Goal: Task Accomplishment & Management: Use online tool/utility

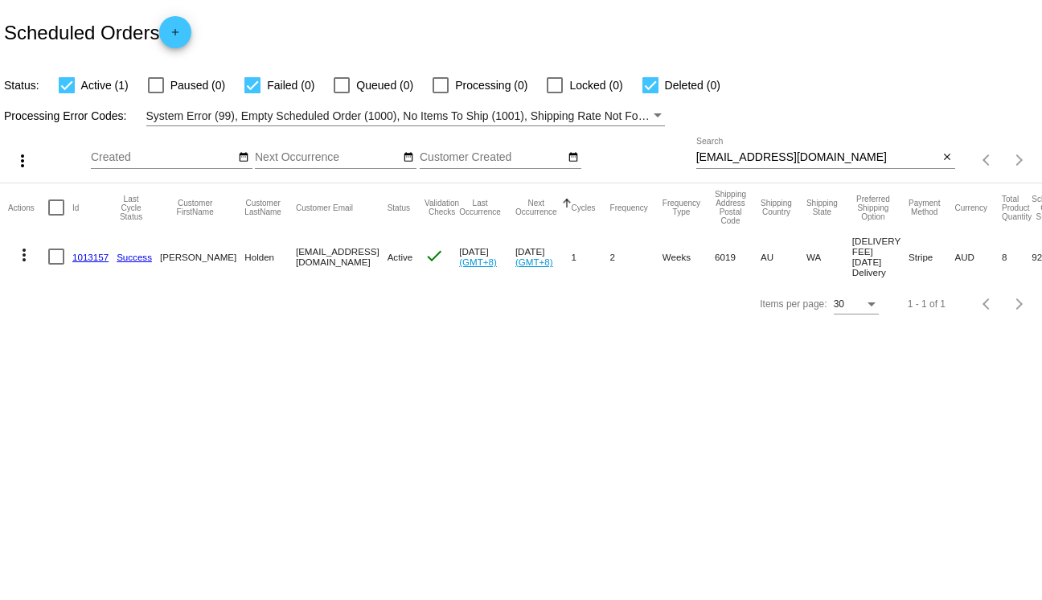
click at [28, 264] on mat-icon "more_vert" at bounding box center [23, 254] width 19 height 19
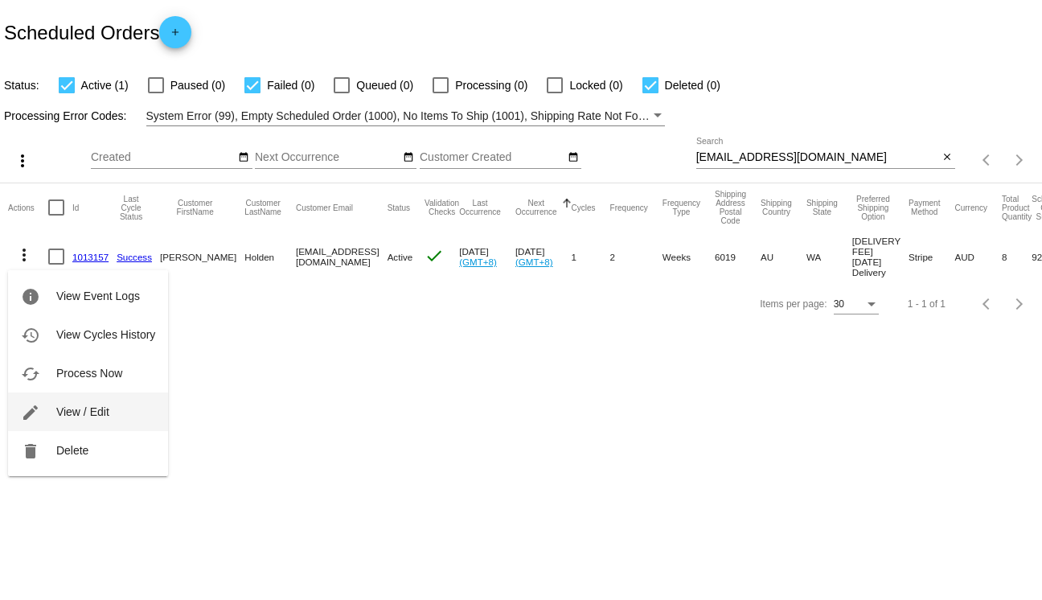
click at [69, 415] on span "View / Edit" at bounding box center [82, 411] width 53 height 13
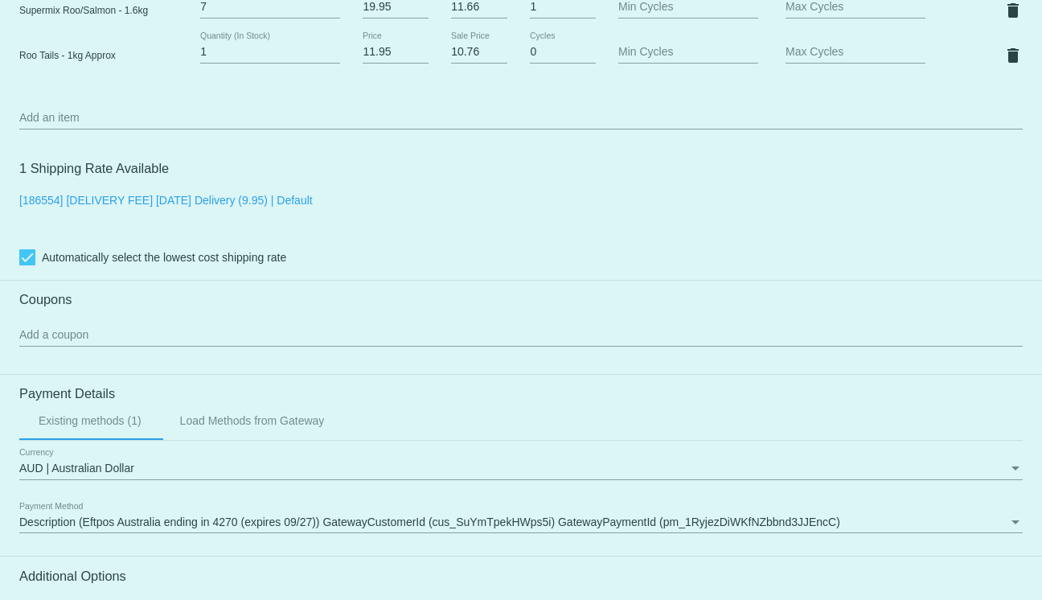
scroll to position [1171, 0]
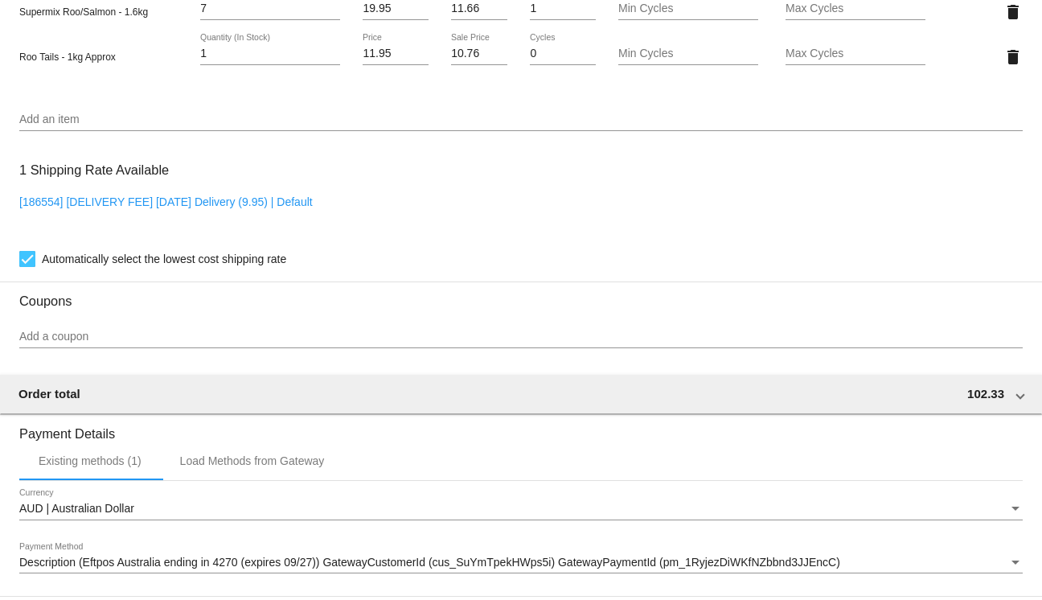
click at [181, 208] on link "[186554] [DELIVERY FEE] [DATE] Delivery (9.95) | Default" at bounding box center [165, 201] width 293 height 13
checkbox input "false"
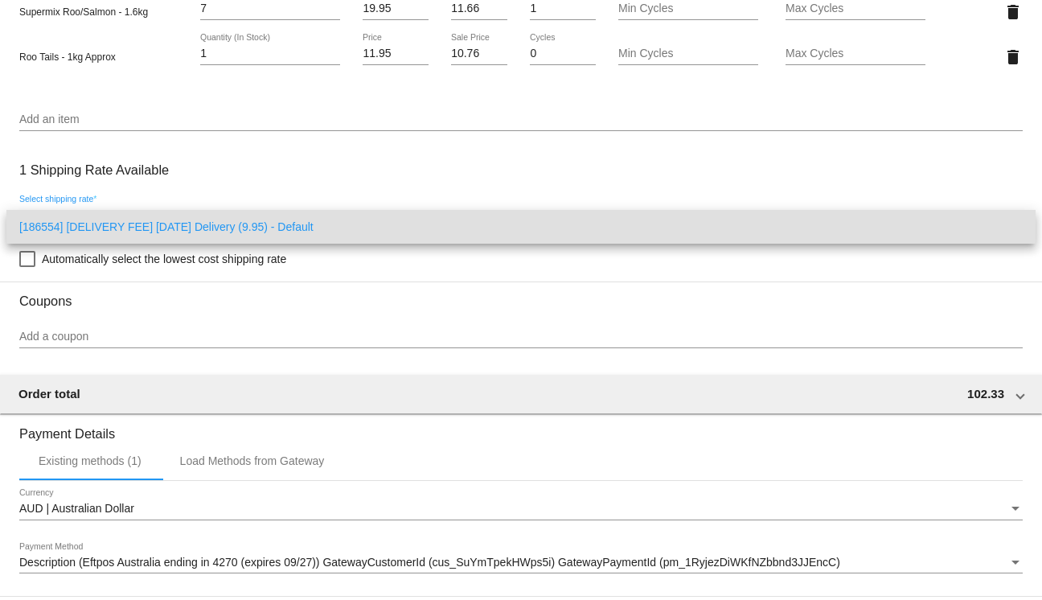
click at [182, 221] on span "[186554] [DELIVERY FEE] [DATE] Delivery (9.95) - Default" at bounding box center [520, 227] width 1003 height 34
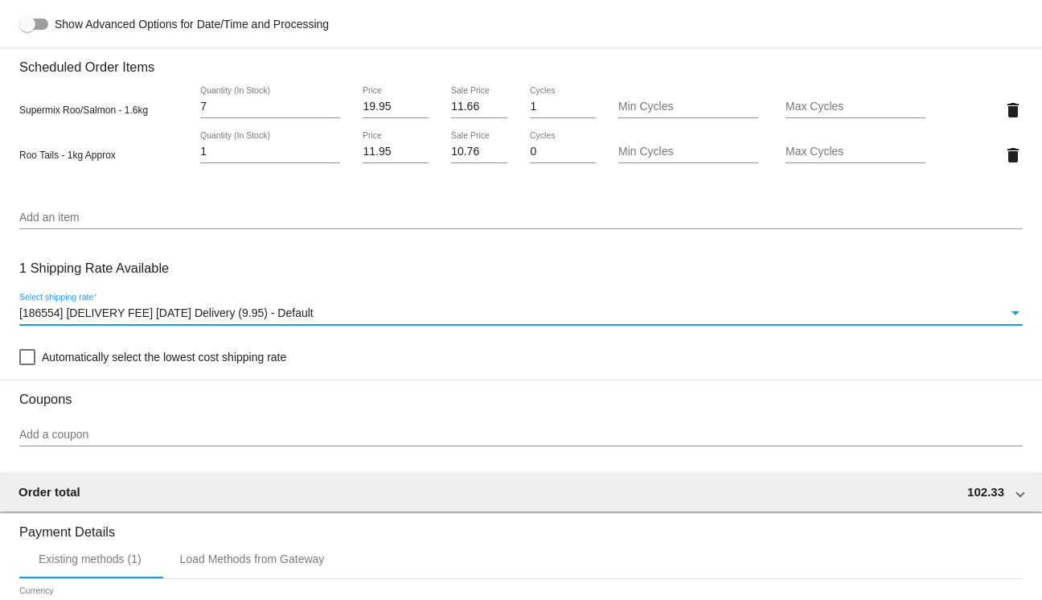
scroll to position [1078, 0]
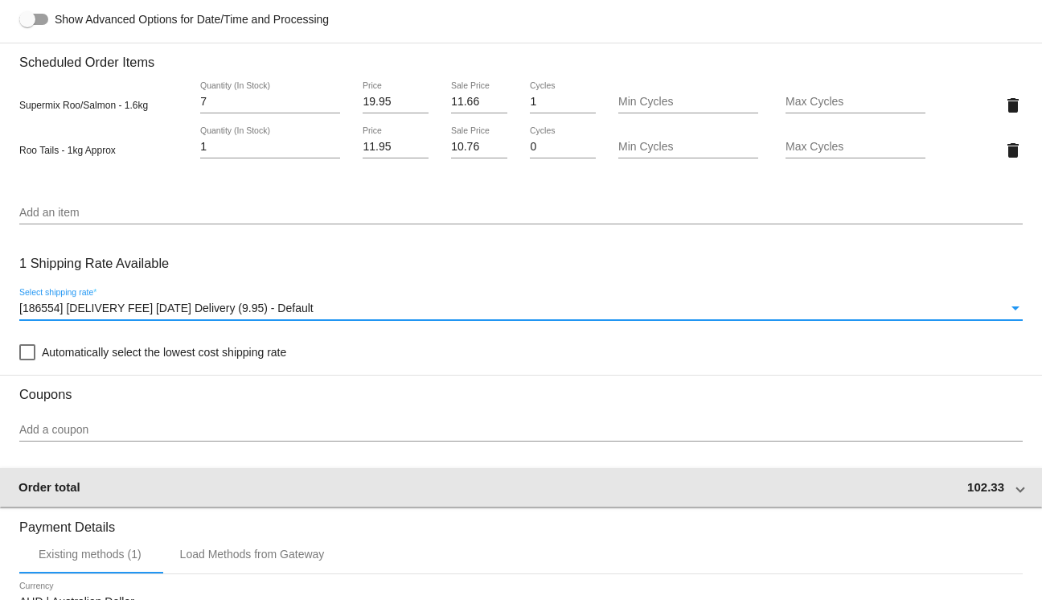
click at [133, 493] on div "Order total 102.33" at bounding box center [517, 487] width 999 height 14
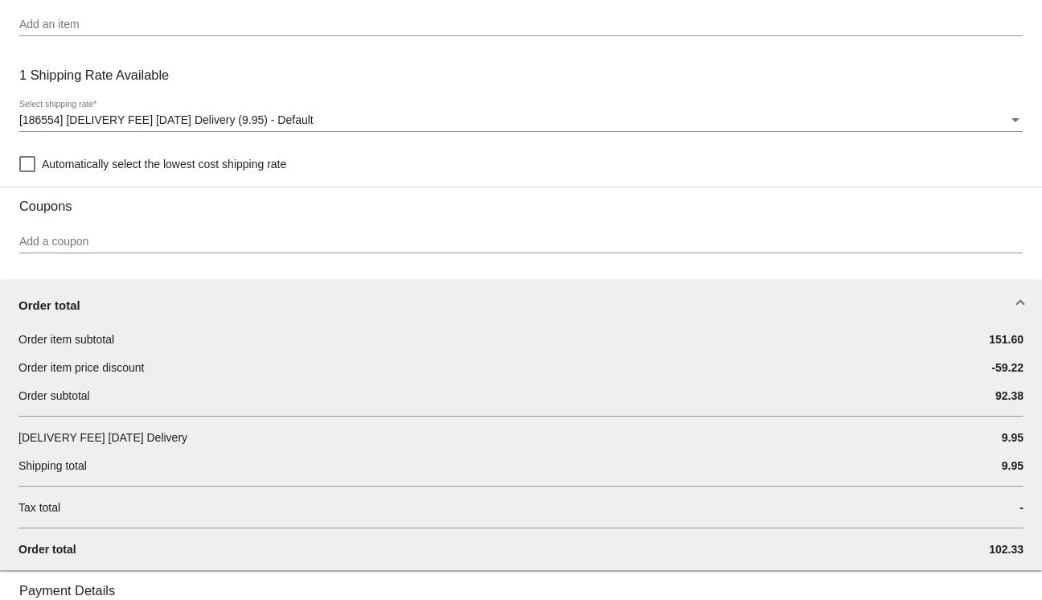
scroll to position [1291, 0]
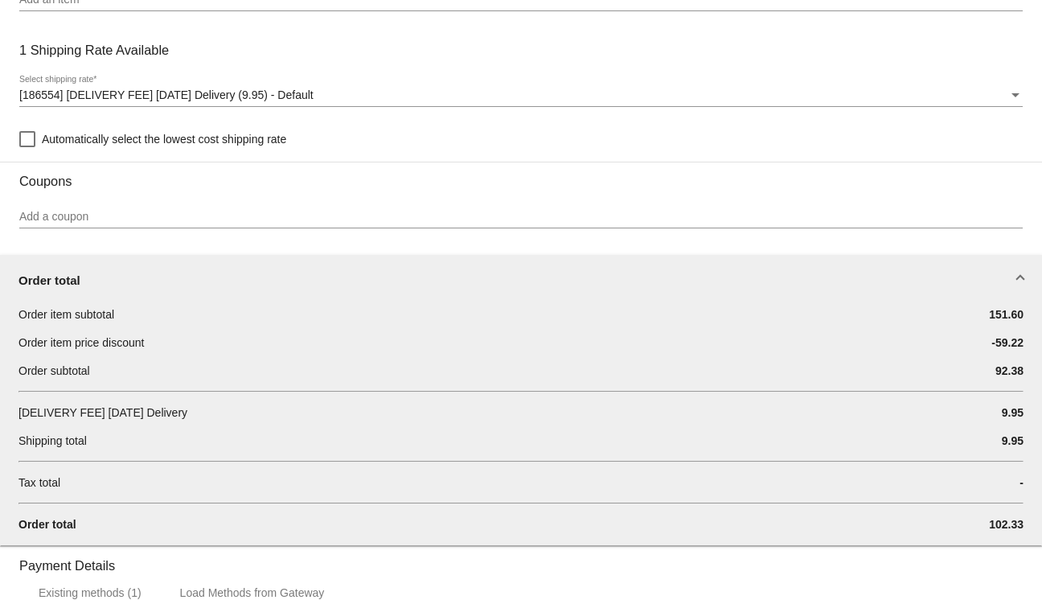
click at [1005, 377] on span "92.38" at bounding box center [1009, 370] width 28 height 13
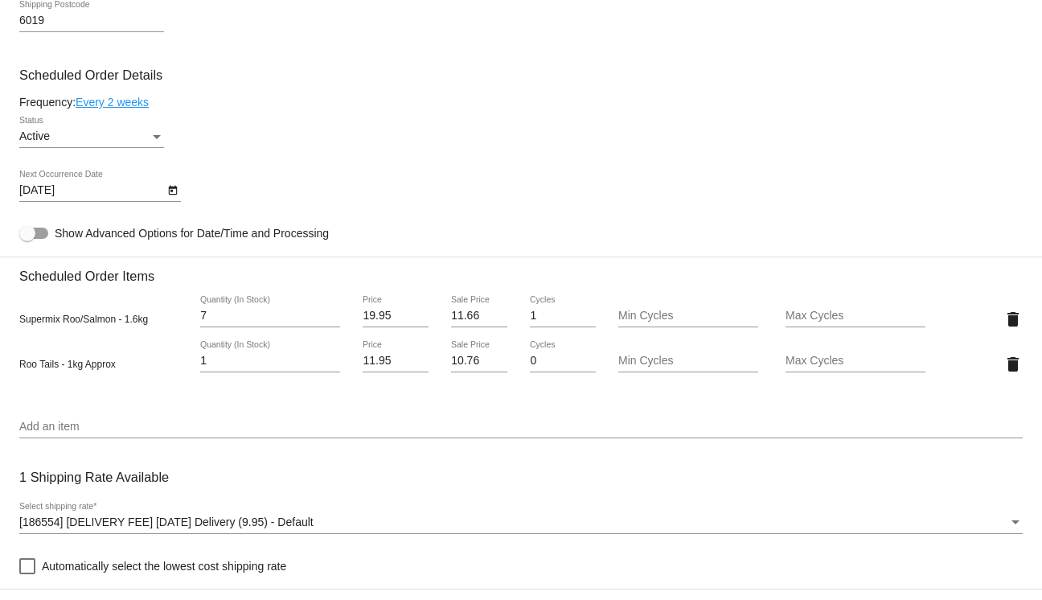
scroll to position [867, 0]
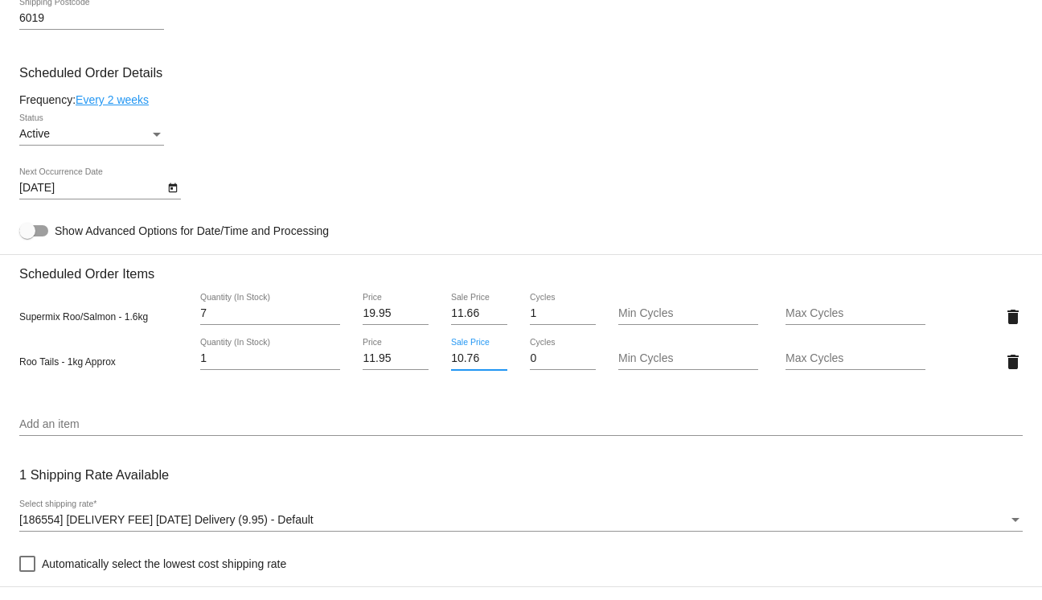
click at [470, 365] on input "10.76" at bounding box center [479, 358] width 56 height 13
drag, startPoint x: 482, startPoint y: 371, endPoint x: 433, endPoint y: 371, distance: 49.0
click at [433, 371] on div "Roo Tails - 1kg Approx 1 Quantity (In Stock) 11.95 Price 10.76 Sale Price 0 Cyc…" at bounding box center [520, 361] width 1003 height 46
click at [473, 428] on mat-card "Customer 7016655: Catherine Holden catherineholden@outlook.com Customer Shippin…" at bounding box center [521, 426] width 1042 height 1905
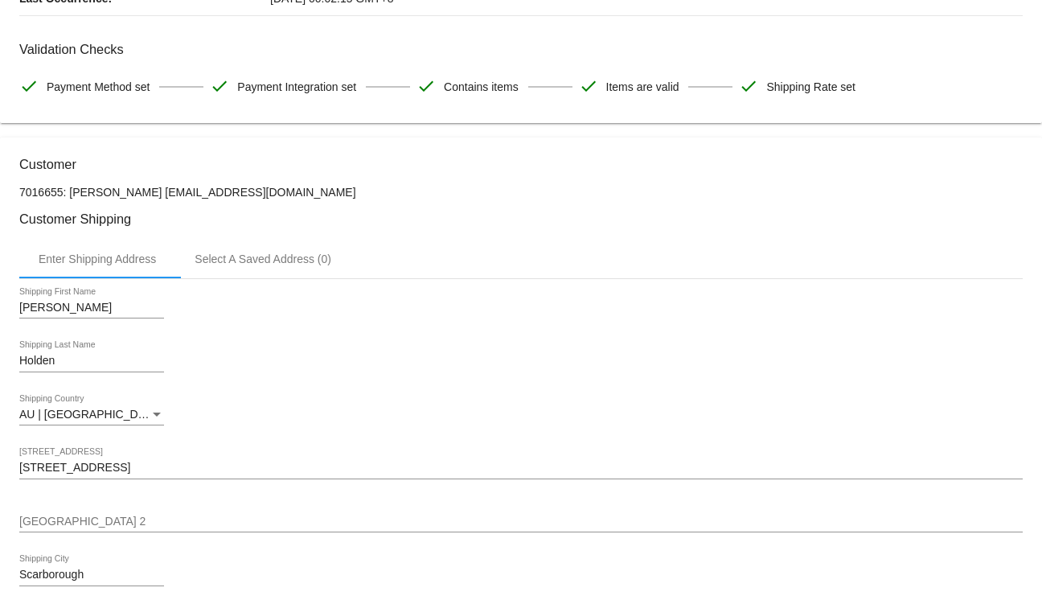
scroll to position [0, 0]
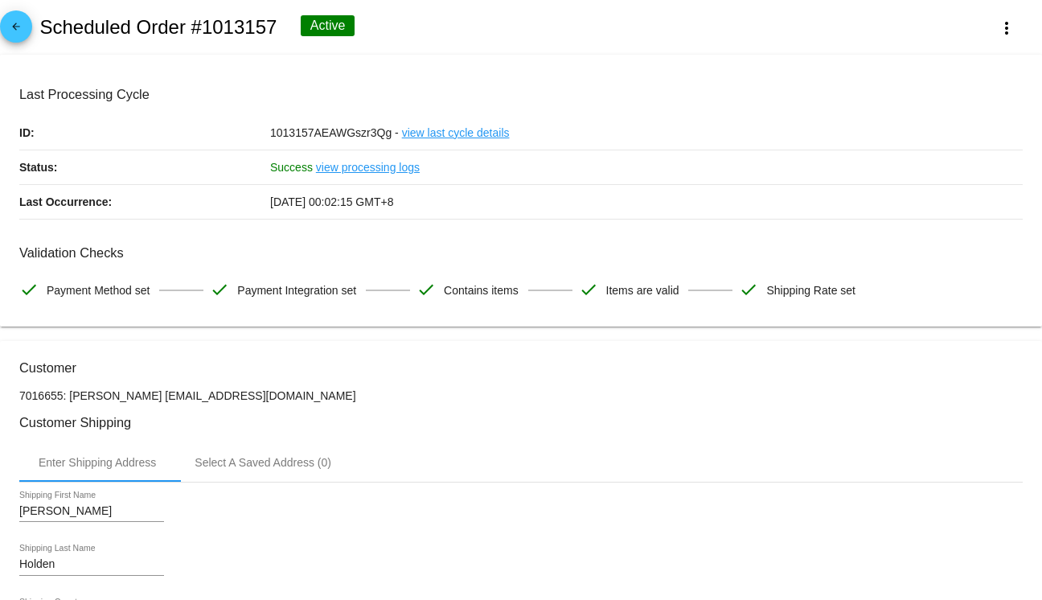
click at [9, 22] on mat-icon "arrow_back" at bounding box center [15, 30] width 19 height 19
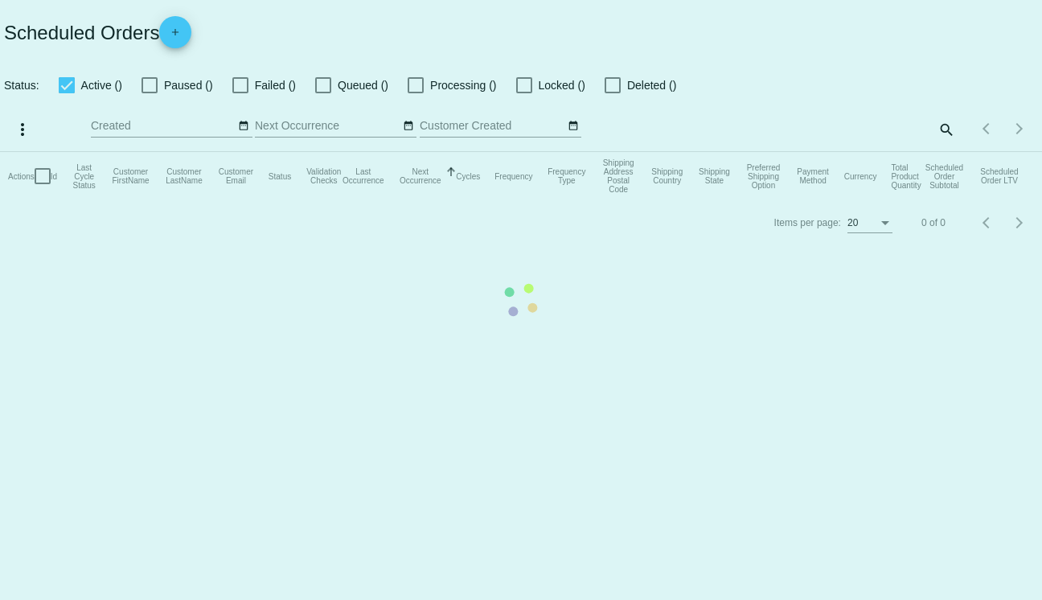
checkbox input "true"
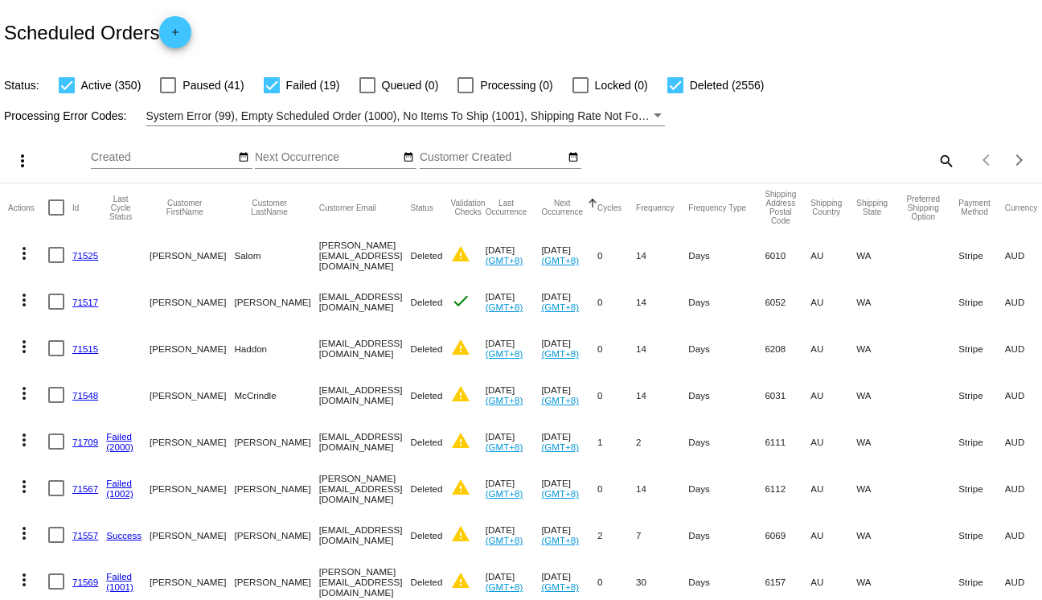
click at [943, 162] on mat-icon "search" at bounding box center [945, 160] width 19 height 25
click at [943, 162] on input "Search" at bounding box center [826, 157] width 260 height 13
paste input "[EMAIL_ADDRESS][DOMAIN_NAME]"
type input "[EMAIL_ADDRESS][DOMAIN_NAME]"
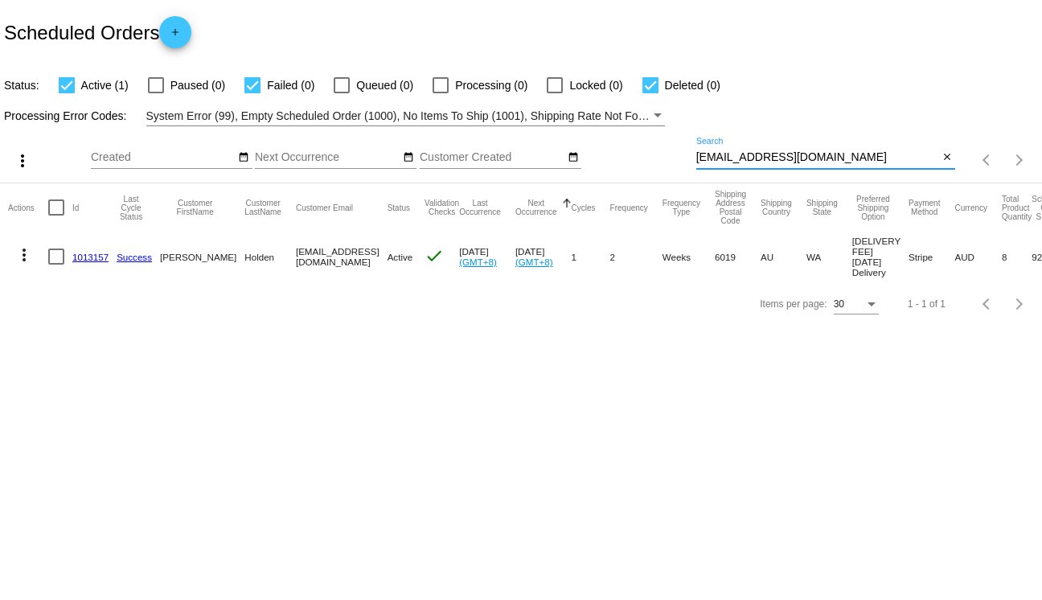
click at [21, 265] on mat-icon "more_vert" at bounding box center [23, 254] width 19 height 19
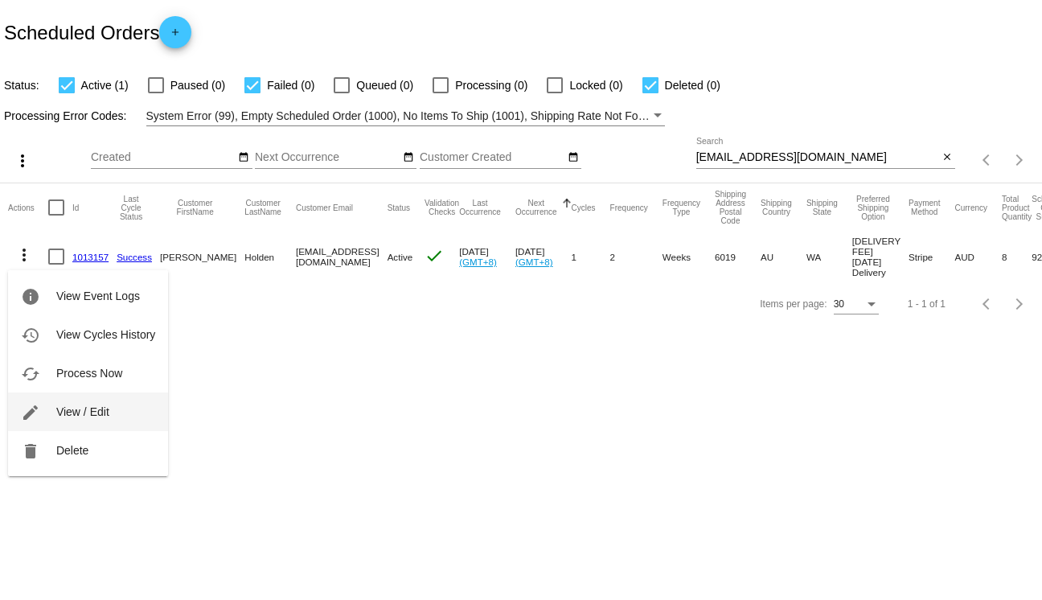
click at [79, 402] on button "edit View / Edit" at bounding box center [88, 411] width 160 height 39
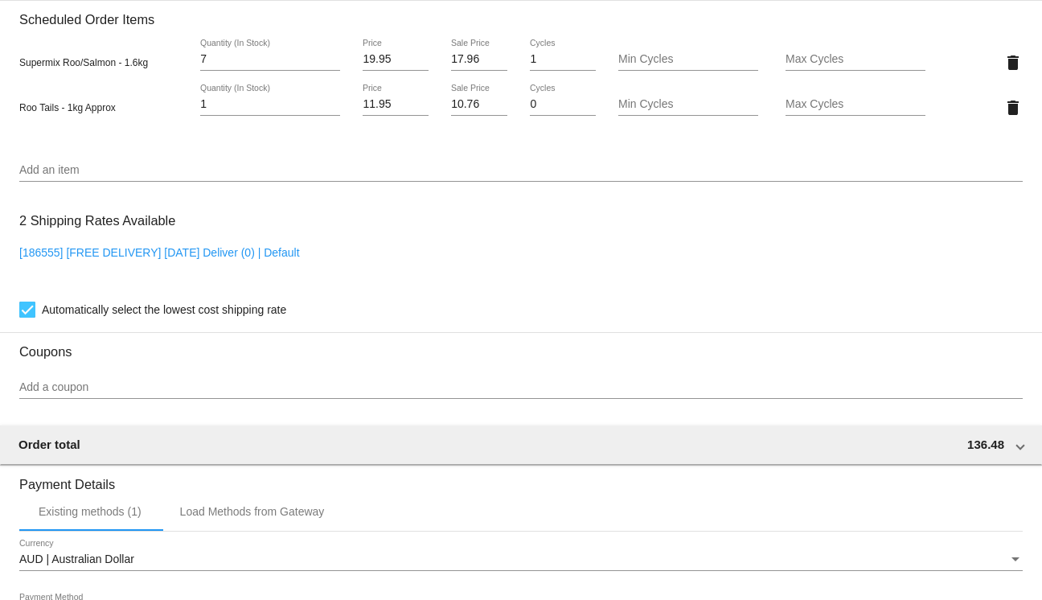
scroll to position [1124, 0]
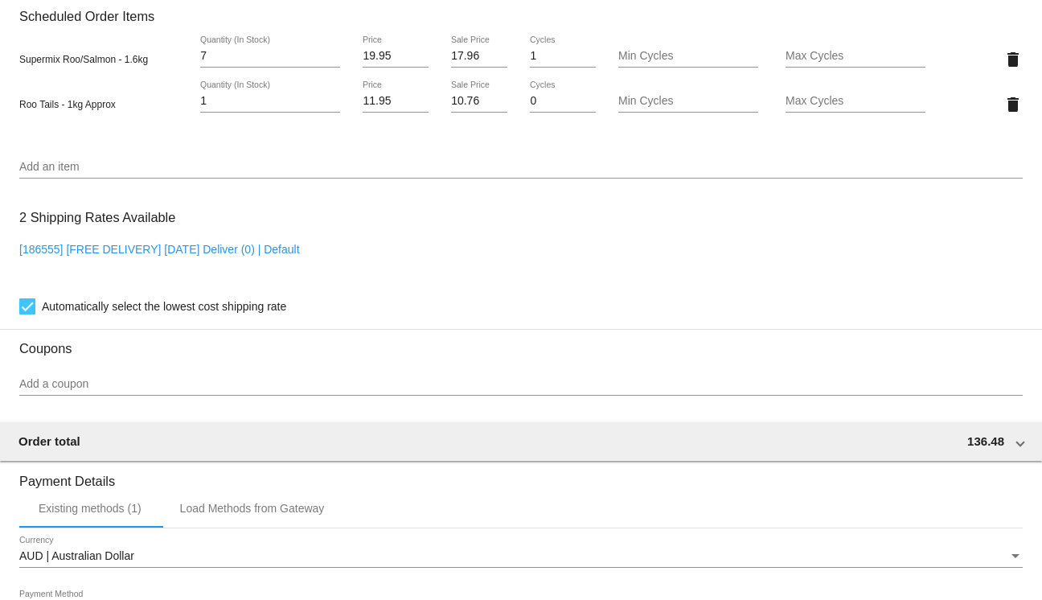
click at [220, 256] on link "[186555] [FREE DELIVERY] Thursday Deliver (0) | Default" at bounding box center [159, 249] width 281 height 13
checkbox input "false"
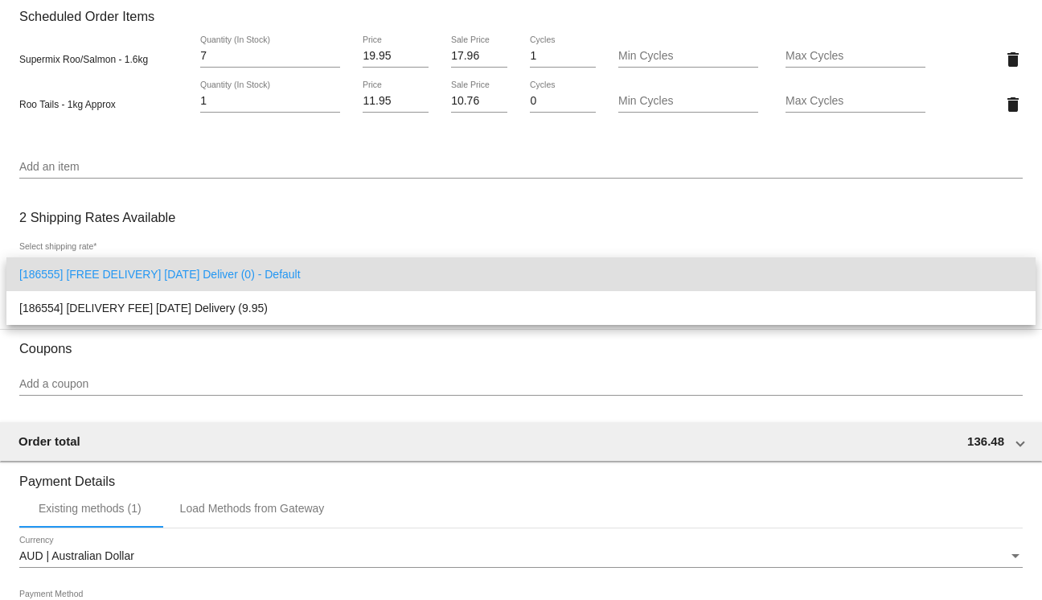
click at [405, 217] on div at bounding box center [521, 300] width 1042 height 600
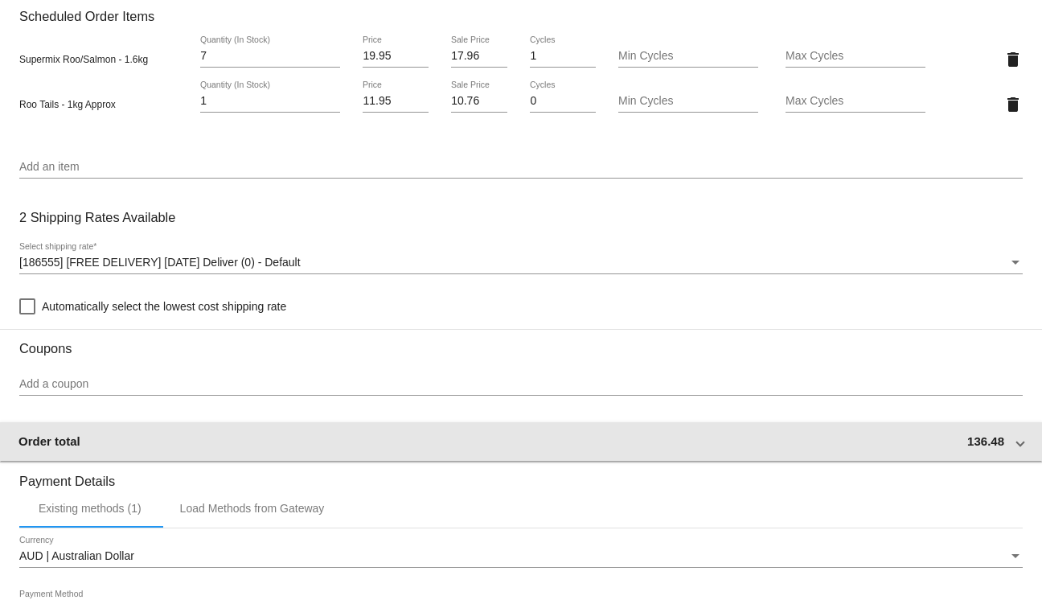
click at [544, 441] on mat-expansion-panel-header "Order total 136.48" at bounding box center [521, 441] width 1044 height 39
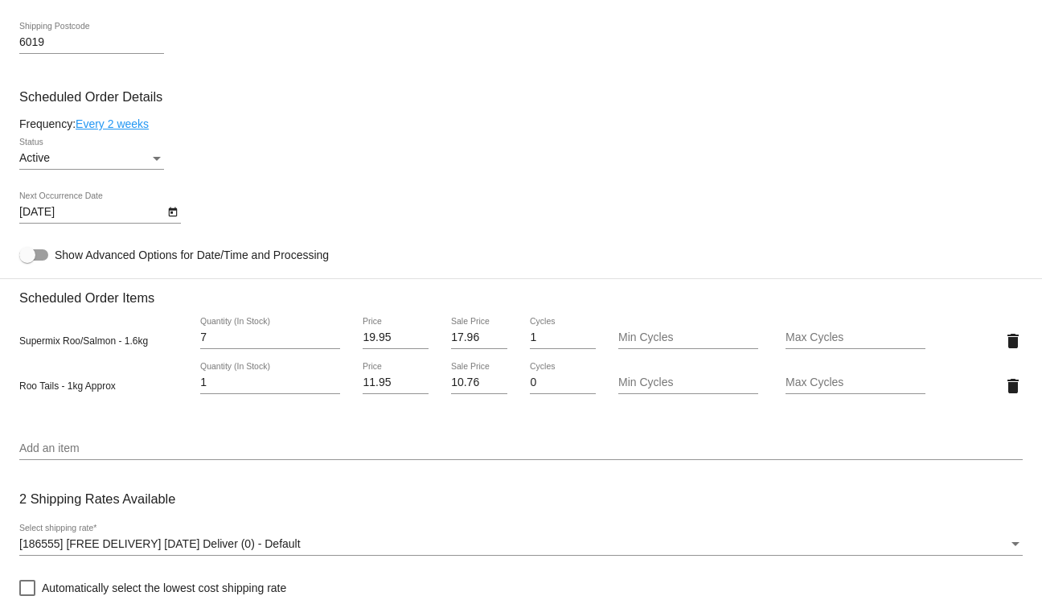
scroll to position [895, 0]
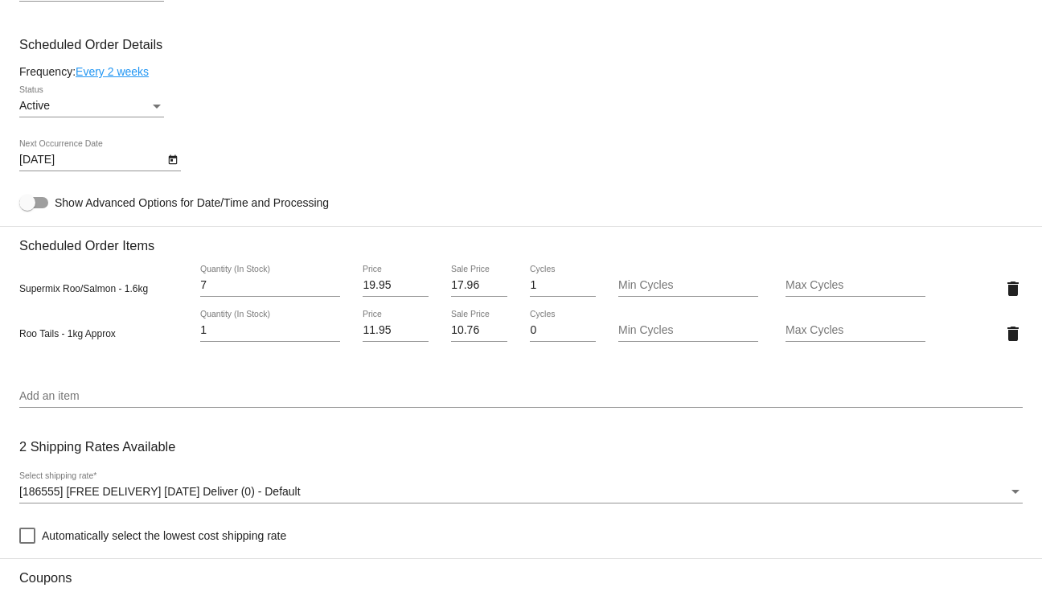
click at [470, 292] on input "17.96" at bounding box center [479, 285] width 56 height 13
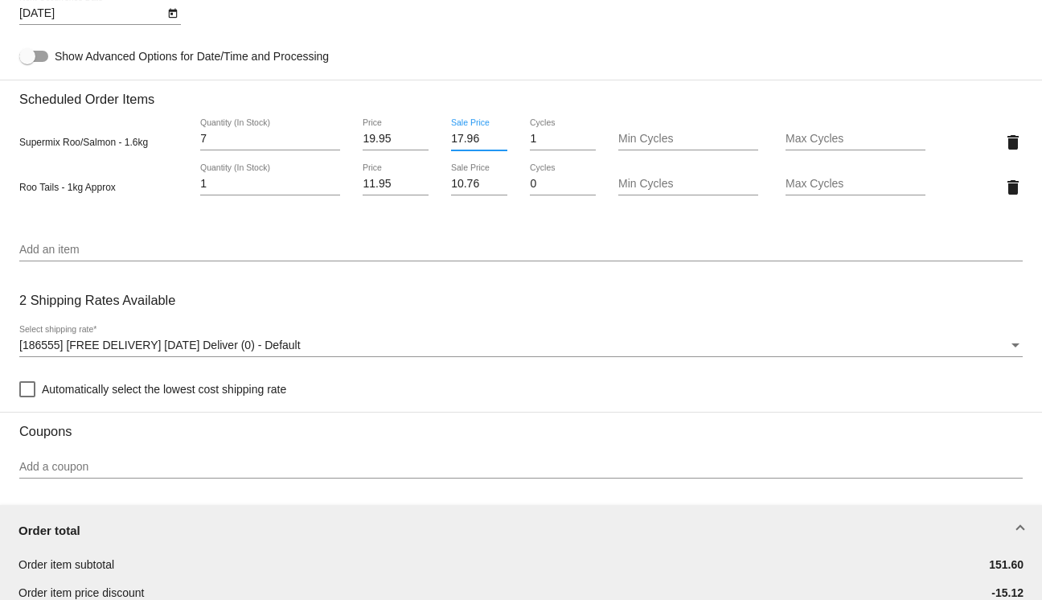
scroll to position [1043, 0]
click at [682, 72] on mat-card "Customer 7016655: Catherine Holden catherineholden@outlook.com Customer Shippin…" at bounding box center [521, 250] width 1042 height 1905
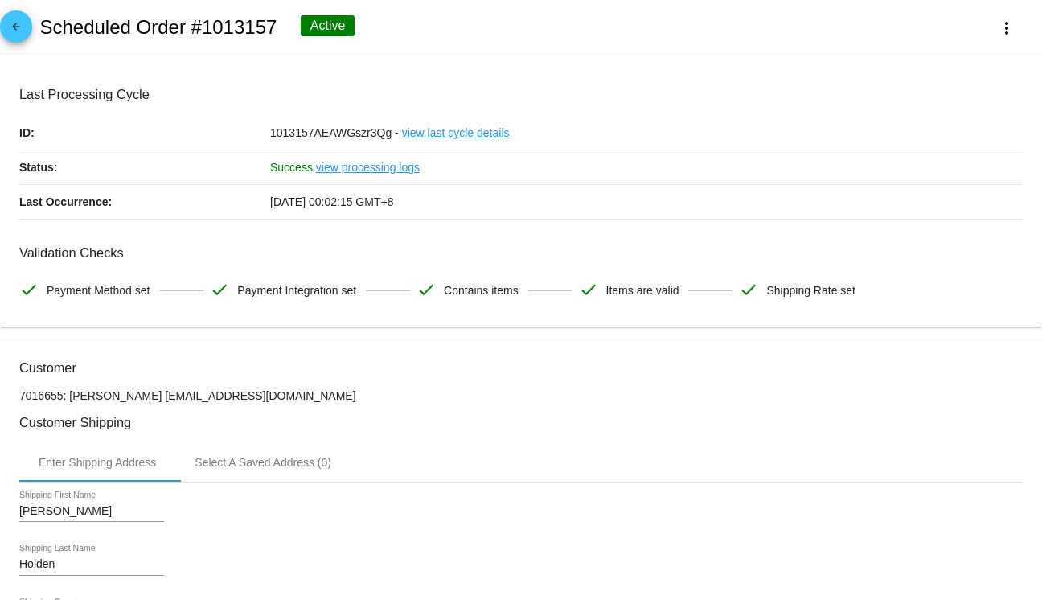
scroll to position [138, 0]
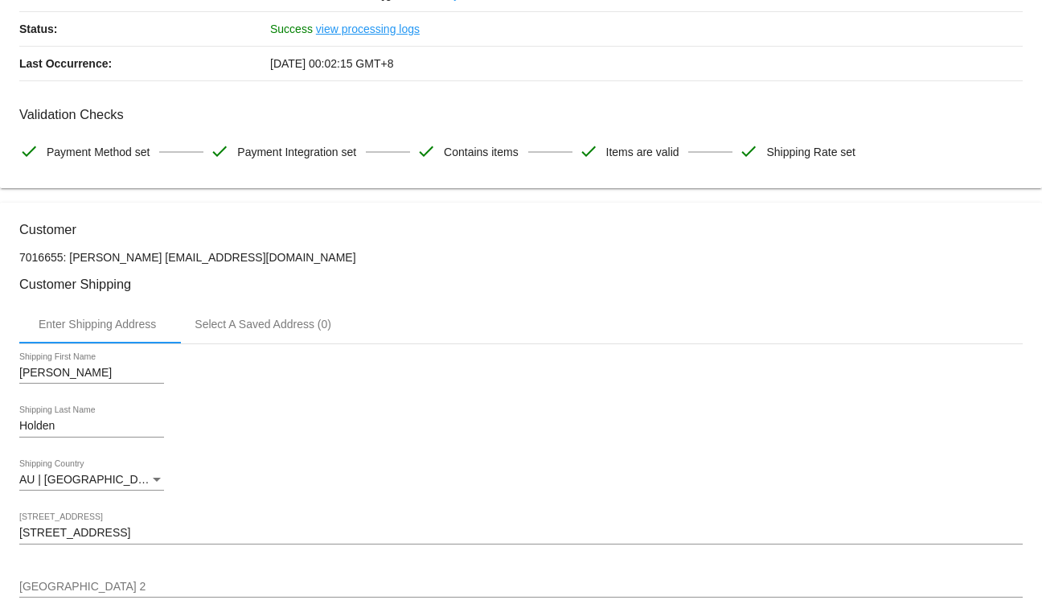
click at [191, 255] on p "7016655: Catherine Holden catherineholden@outlook.com" at bounding box center [520, 257] width 1003 height 13
drag, startPoint x: 191, startPoint y: 255, endPoint x: 330, endPoint y: 266, distance: 140.4
click at [330, 264] on p "7016655: Catherine Holden catherineholden@outlook.com" at bounding box center [520, 257] width 1003 height 13
copy mat-card-content "[EMAIL_ADDRESS][DOMAIN_NAME]"
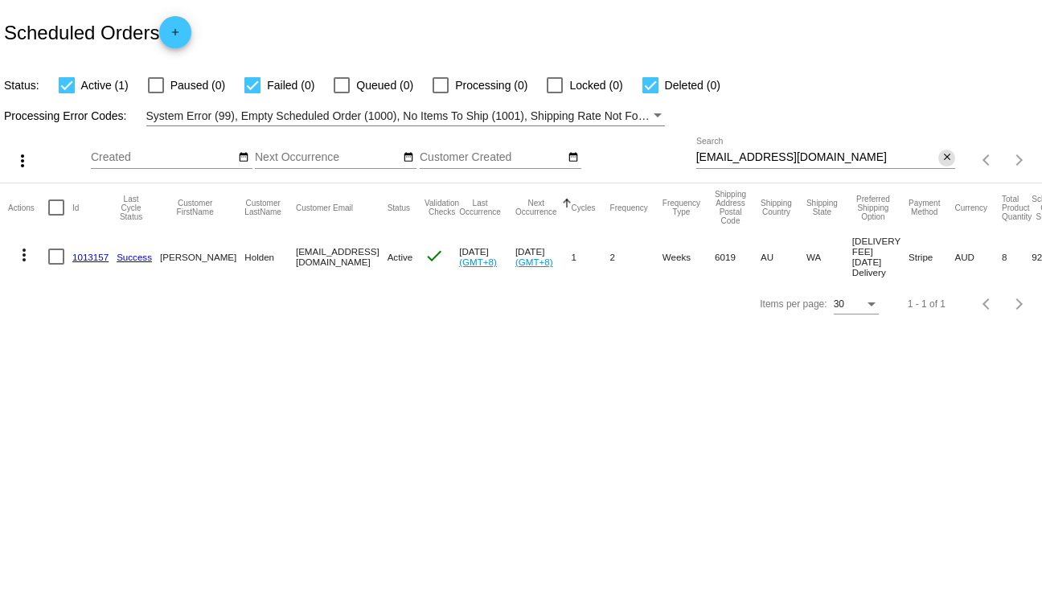
click at [942, 153] on mat-icon "close" at bounding box center [947, 157] width 11 height 13
click at [27, 164] on app-dashboard-scheduled-orders "Scheduled Orders add Status: Active (1) Paused (0) Failed (0) Queued (0) Proces…" at bounding box center [521, 163] width 1042 height 326
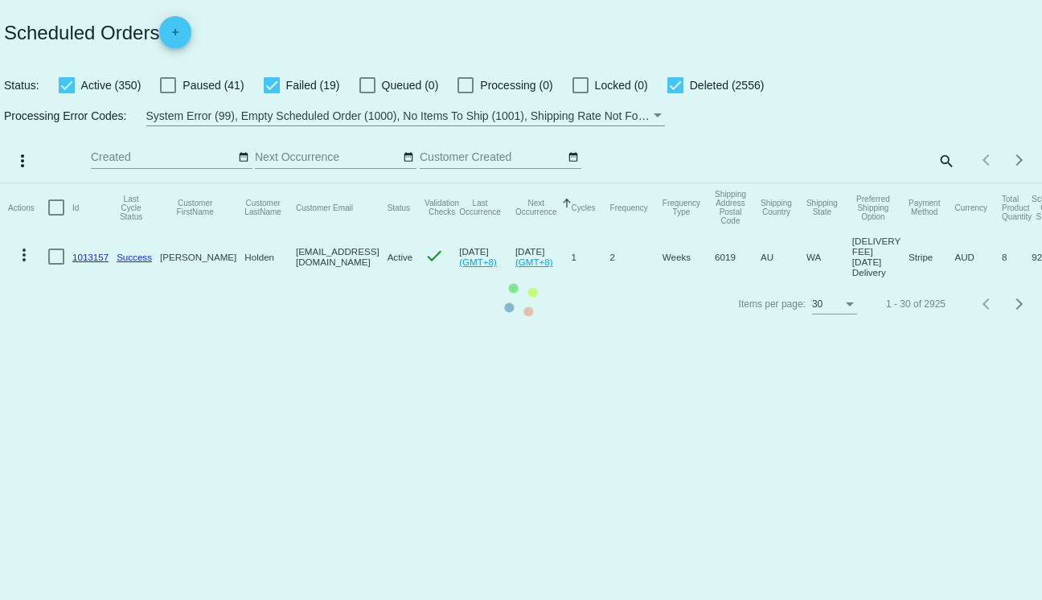
click at [20, 183] on mat-table "Actions Id Last Cycle Status Customer FirstName Customer LastName Customer Emai…" at bounding box center [521, 232] width 1042 height 98
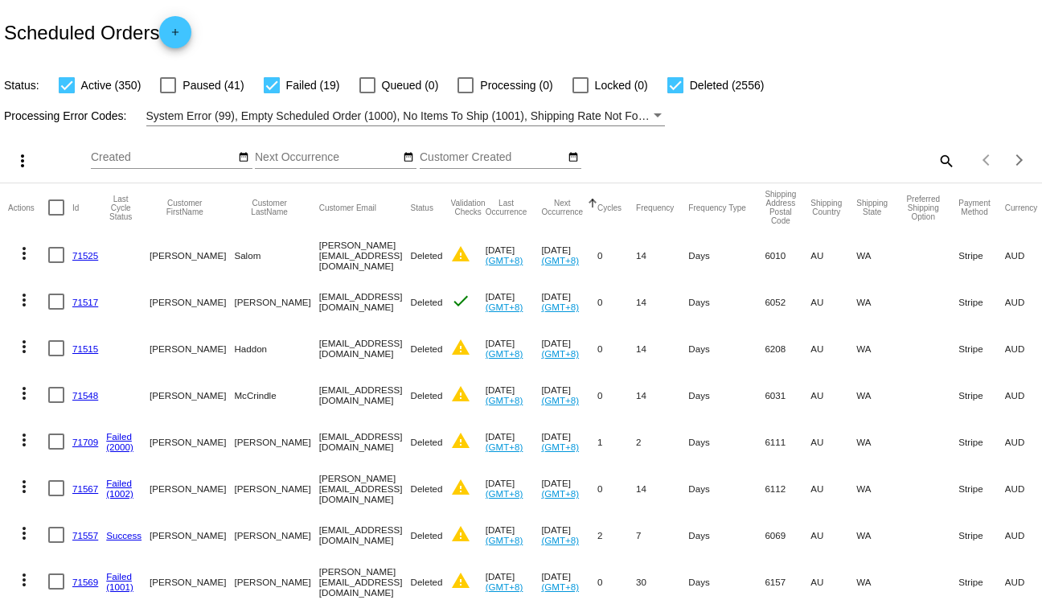
click at [21, 160] on mat-icon "more_vert" at bounding box center [22, 160] width 19 height 19
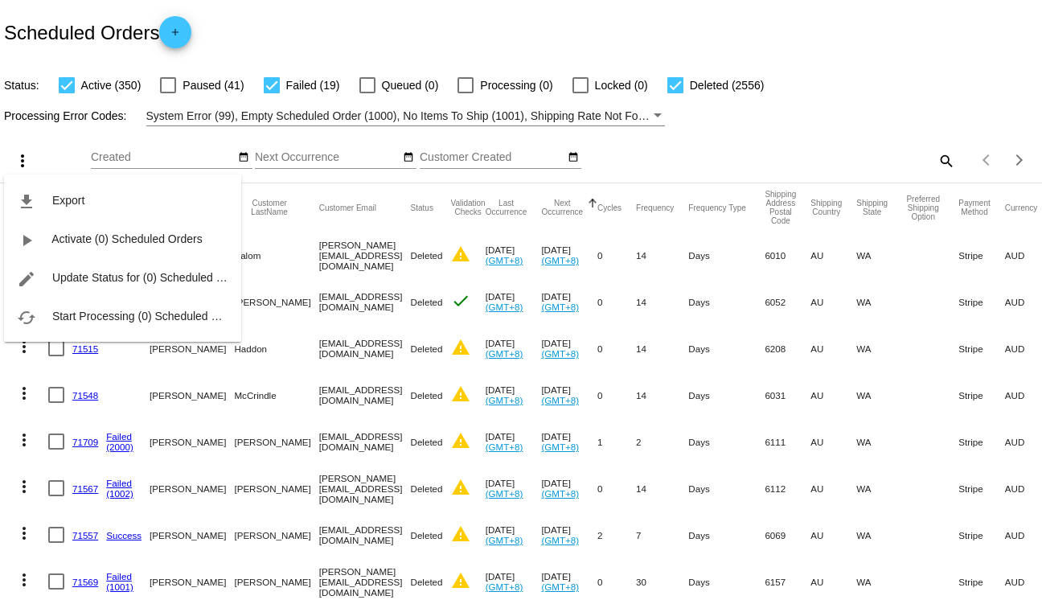
click at [55, 142] on div at bounding box center [521, 300] width 1042 height 600
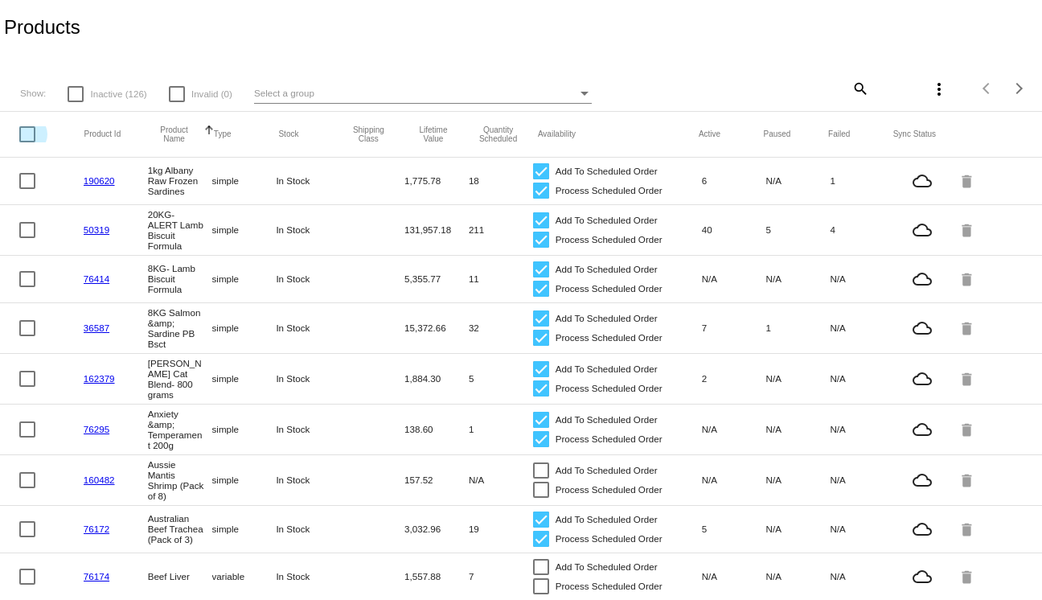
click at [26, 137] on div at bounding box center [27, 134] width 16 height 16
click at [27, 142] on input "checkbox" at bounding box center [27, 142] width 1 height 1
checkbox input "true"
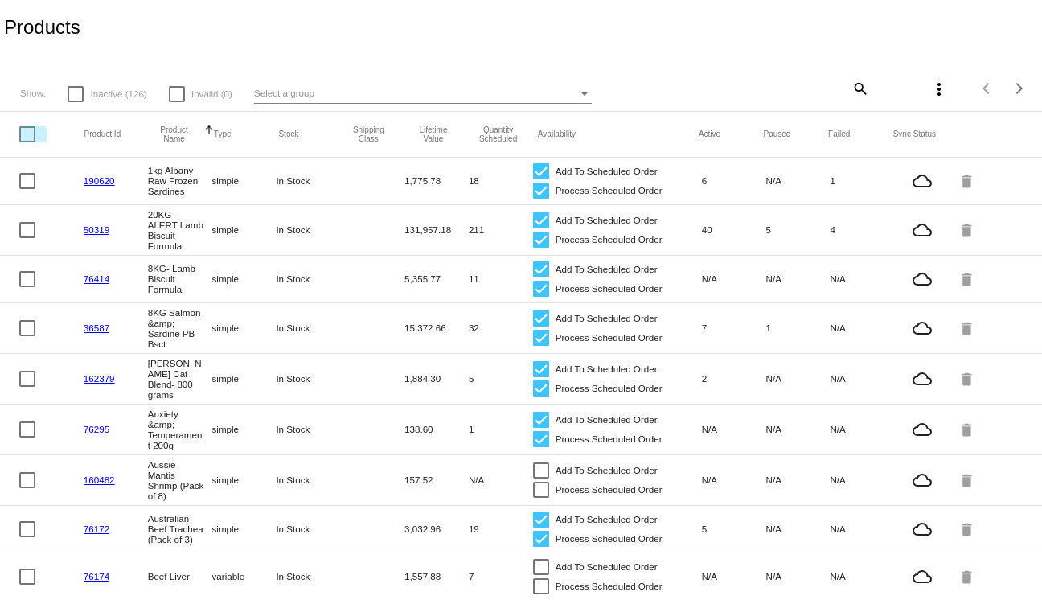
checkbox input "true"
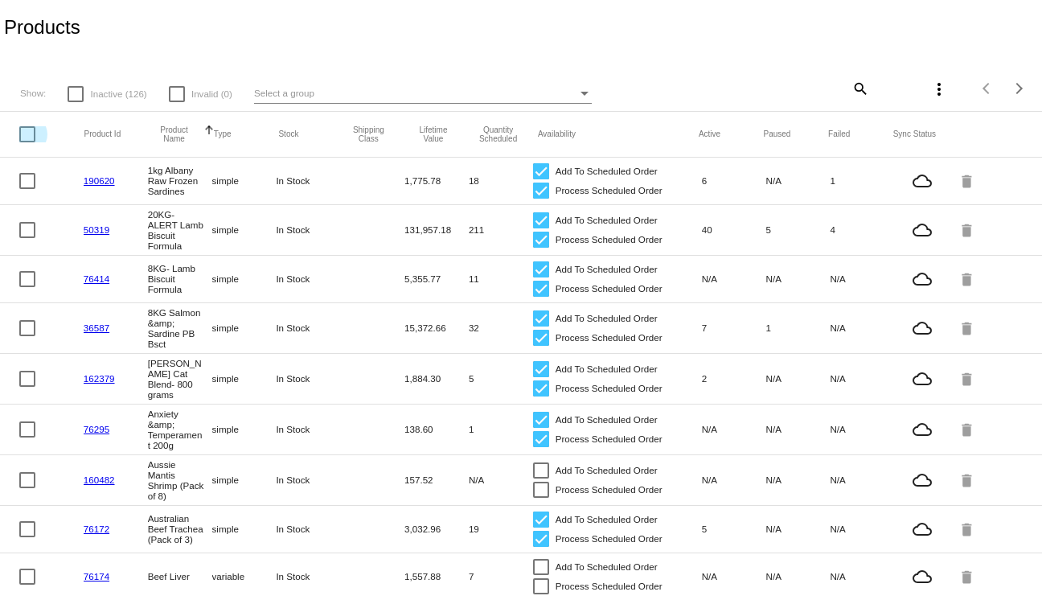
checkbox input "true"
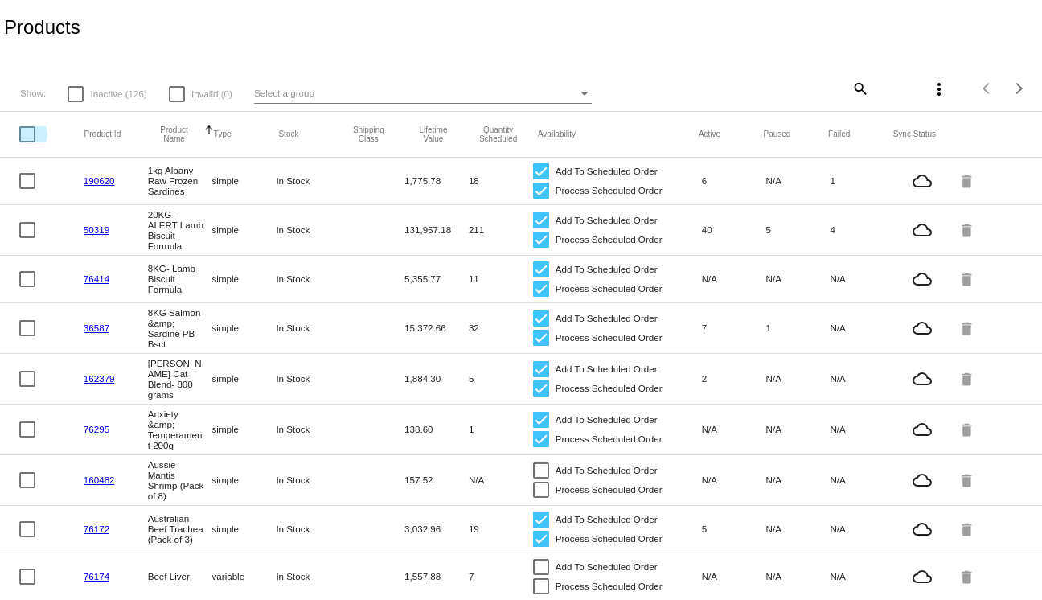
checkbox input "true"
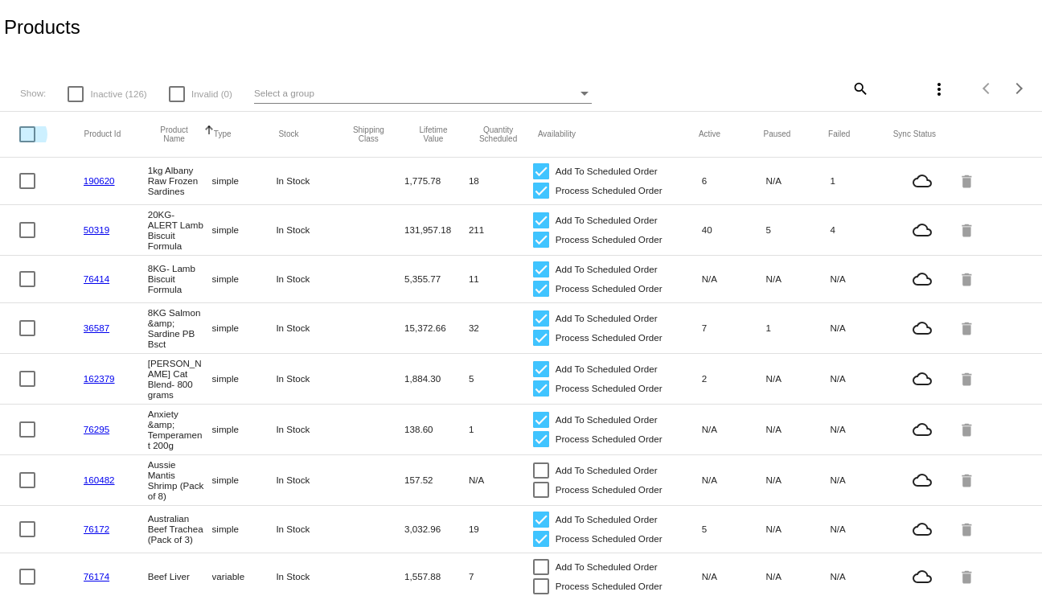
checkbox input "true"
click at [938, 89] on mat-icon "more_vert" at bounding box center [938, 89] width 19 height 19
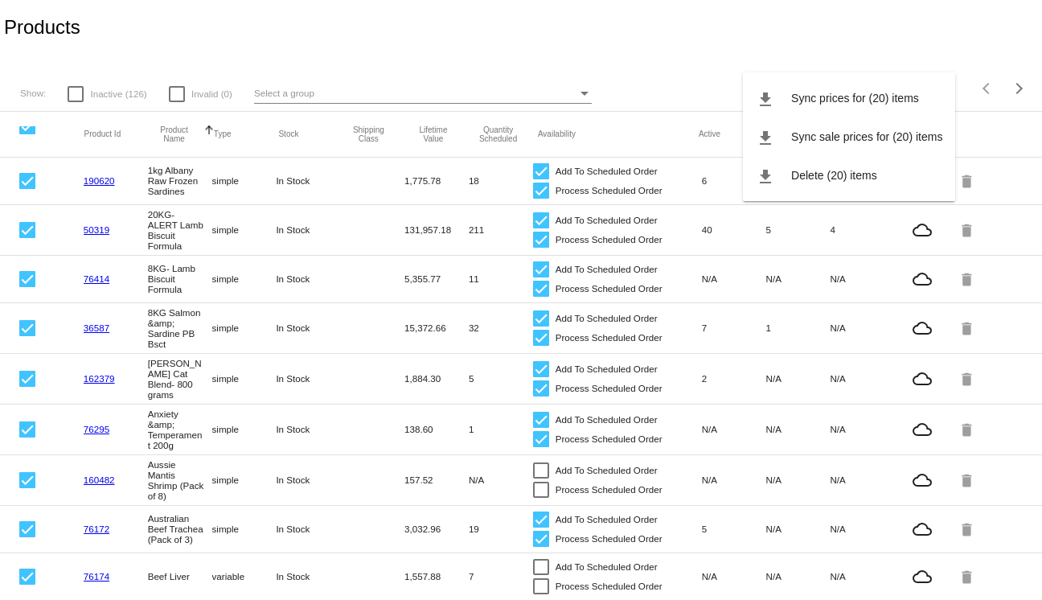
click at [782, 20] on div at bounding box center [521, 300] width 1042 height 600
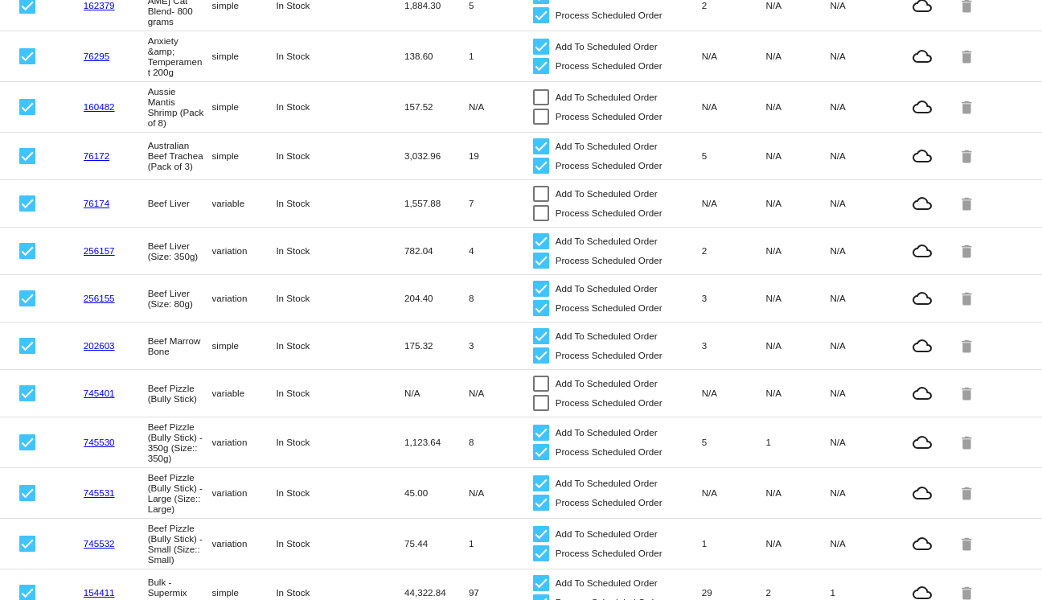
scroll to position [0, 0]
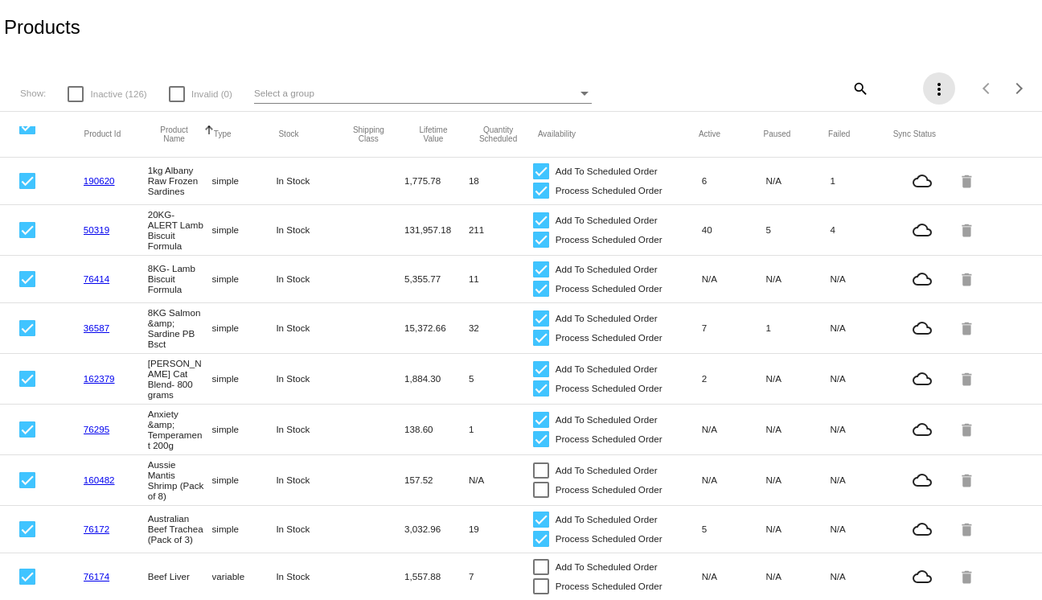
click at [931, 91] on mat-icon "more_vert" at bounding box center [938, 89] width 19 height 19
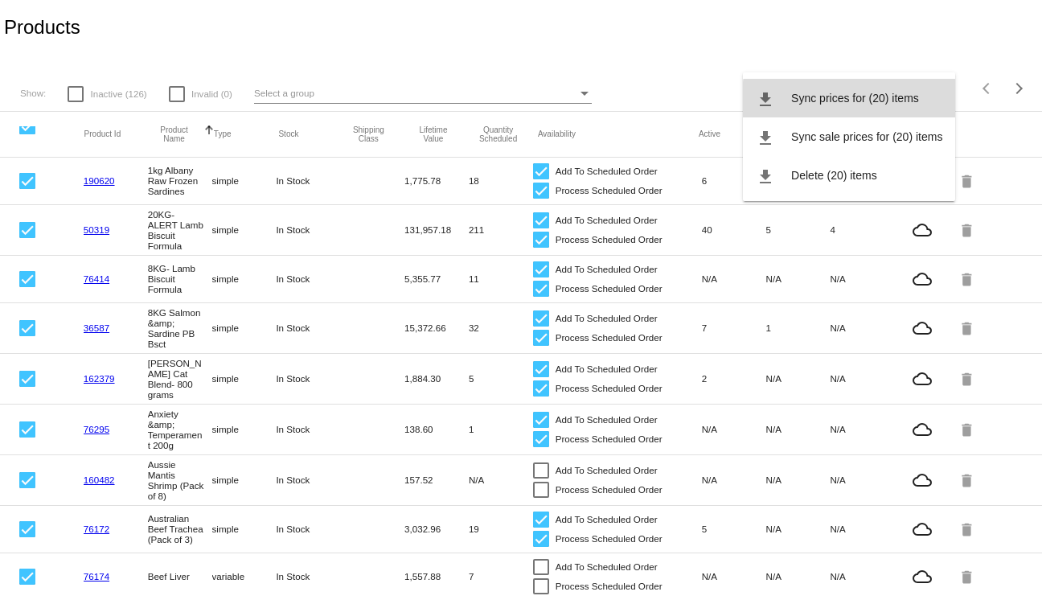
click at [906, 105] on button "file_download Sync prices for (20) items" at bounding box center [849, 98] width 212 height 39
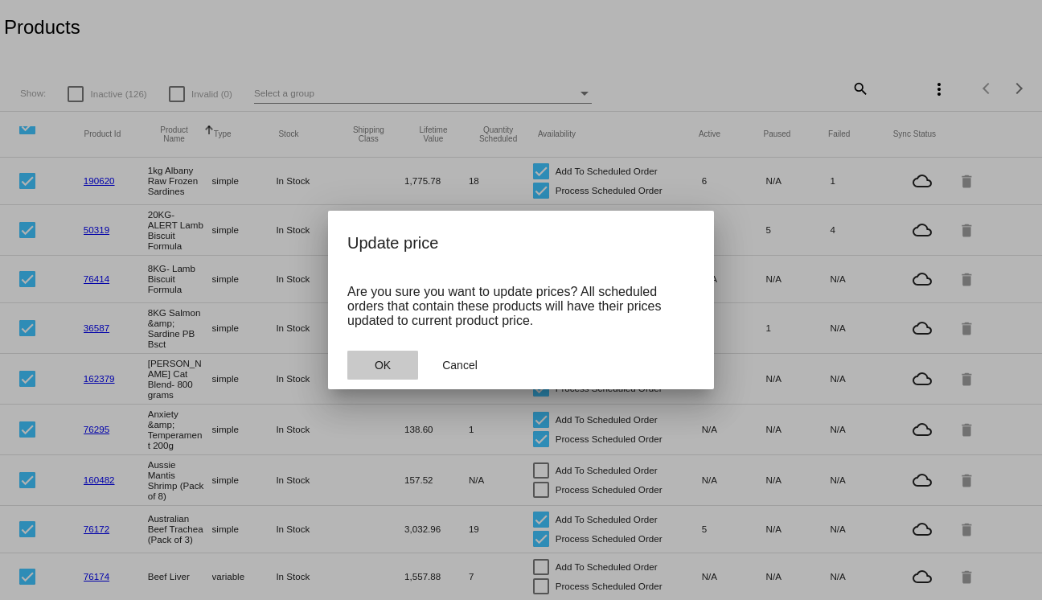
click at [379, 367] on span "OK" at bounding box center [383, 365] width 16 height 13
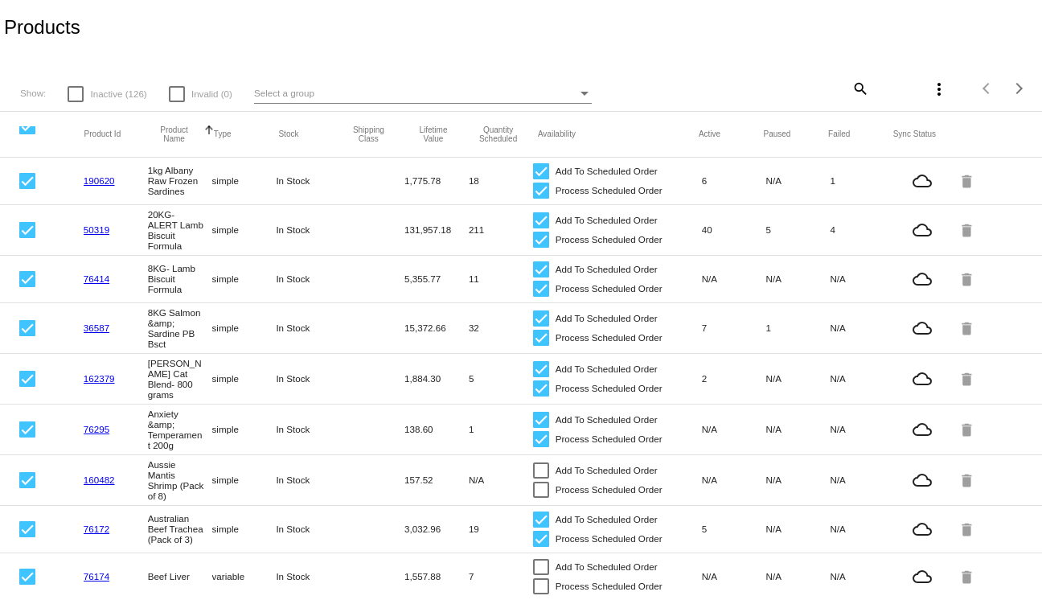
click at [939, 90] on mat-icon "more_vert" at bounding box center [938, 89] width 19 height 19
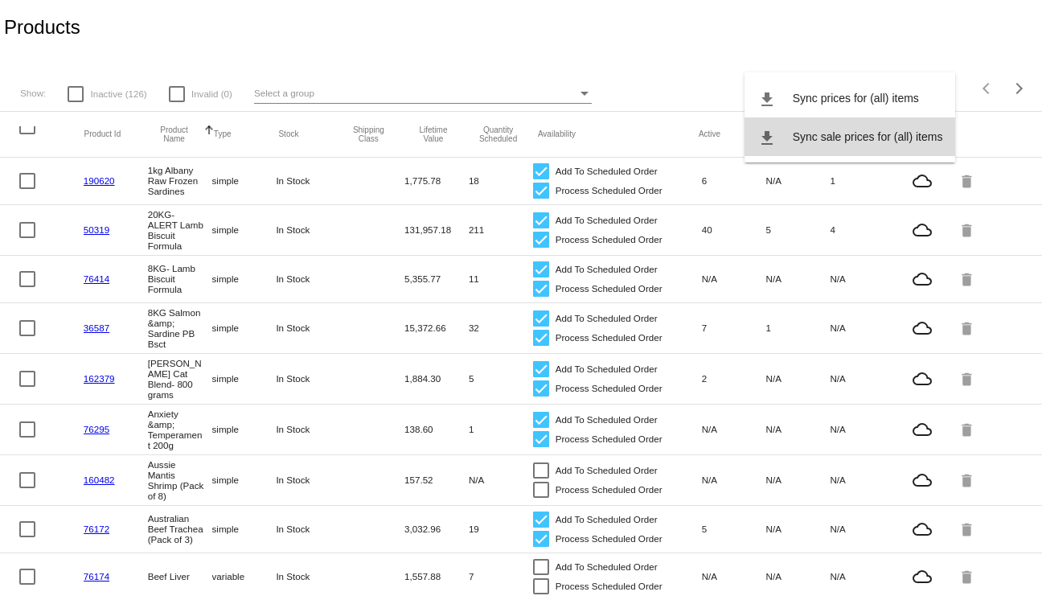
click at [905, 128] on button "file_download Sync sale prices for (all) items" at bounding box center [850, 136] width 211 height 39
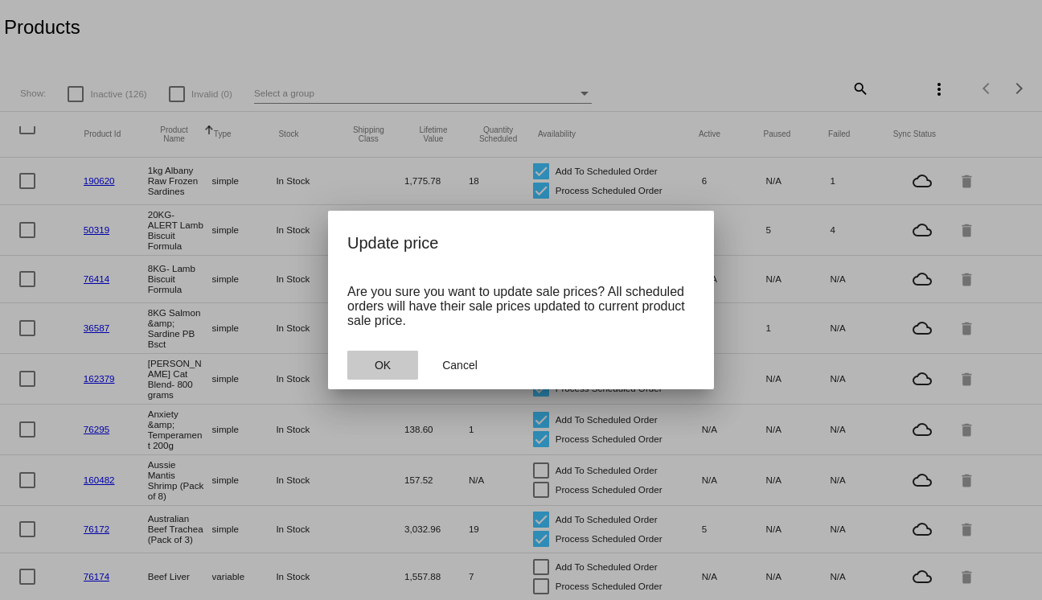
click at [363, 366] on button "OK" at bounding box center [382, 365] width 71 height 29
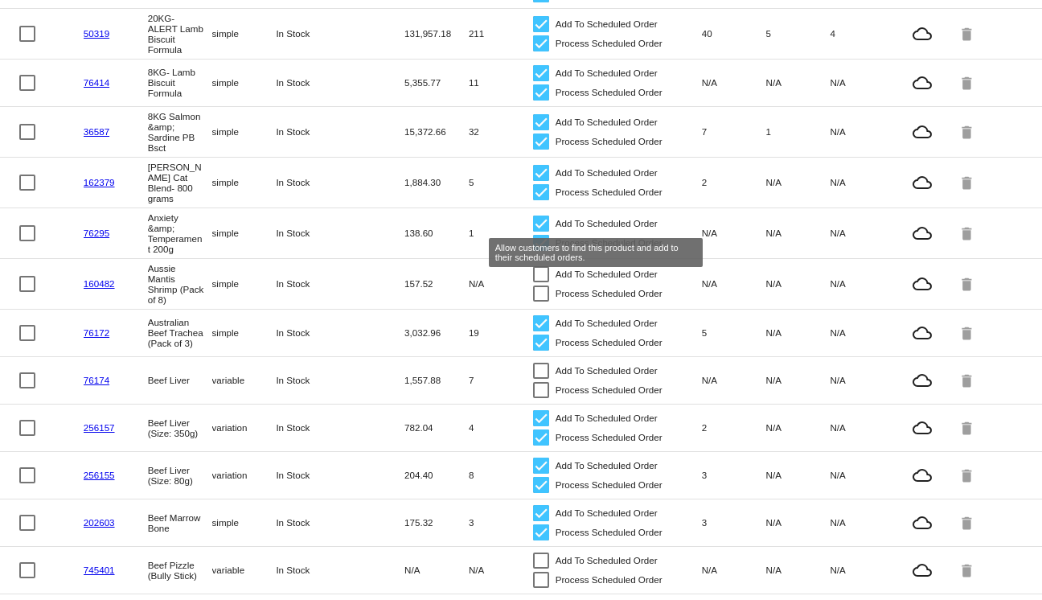
scroll to position [597, 0]
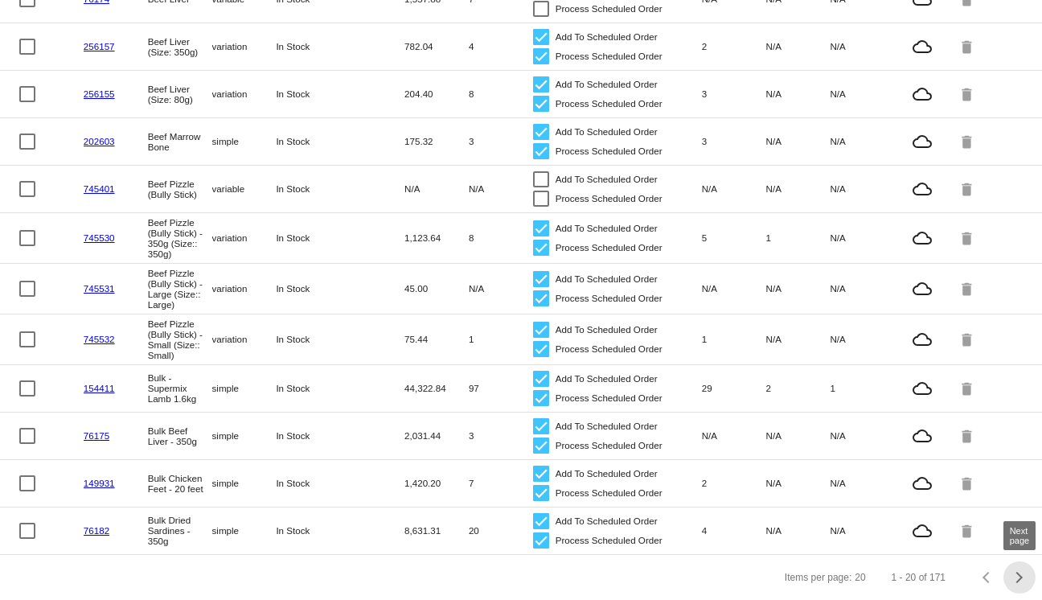
click at [1027, 581] on span "Next page" at bounding box center [1019, 577] width 32 height 8
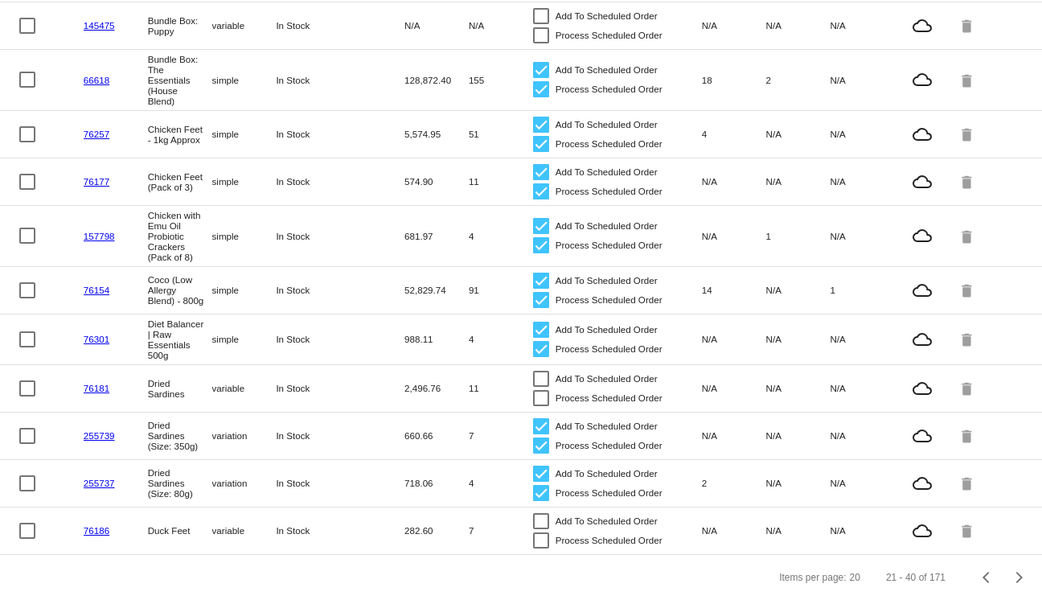
scroll to position [0, 0]
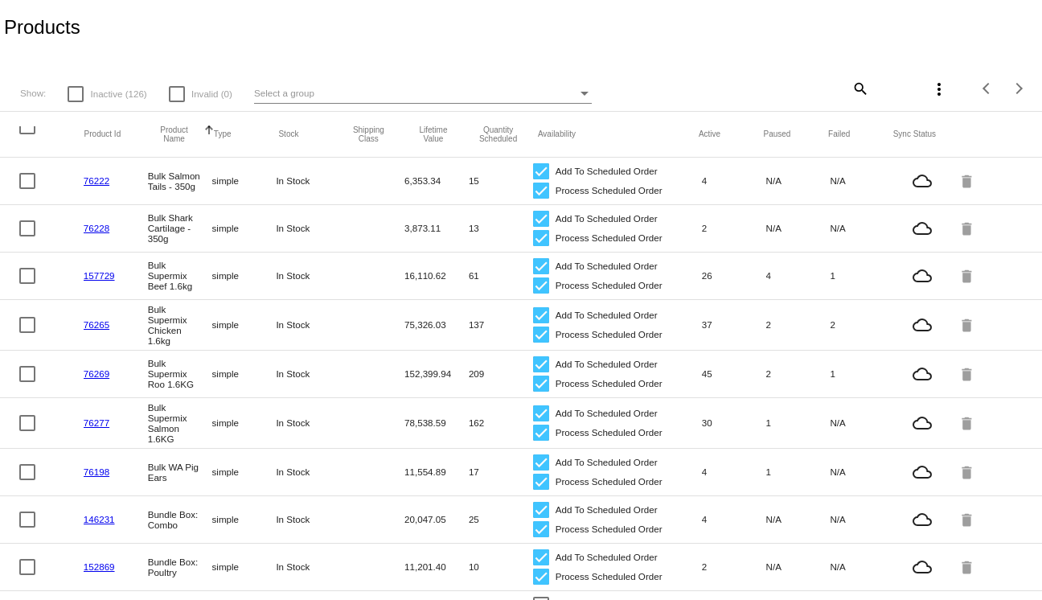
click at [31, 136] on mat-header-cell at bounding box center [51, 134] width 65 height 16
click at [31, 127] on div at bounding box center [27, 126] width 16 height 16
click at [27, 134] on input "checkbox" at bounding box center [27, 134] width 1 height 1
checkbox input "true"
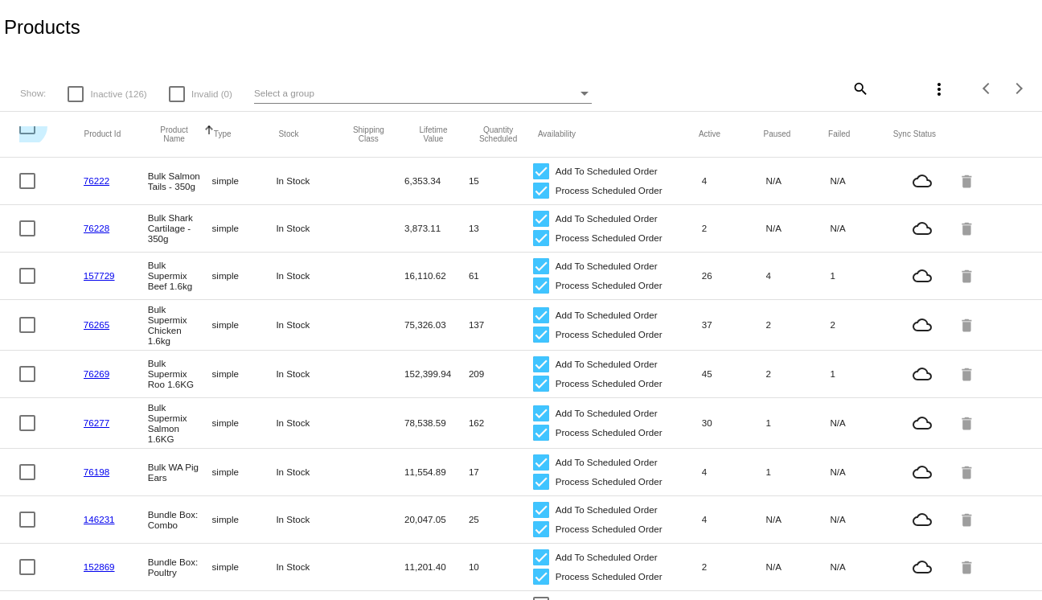
checkbox input "true"
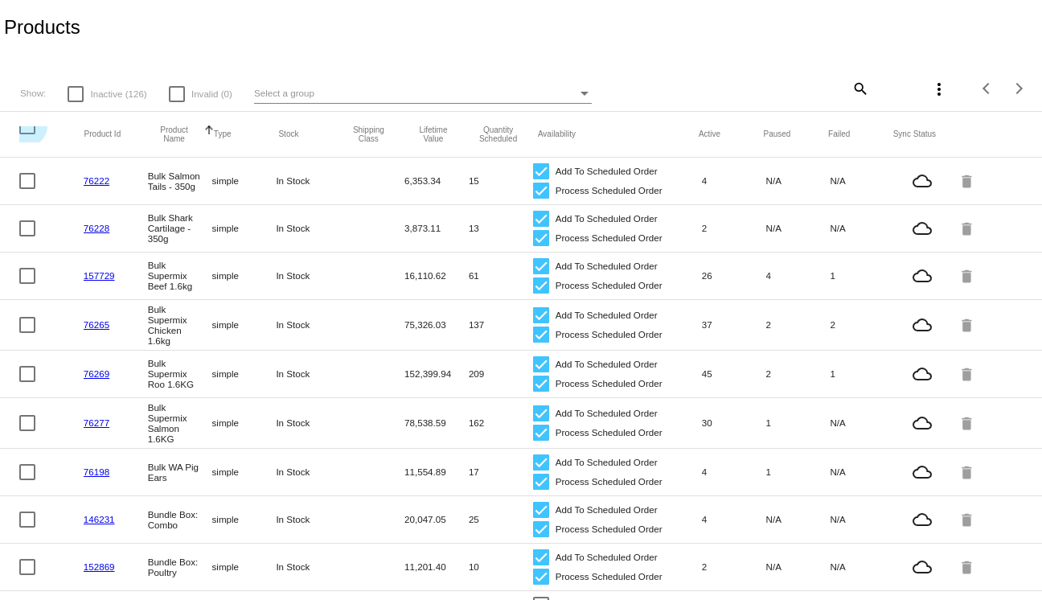
checkbox input "true"
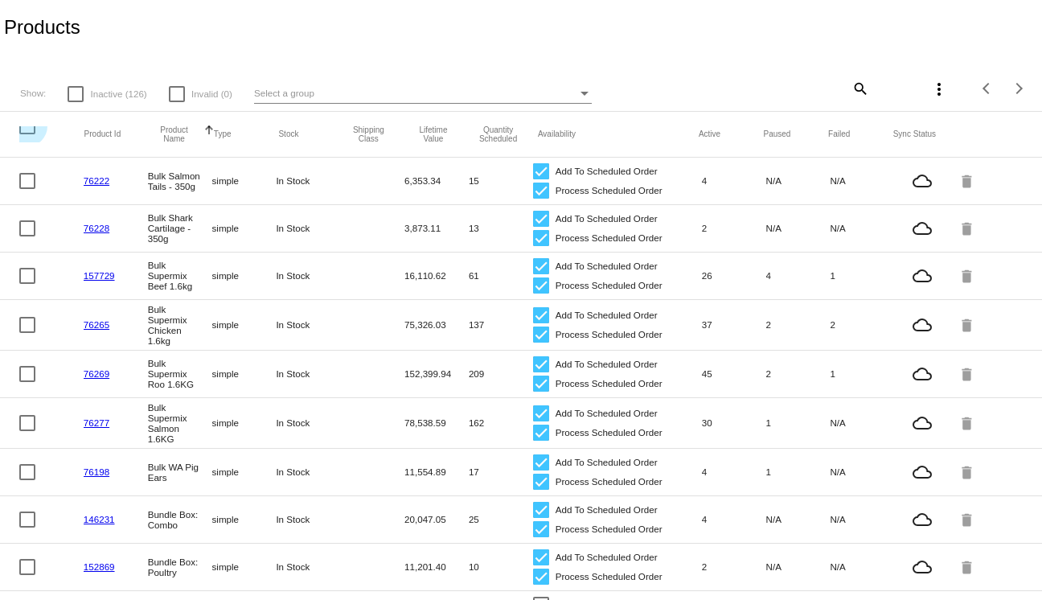
checkbox input "true"
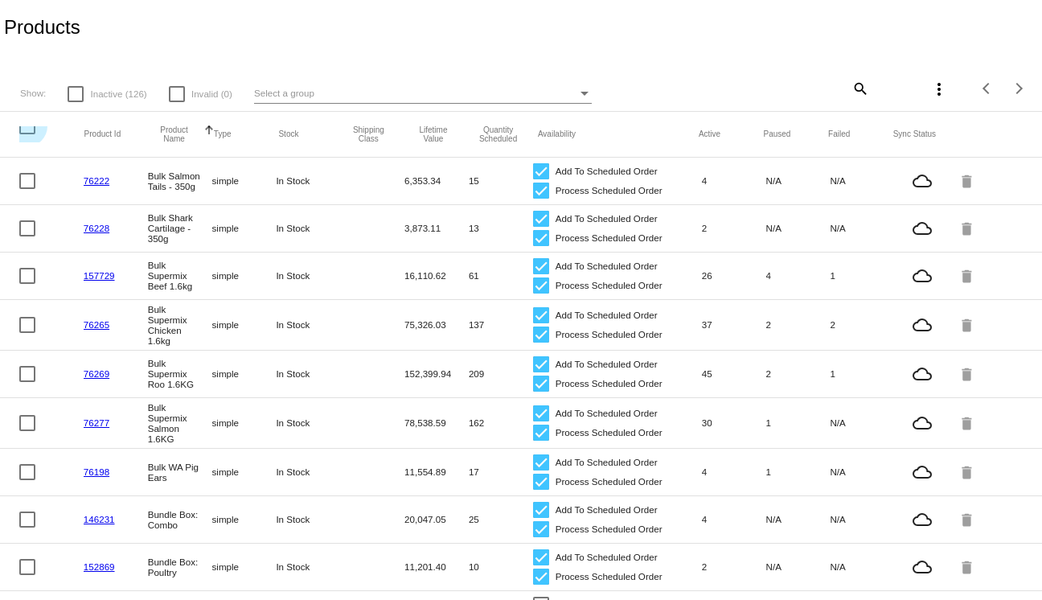
checkbox input "true"
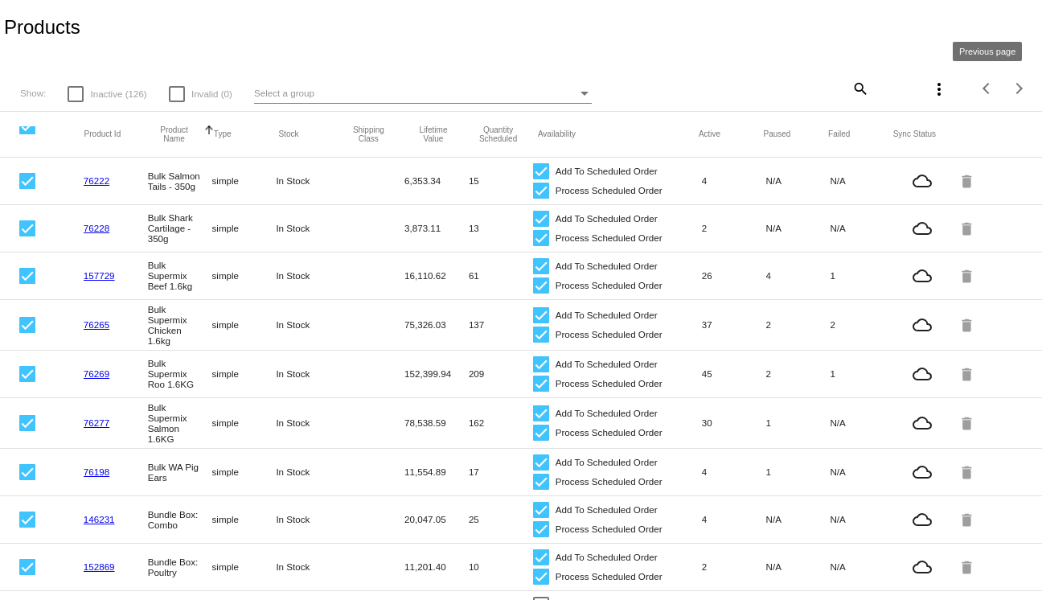
click at [944, 92] on mat-icon "more_vert" at bounding box center [938, 89] width 19 height 19
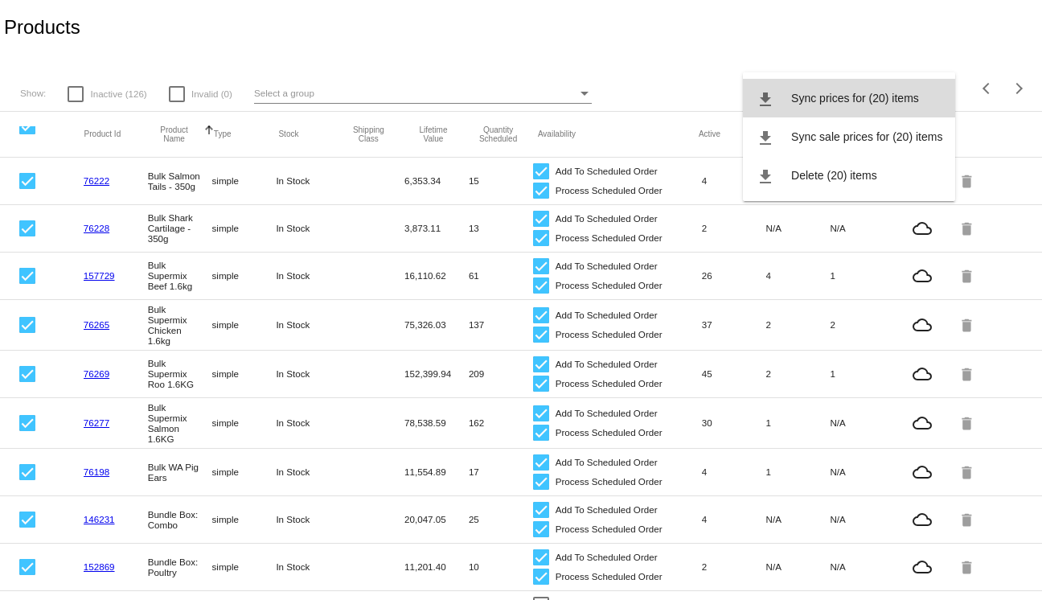
click at [881, 95] on span "Sync prices for (20) items" at bounding box center [855, 98] width 128 height 13
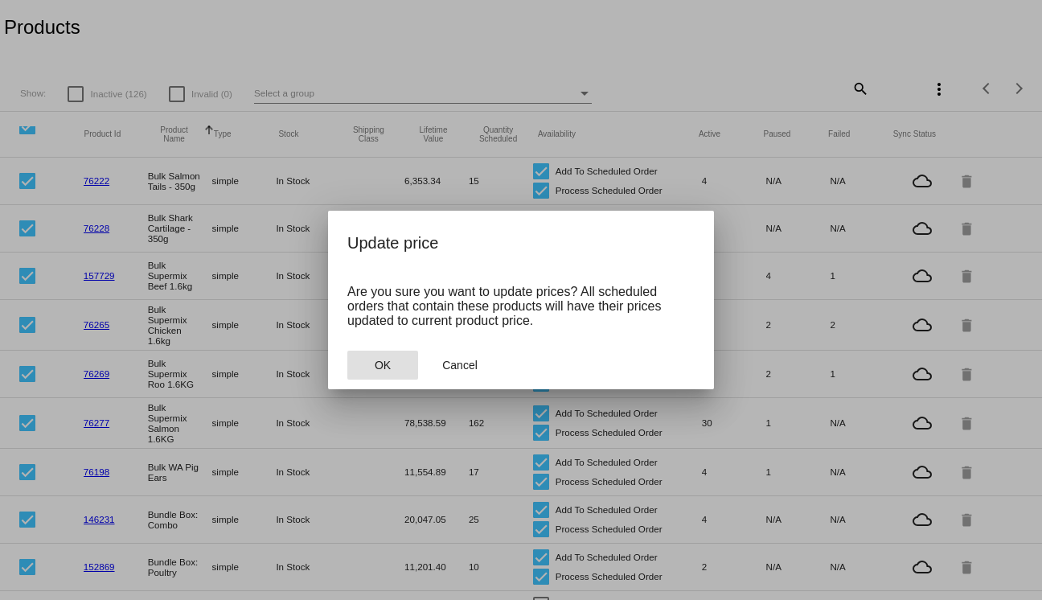
click at [404, 369] on button "OK" at bounding box center [382, 365] width 71 height 29
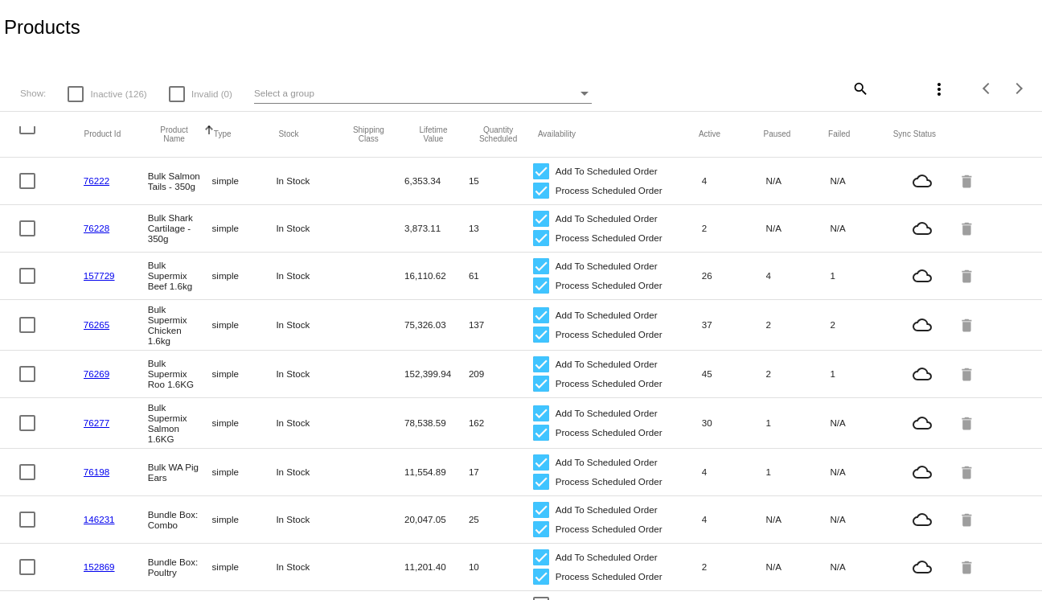
click at [937, 87] on mat-icon "more_vert" at bounding box center [938, 89] width 19 height 19
click at [24, 125] on div at bounding box center [521, 300] width 1042 height 600
click at [24, 129] on div at bounding box center [27, 126] width 16 height 16
click at [27, 134] on input "checkbox" at bounding box center [27, 134] width 1 height 1
checkbox input "true"
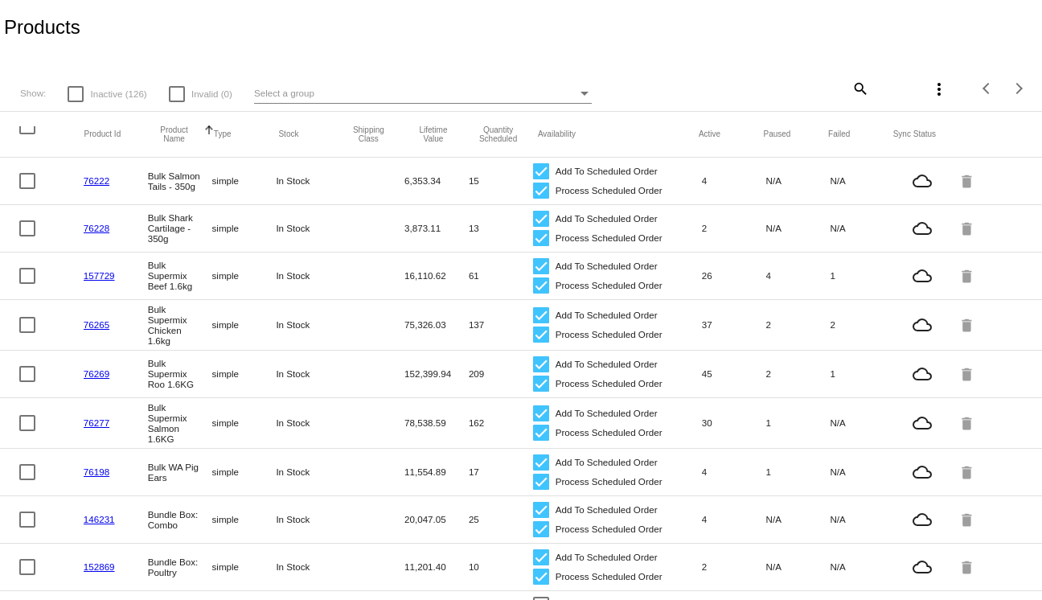
checkbox input "true"
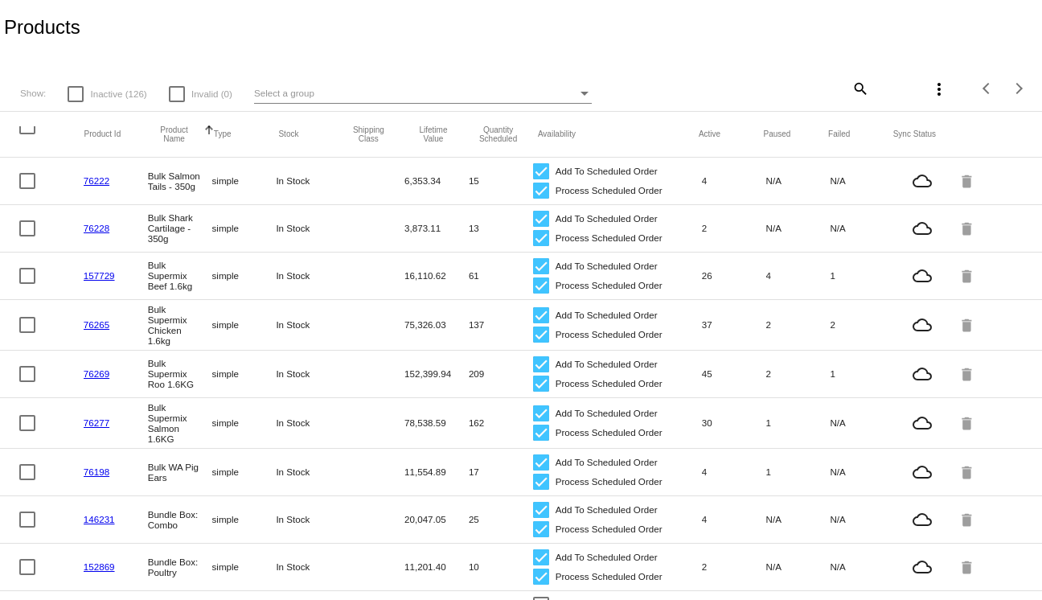
checkbox input "true"
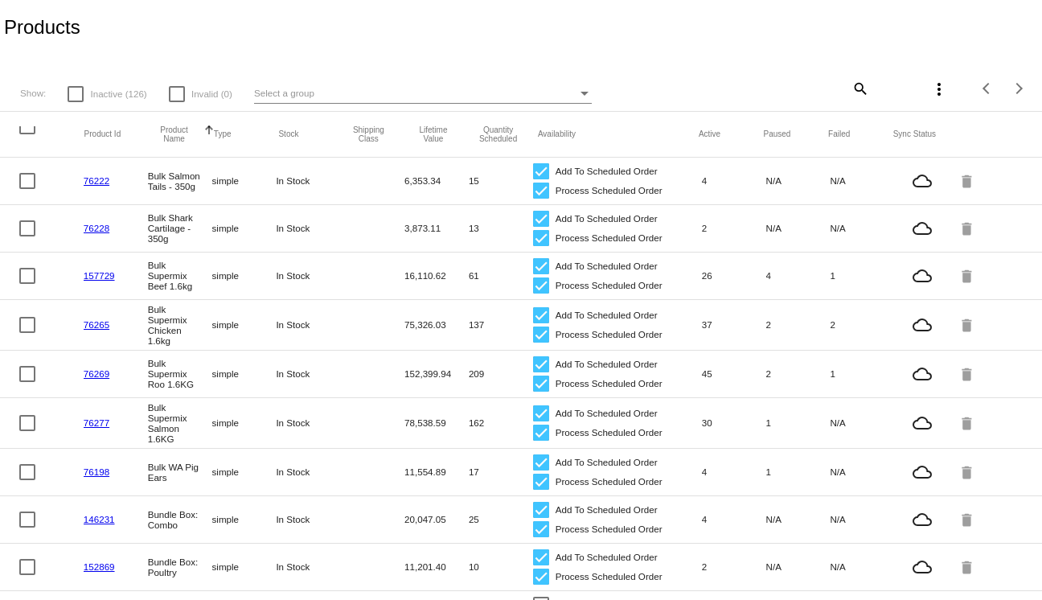
checkbox input "true"
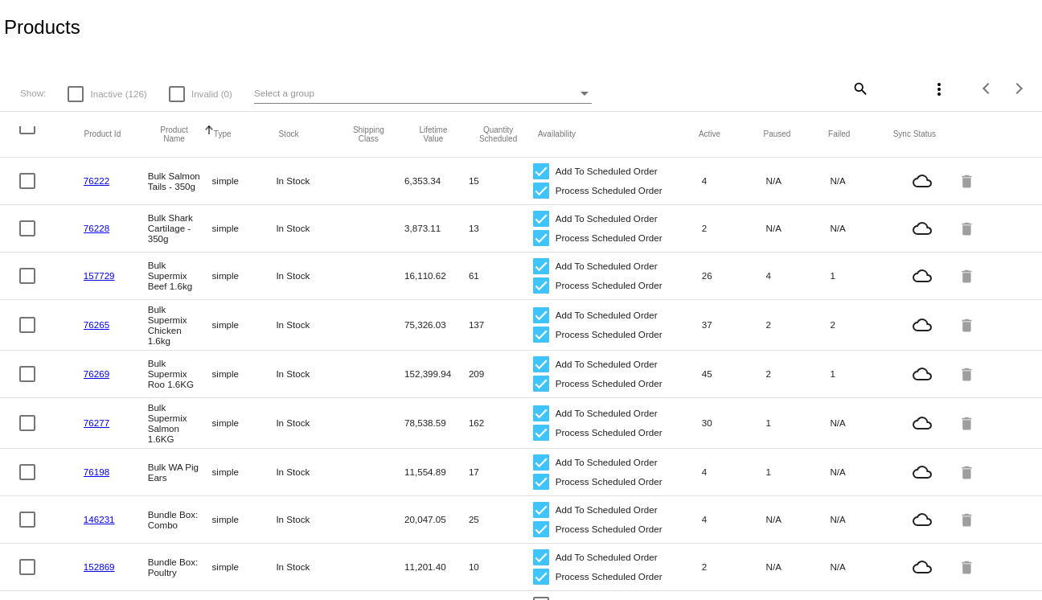
checkbox input "true"
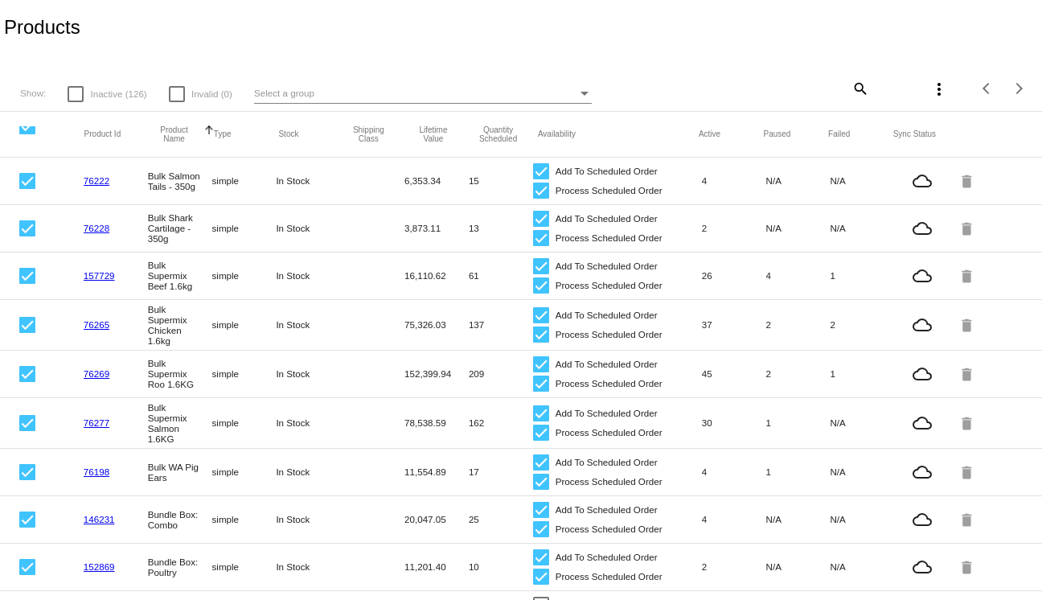
click at [936, 91] on mat-icon "more_vert" at bounding box center [938, 89] width 19 height 19
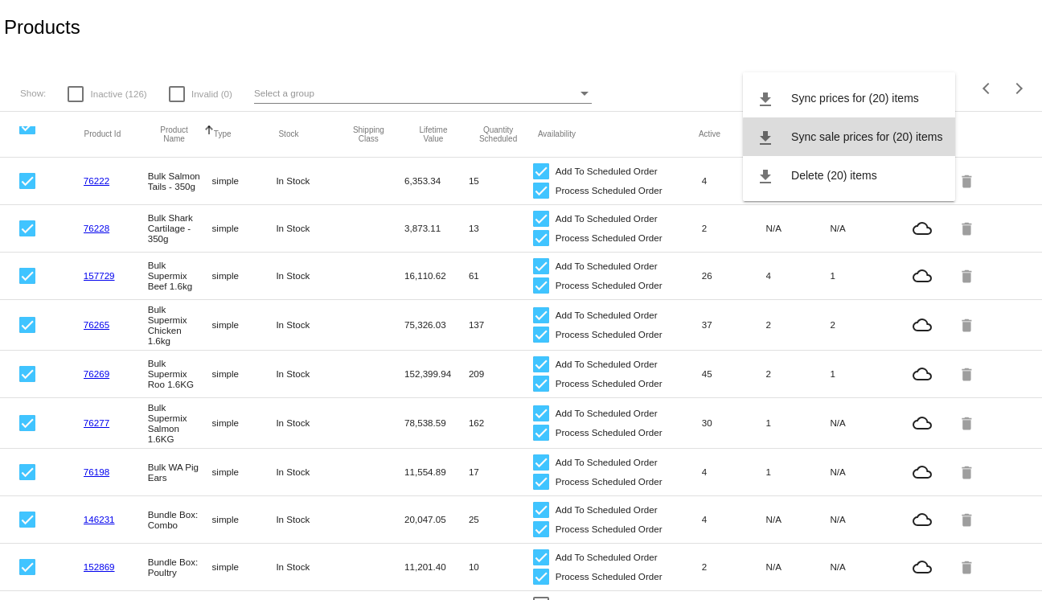
click at [914, 149] on button "file_download Sync sale prices for (20) items" at bounding box center [849, 136] width 212 height 39
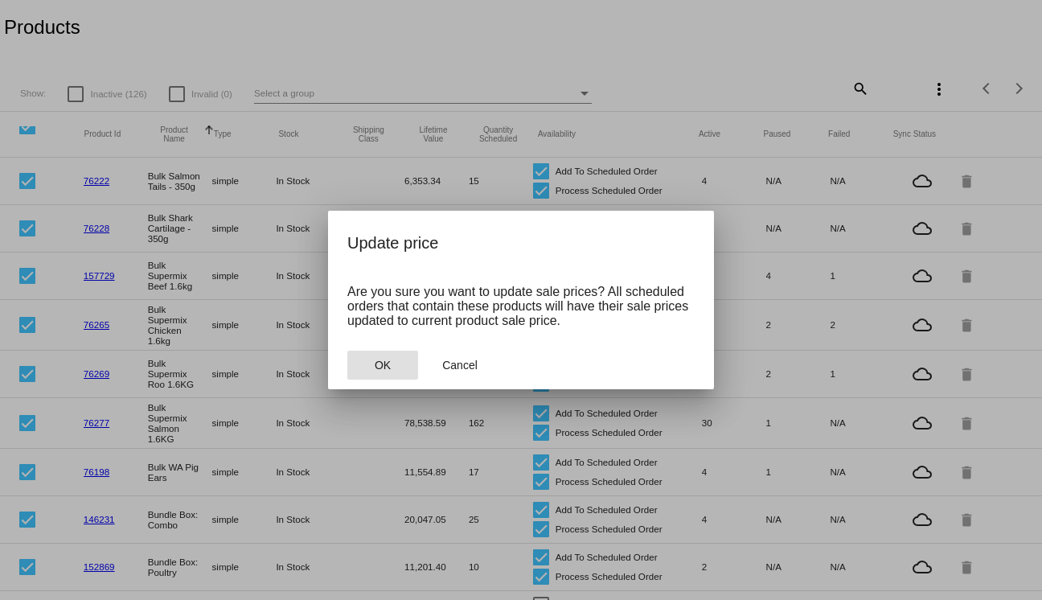
click at [403, 361] on button "OK" at bounding box center [382, 365] width 71 height 29
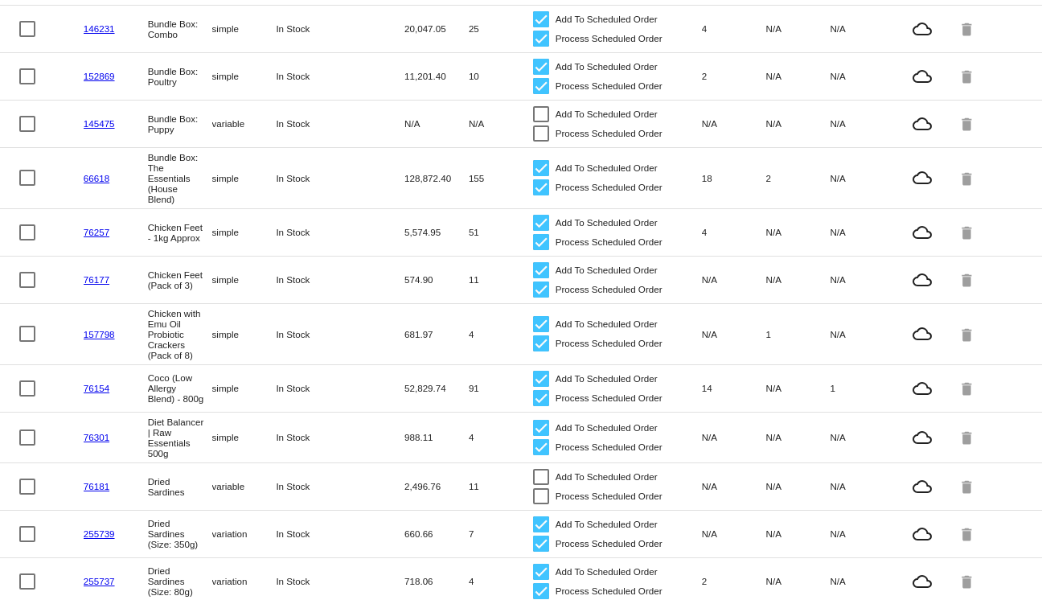
scroll to position [613, 0]
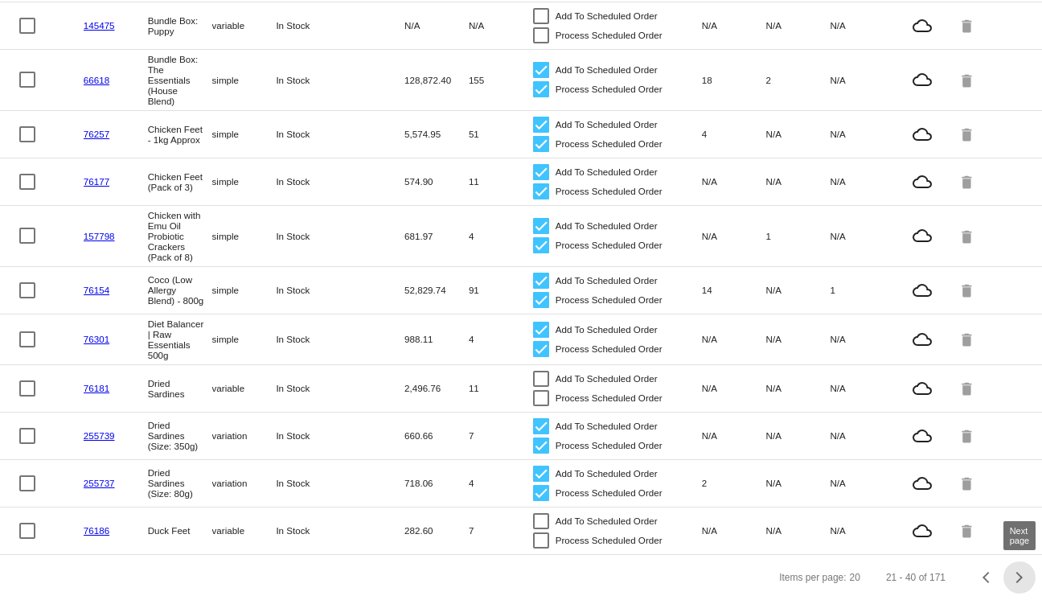
click at [1024, 584] on button "Next page" at bounding box center [1019, 577] width 32 height 32
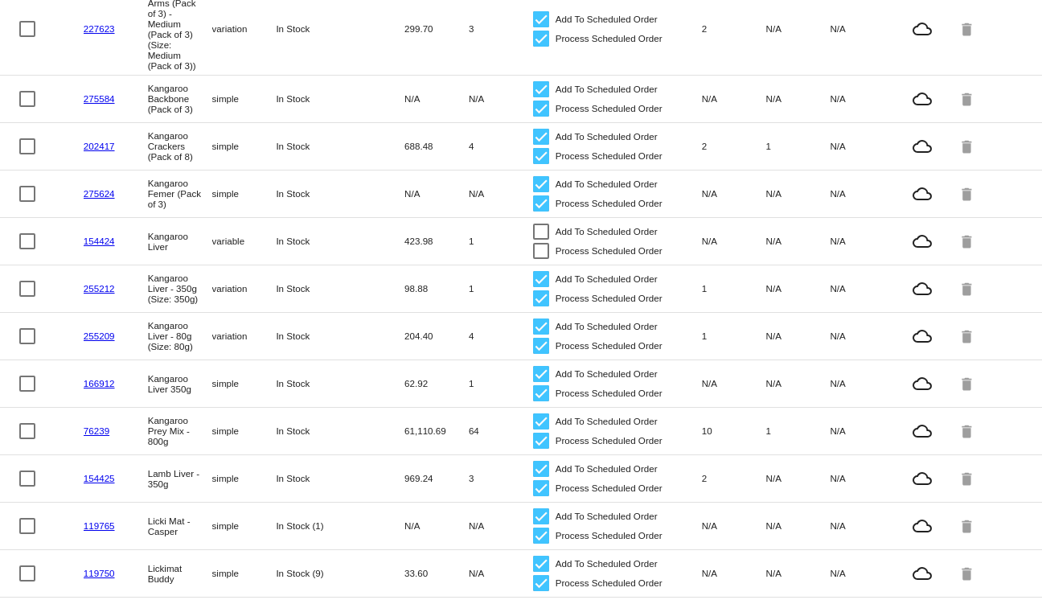
scroll to position [0, 0]
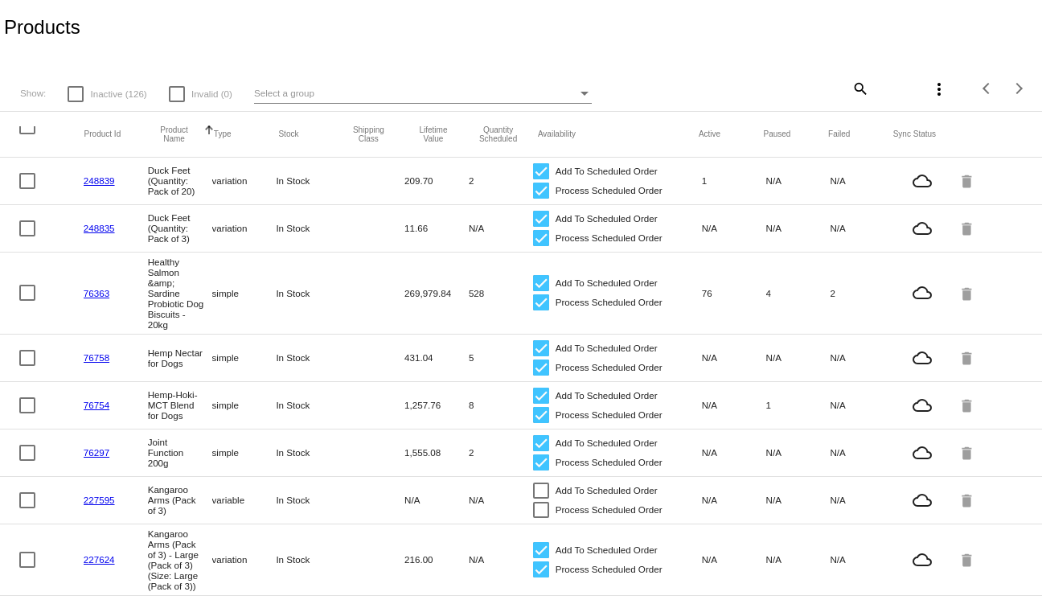
click at [28, 135] on mat-header-cell at bounding box center [51, 134] width 65 height 16
click at [28, 128] on div at bounding box center [27, 126] width 16 height 16
click at [27, 134] on input "checkbox" at bounding box center [27, 134] width 1 height 1
checkbox input "true"
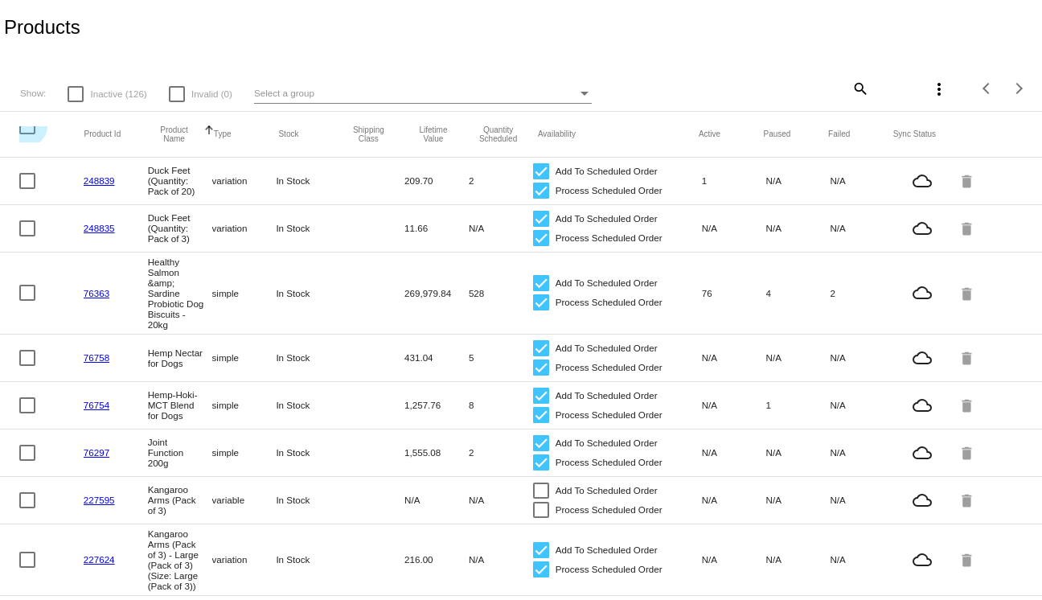
checkbox input "true"
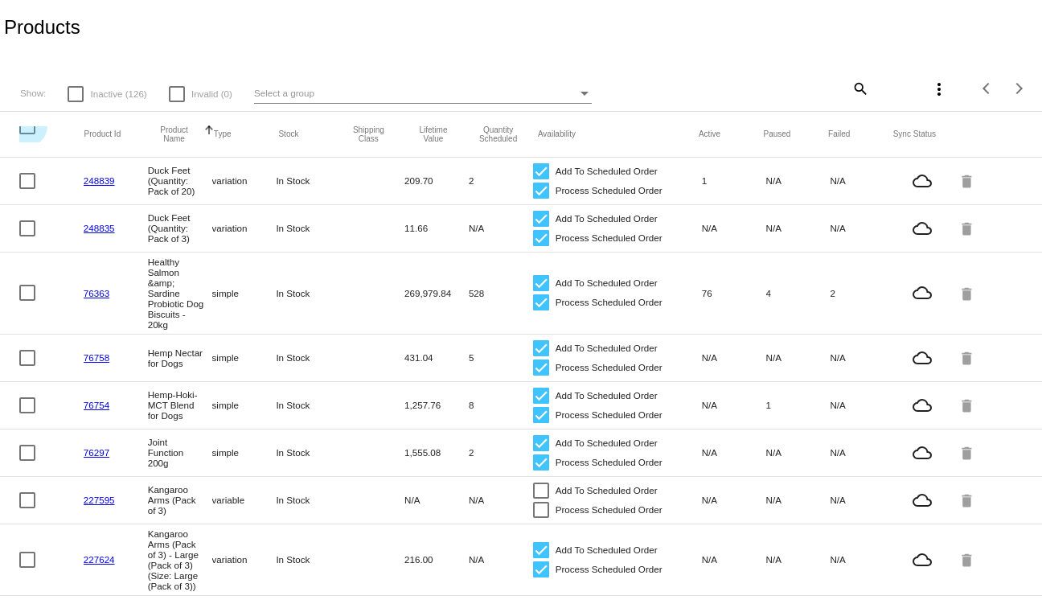
checkbox input "true"
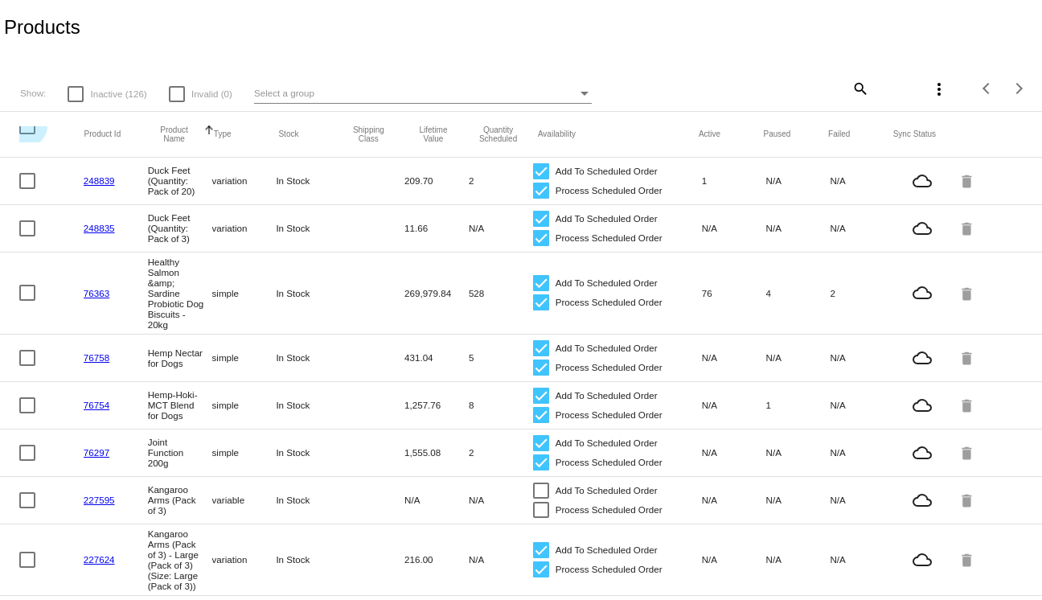
checkbox input "true"
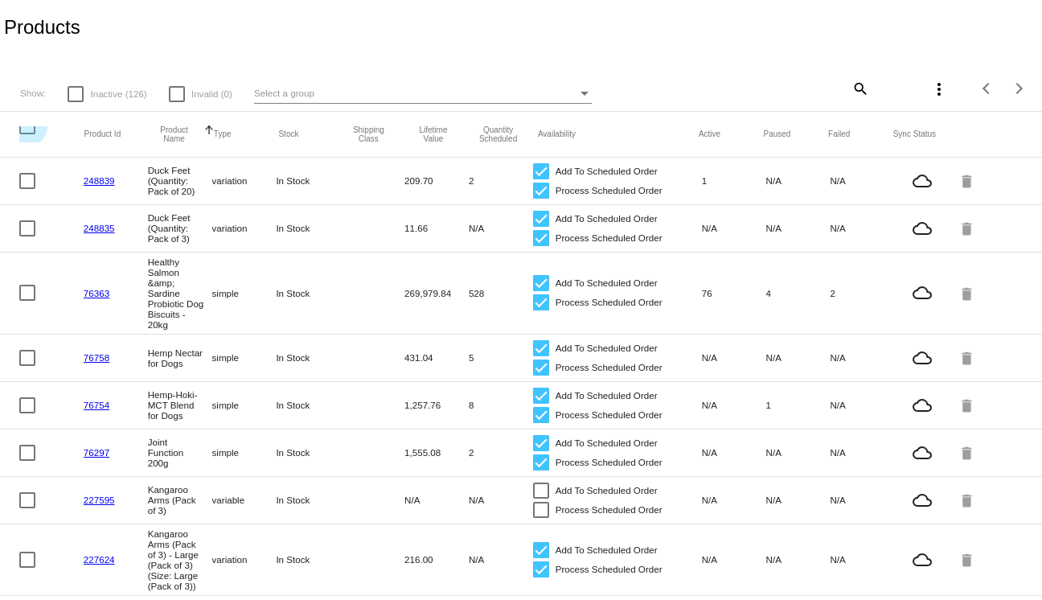
checkbox input "true"
click at [949, 84] on button "more_vert" at bounding box center [939, 88] width 32 height 32
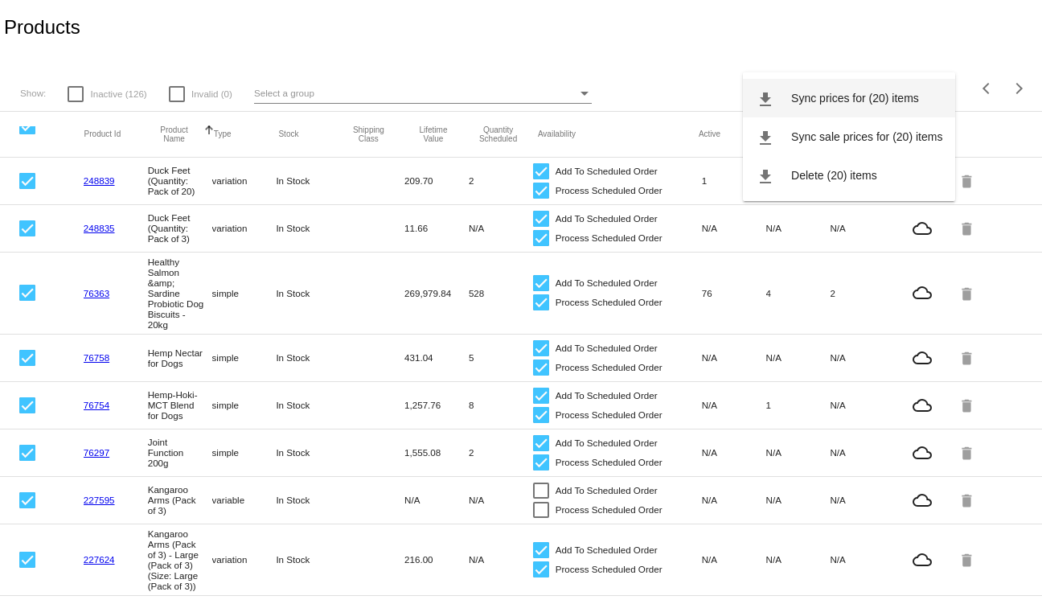
click at [905, 97] on span "Sync prices for (20) items" at bounding box center [855, 98] width 128 height 13
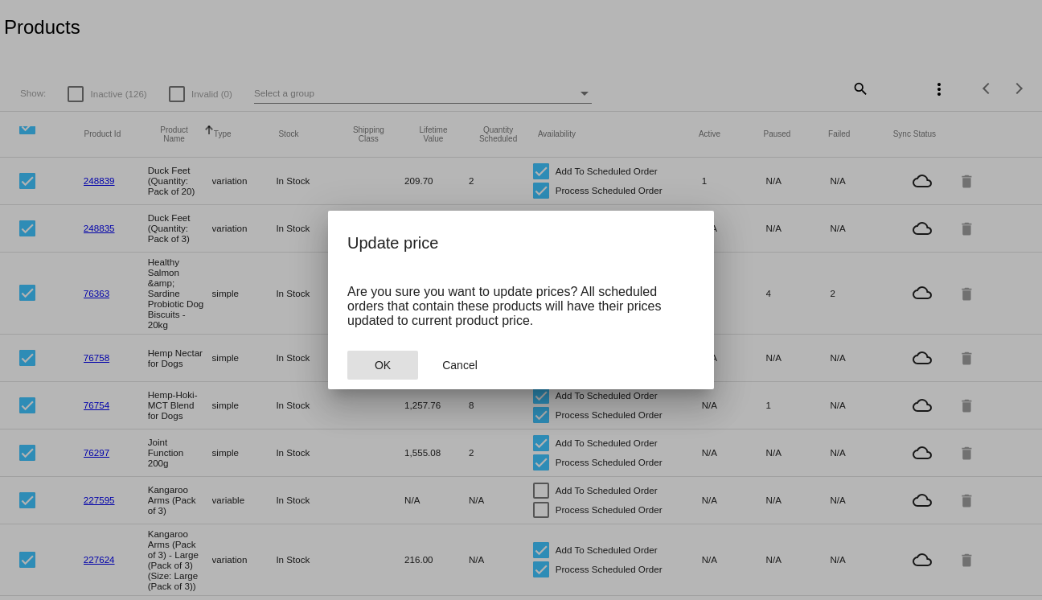
click at [394, 367] on button "OK" at bounding box center [382, 365] width 71 height 29
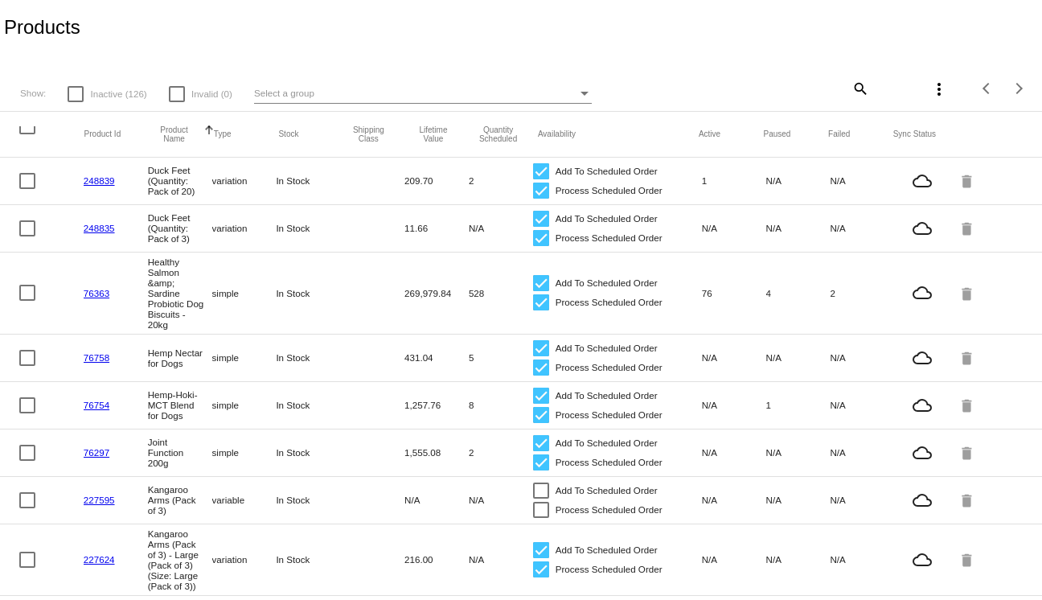
click at [937, 95] on mat-icon "more_vert" at bounding box center [938, 89] width 19 height 19
click at [18, 131] on div at bounding box center [521, 300] width 1042 height 600
click at [25, 131] on div at bounding box center [27, 126] width 16 height 16
click at [27, 134] on input "checkbox" at bounding box center [27, 134] width 1 height 1
checkbox input "true"
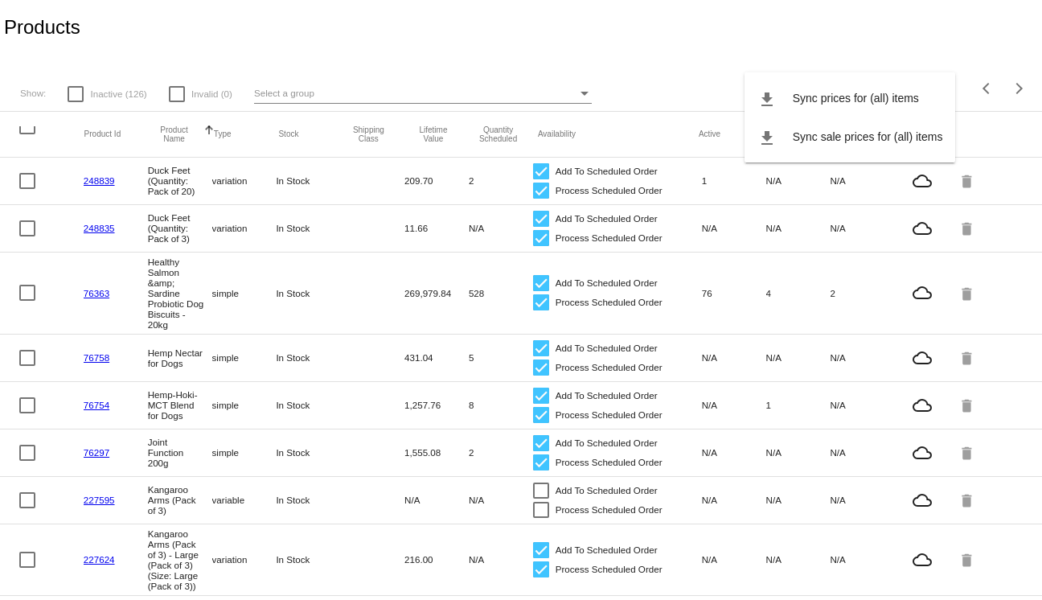
checkbox input "true"
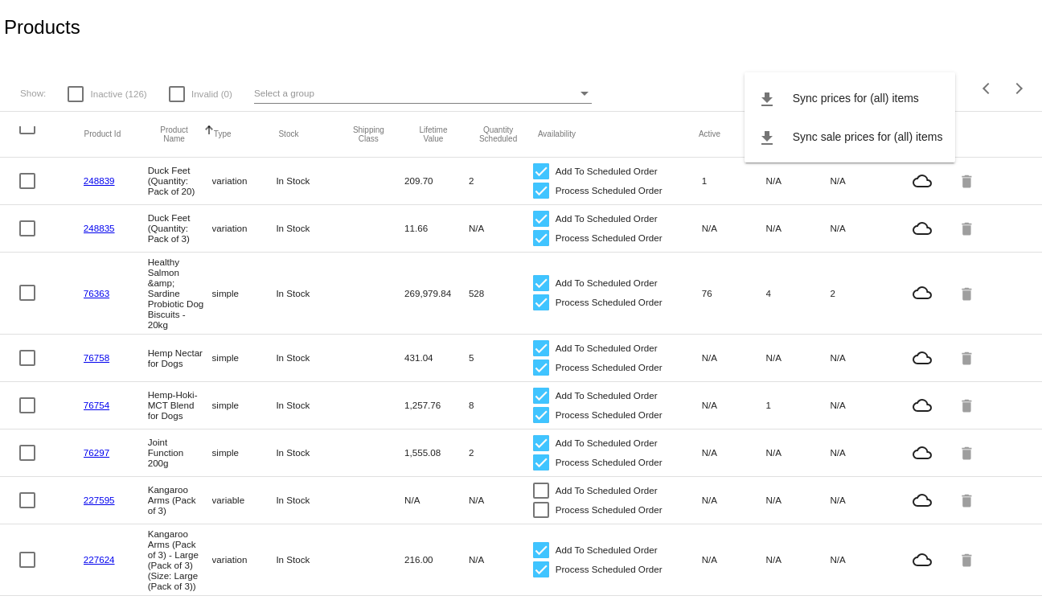
checkbox input "true"
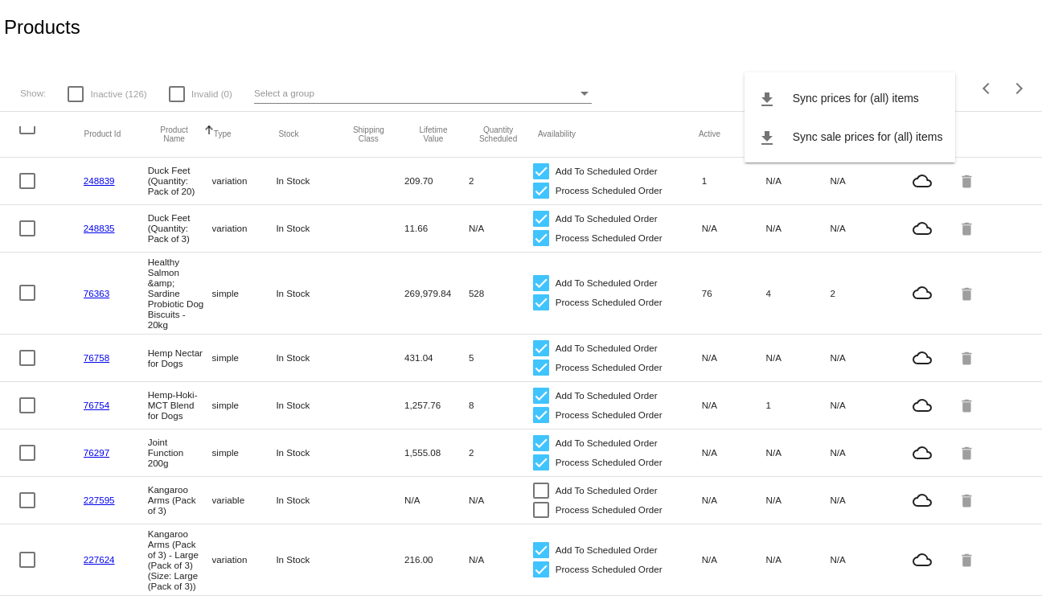
checkbox input "true"
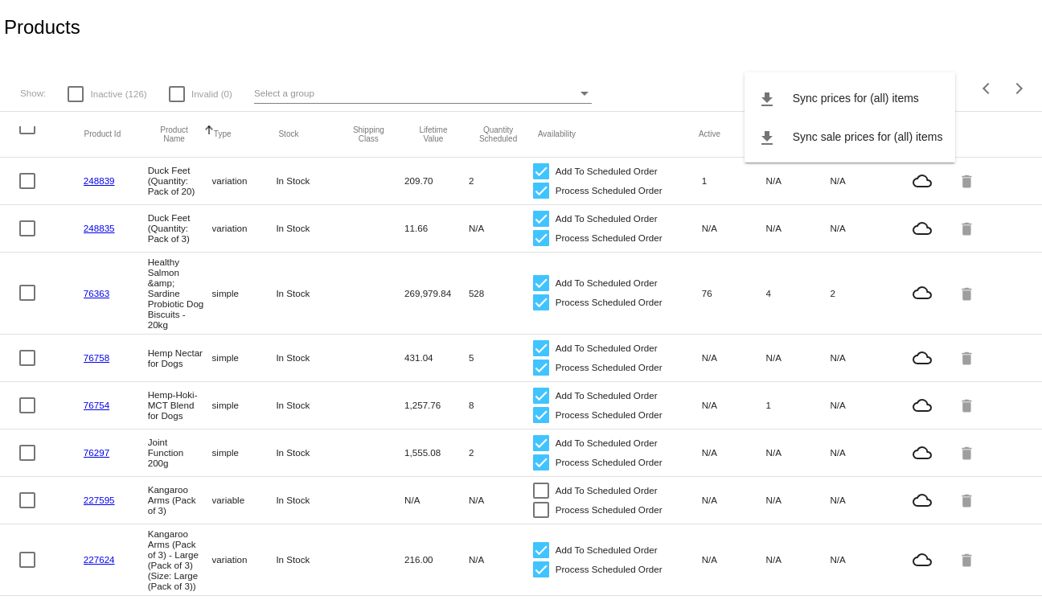
checkbox input "true"
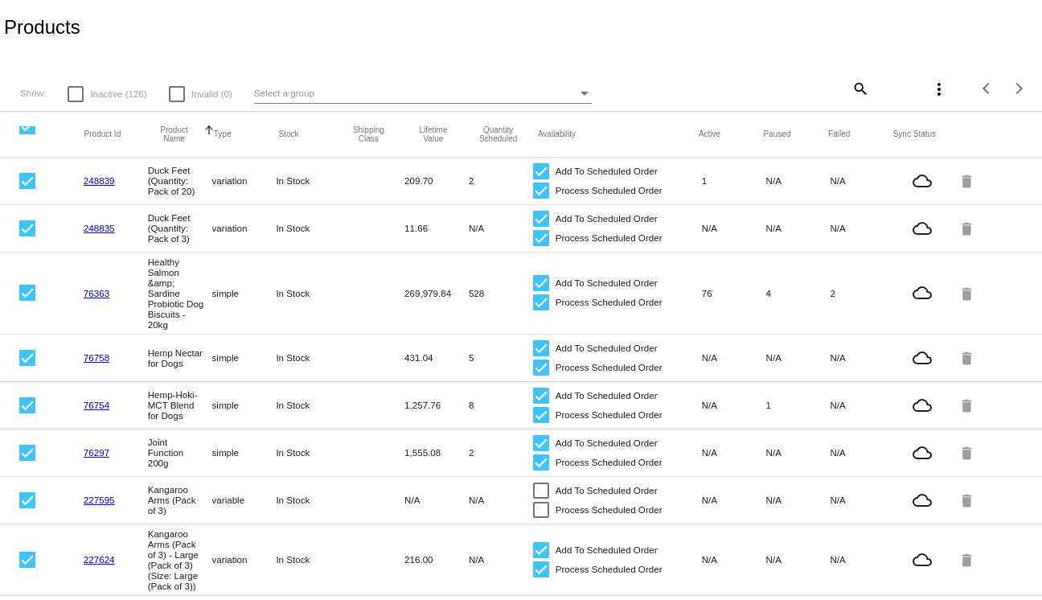
click at [945, 92] on mat-icon "more_vert" at bounding box center [938, 89] width 19 height 19
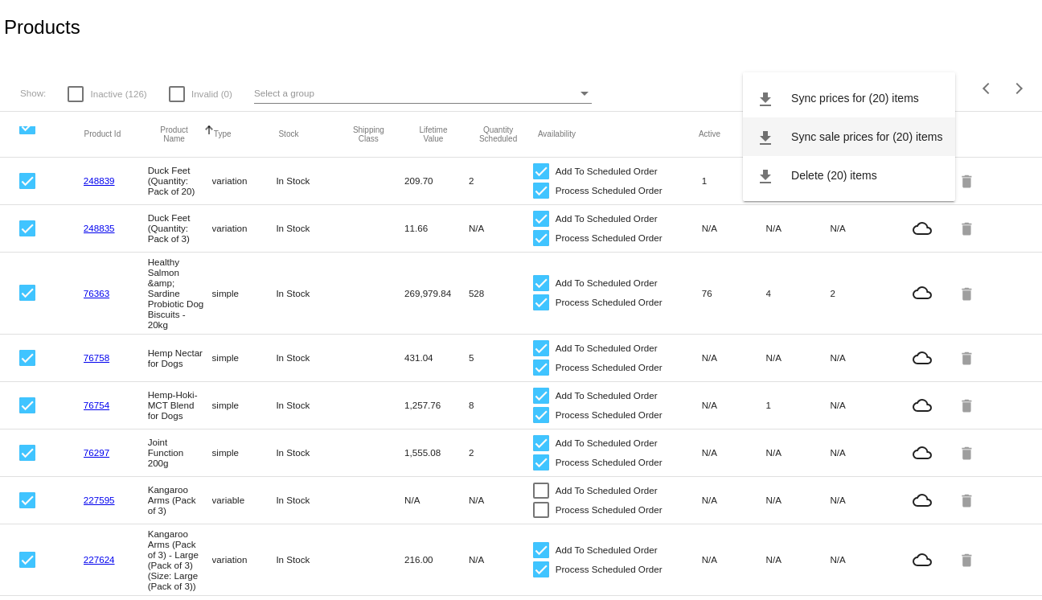
click at [909, 132] on span "Sync sale prices for (20) items" at bounding box center [866, 136] width 151 height 13
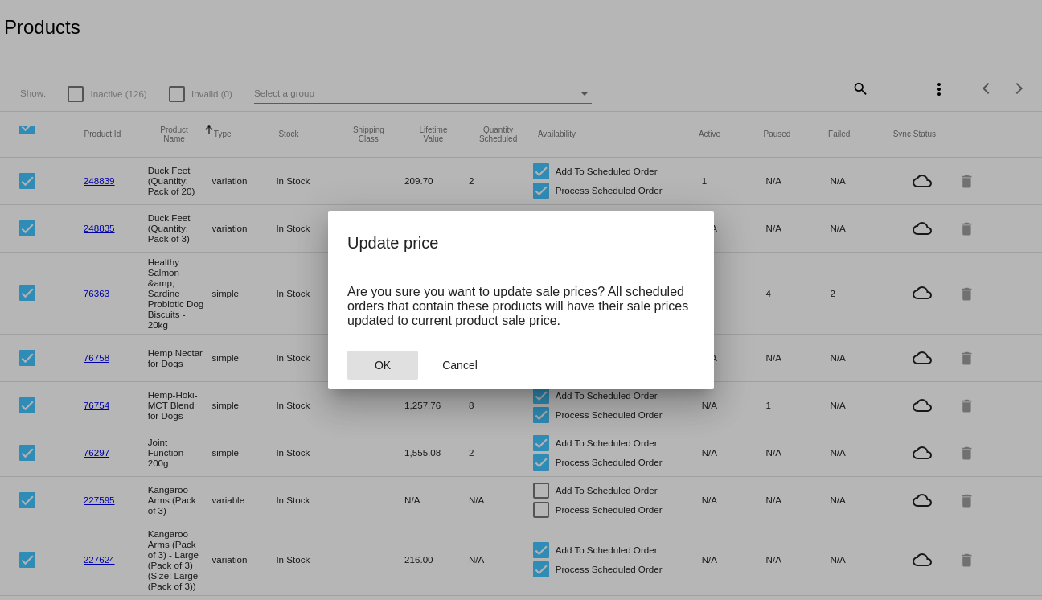
click at [379, 367] on span "OK" at bounding box center [383, 365] width 16 height 13
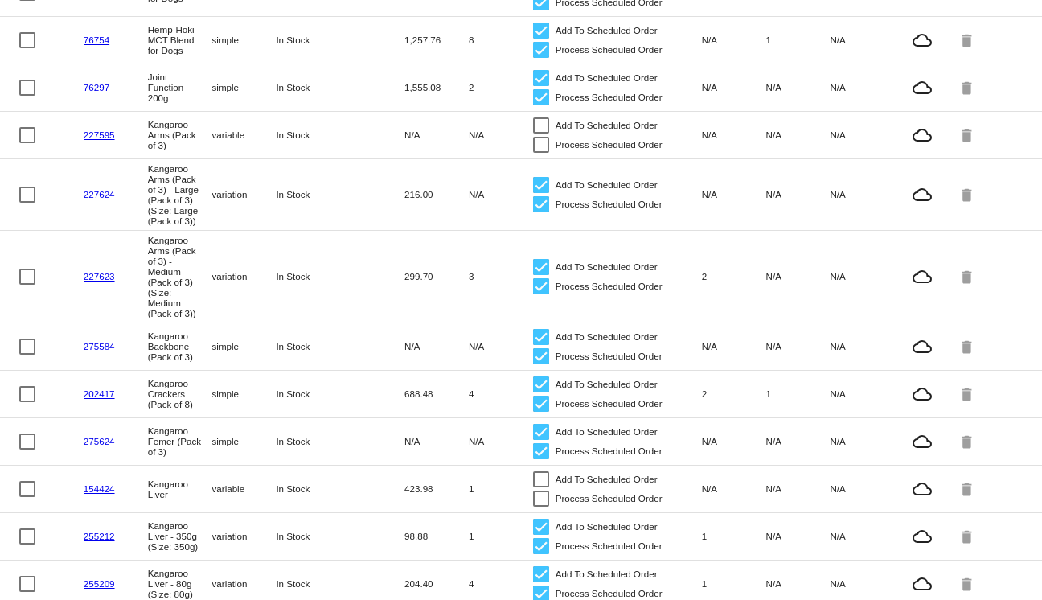
scroll to position [672, 0]
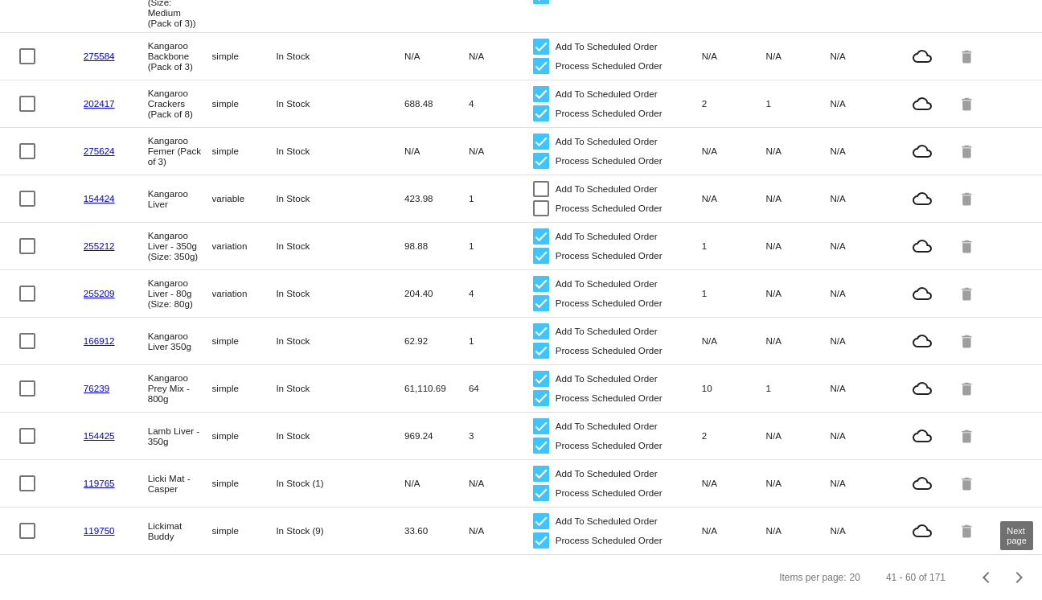
click at [1027, 582] on button "Next page" at bounding box center [1019, 577] width 32 height 32
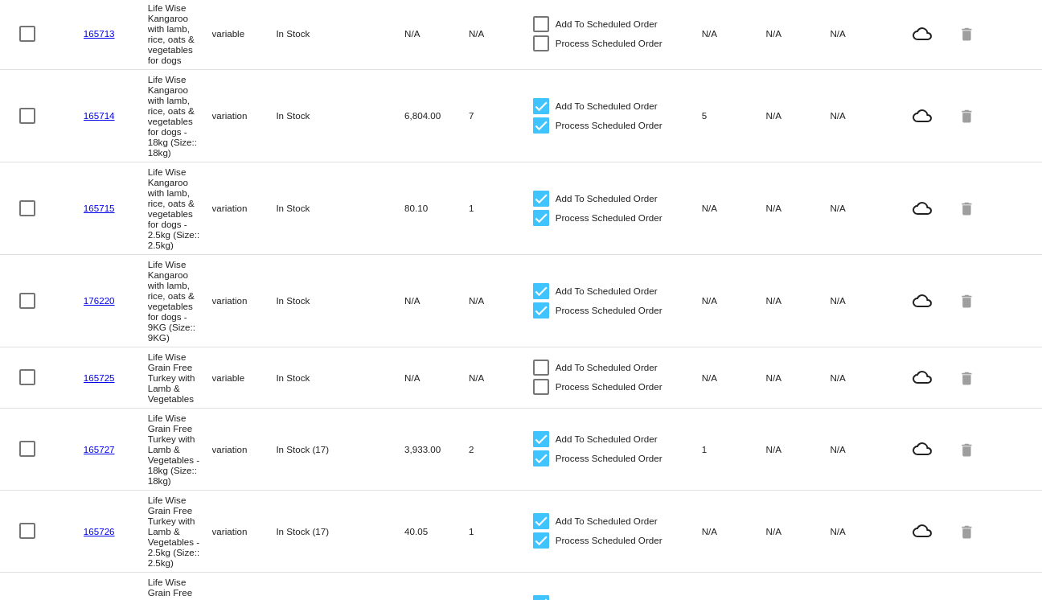
scroll to position [0, 0]
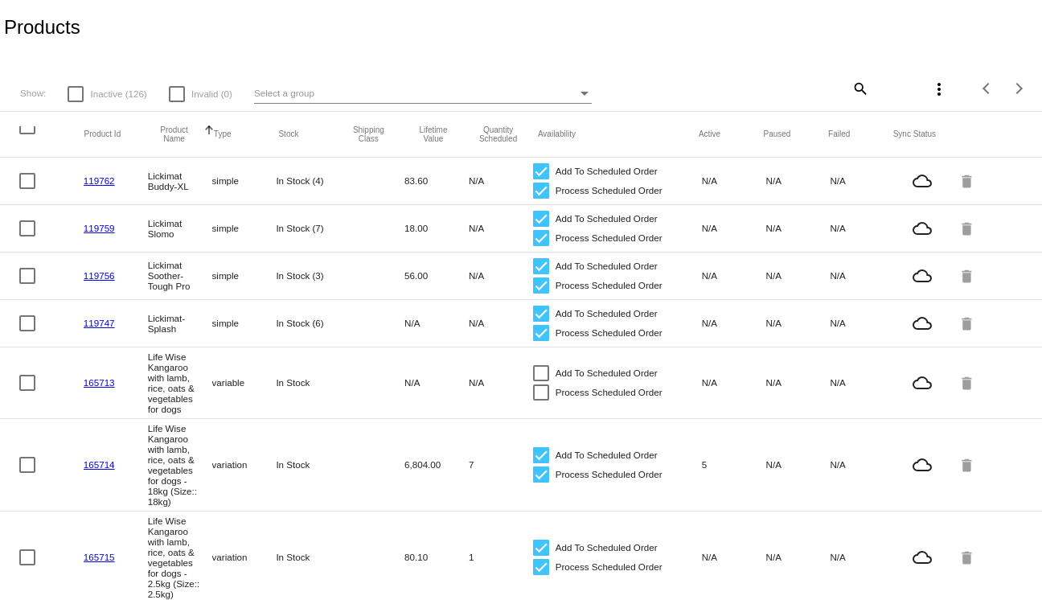
click at [30, 136] on mat-header-cell at bounding box center [51, 134] width 65 height 16
click at [30, 135] on mat-header-cell at bounding box center [51, 134] width 65 height 16
click at [30, 133] on div at bounding box center [27, 126] width 16 height 16
click at [27, 134] on input "checkbox" at bounding box center [27, 134] width 1 height 1
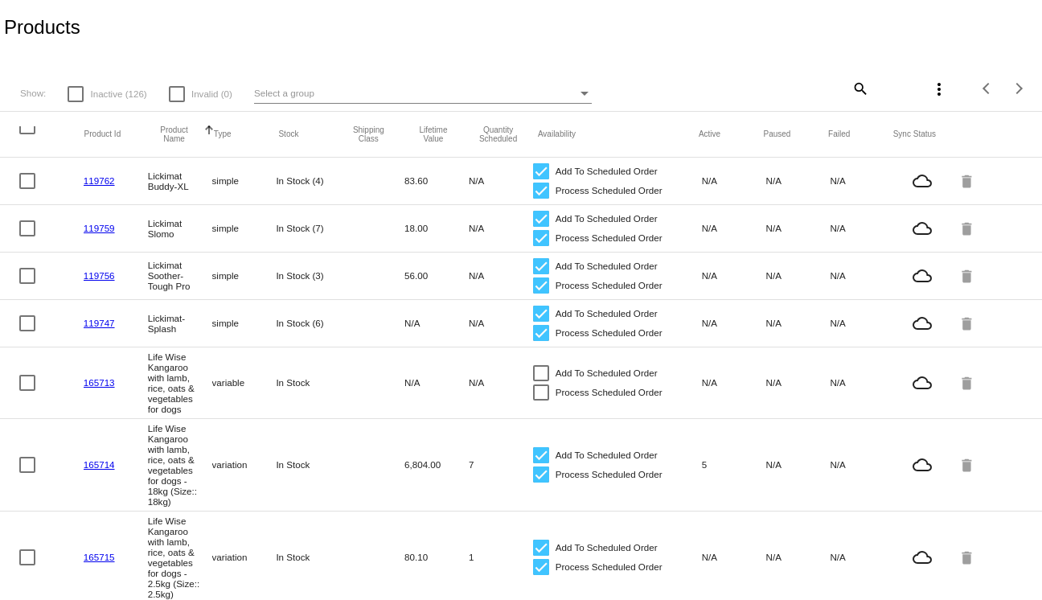
checkbox input "true"
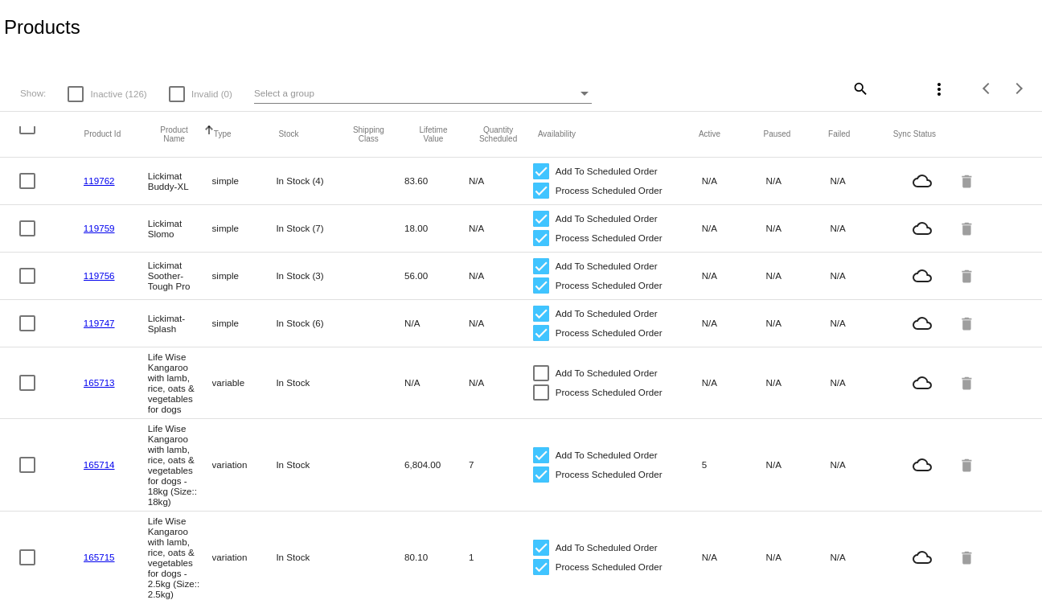
checkbox input "true"
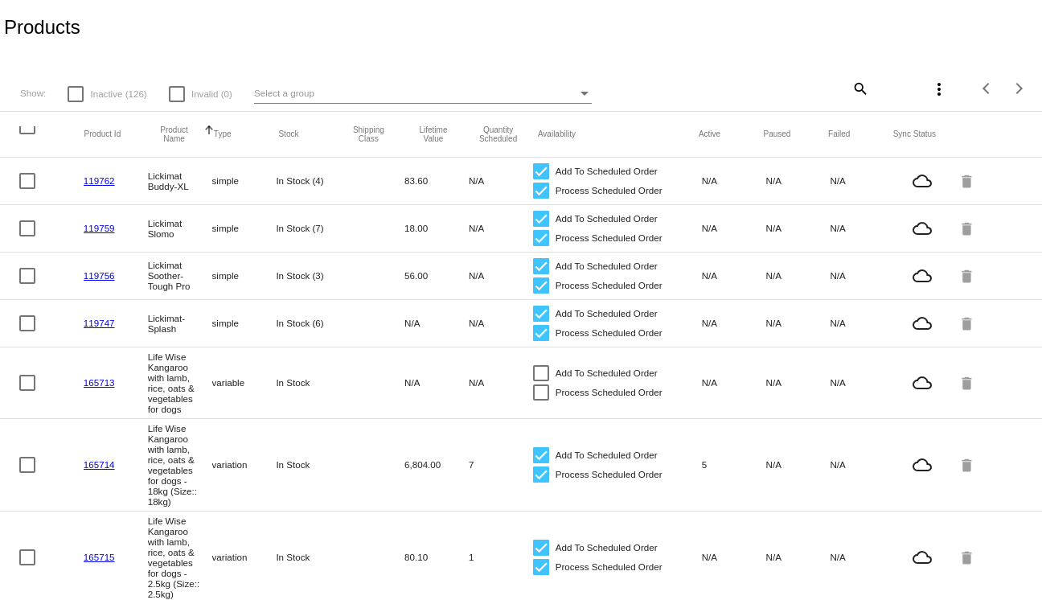
checkbox input "true"
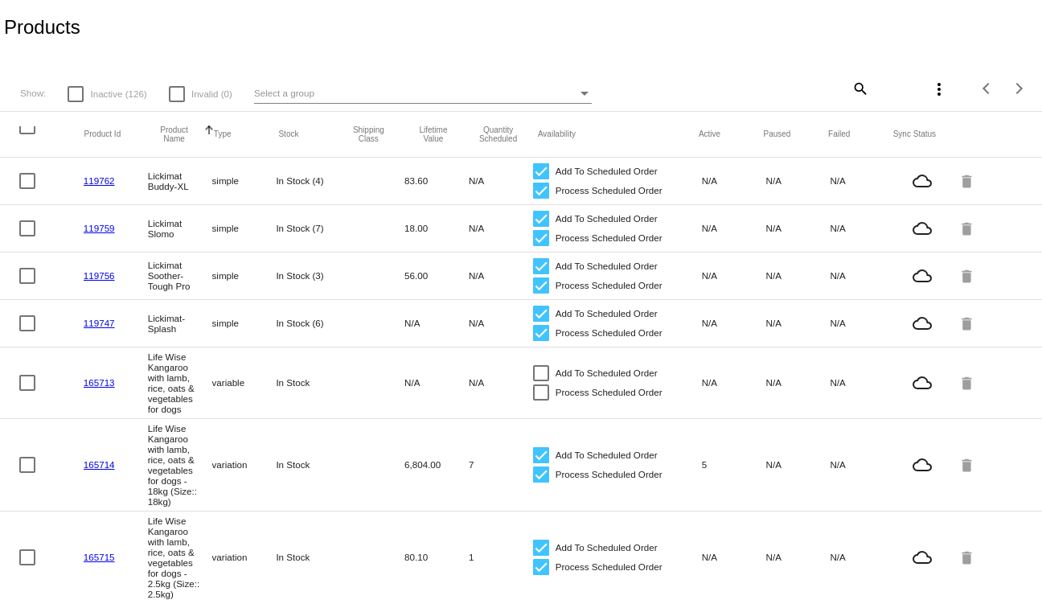
checkbox input "true"
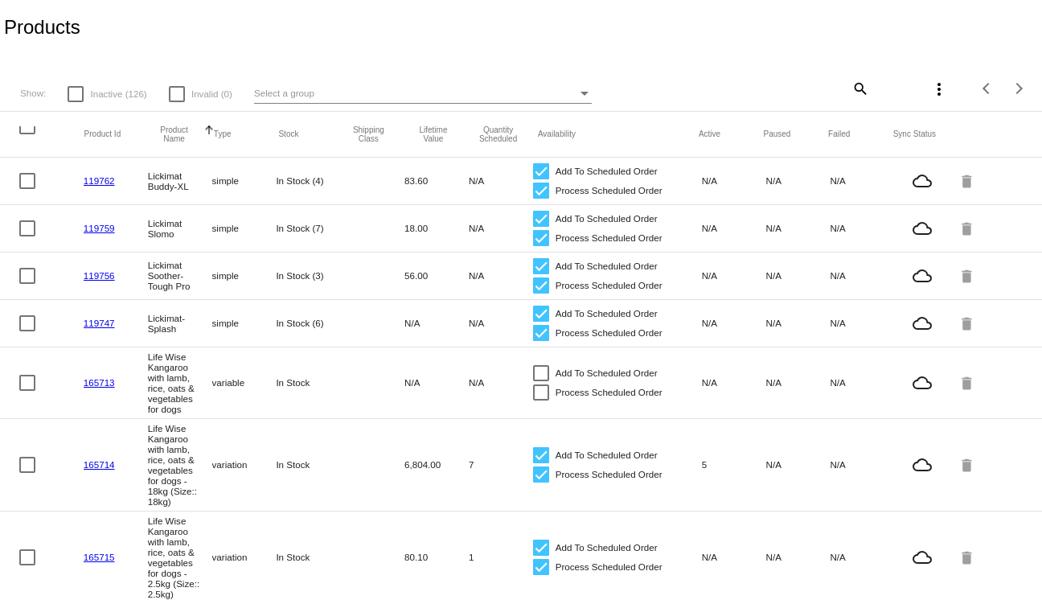
checkbox input "true"
click at [942, 92] on mat-icon "more_vert" at bounding box center [938, 89] width 19 height 19
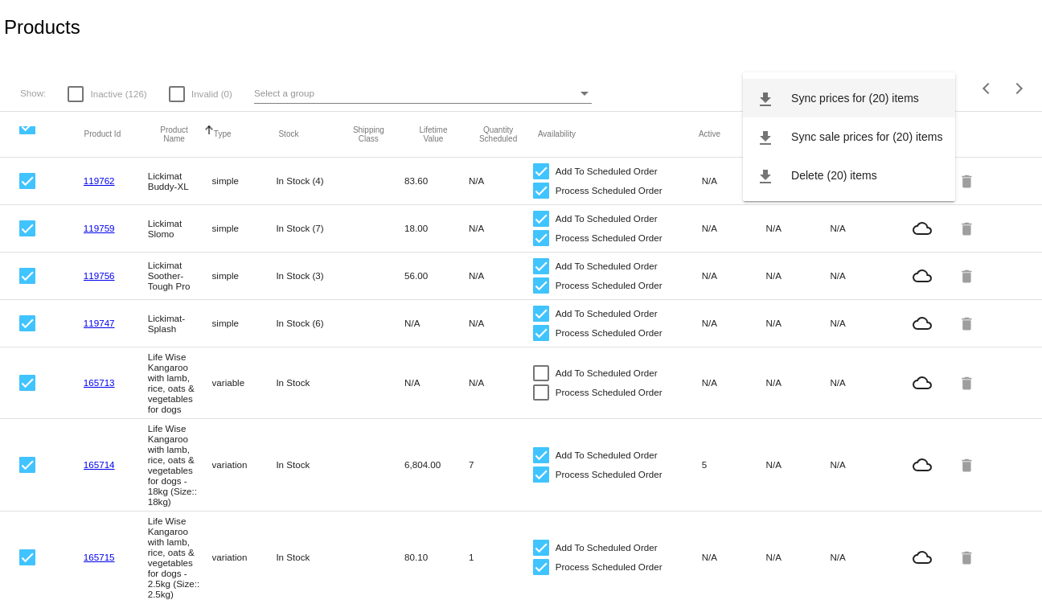
click at [863, 90] on button "file_download Sync prices for (20) items" at bounding box center [849, 98] width 212 height 39
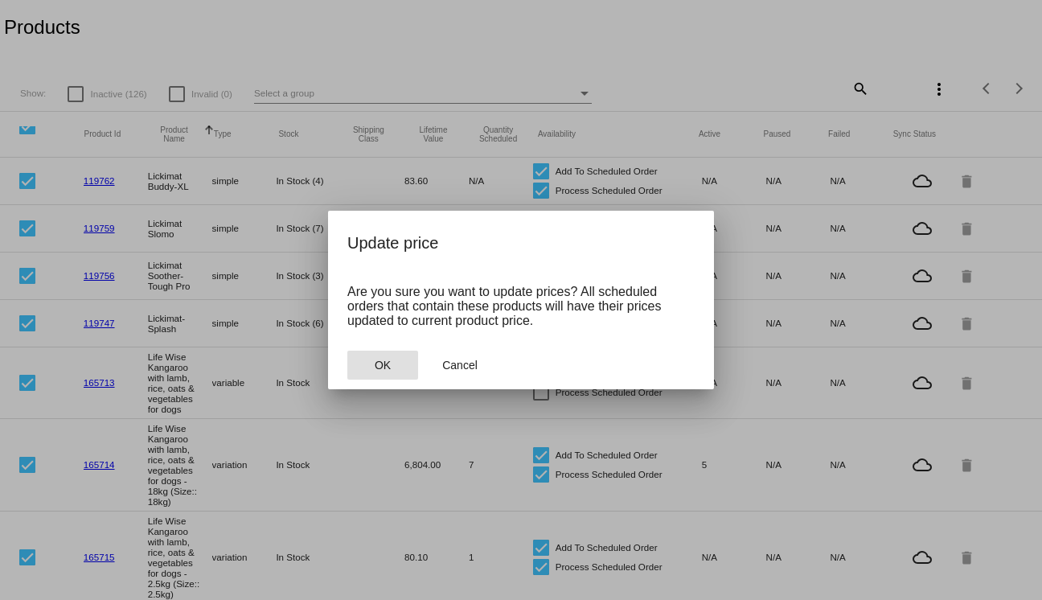
click at [375, 371] on span "OK" at bounding box center [383, 365] width 16 height 13
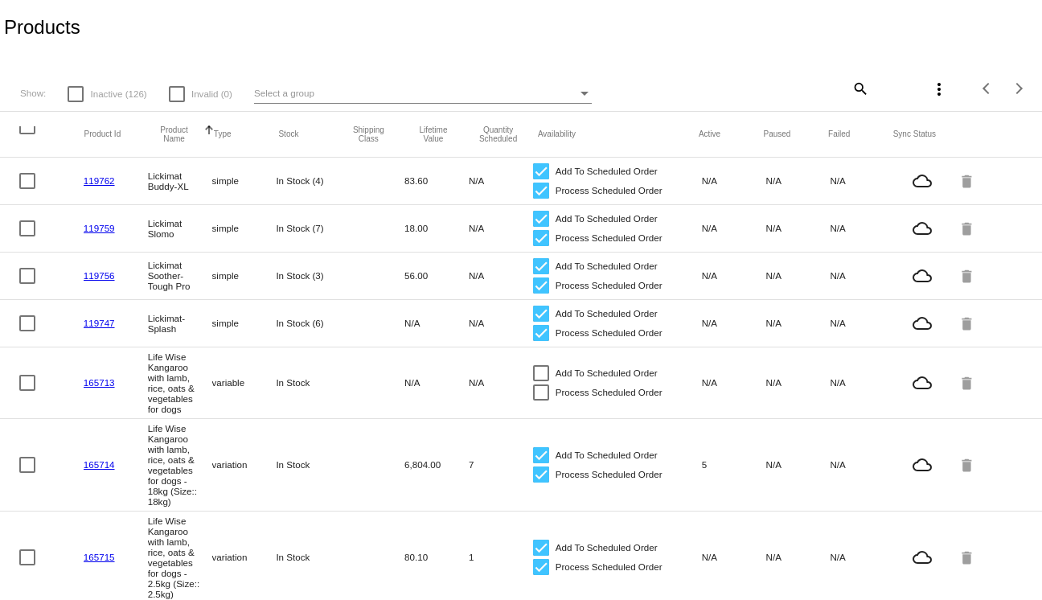
click at [30, 132] on div at bounding box center [27, 126] width 16 height 16
click at [27, 134] on input "checkbox" at bounding box center [27, 134] width 1 height 1
checkbox input "true"
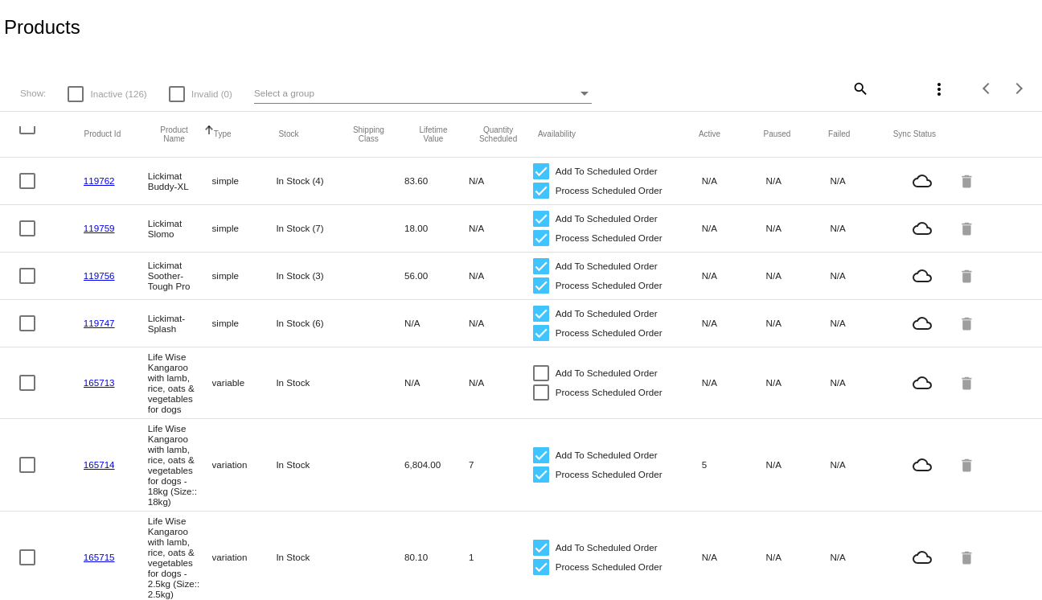
checkbox input "true"
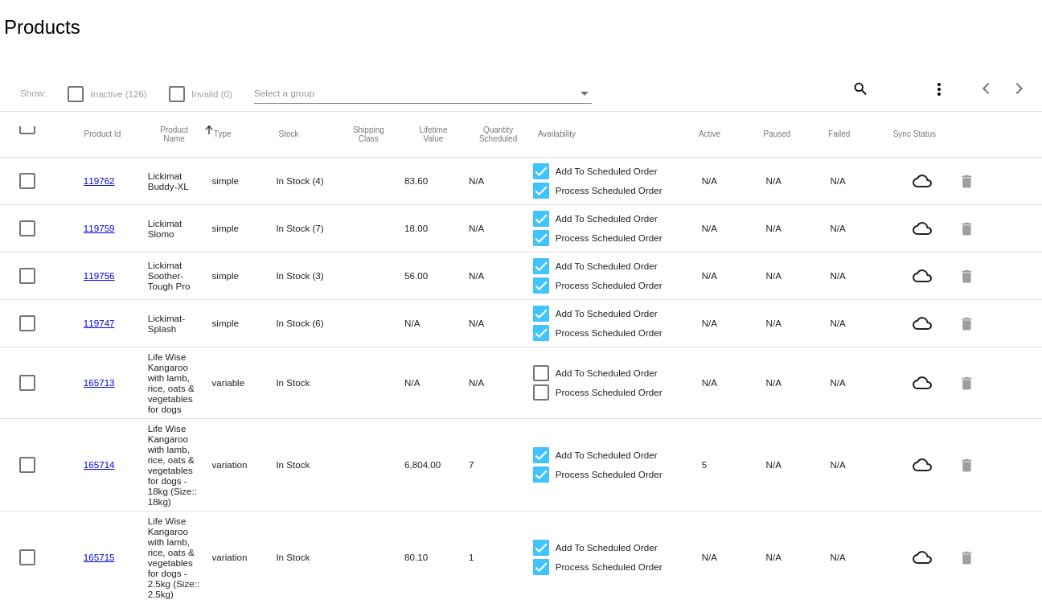
checkbox input "true"
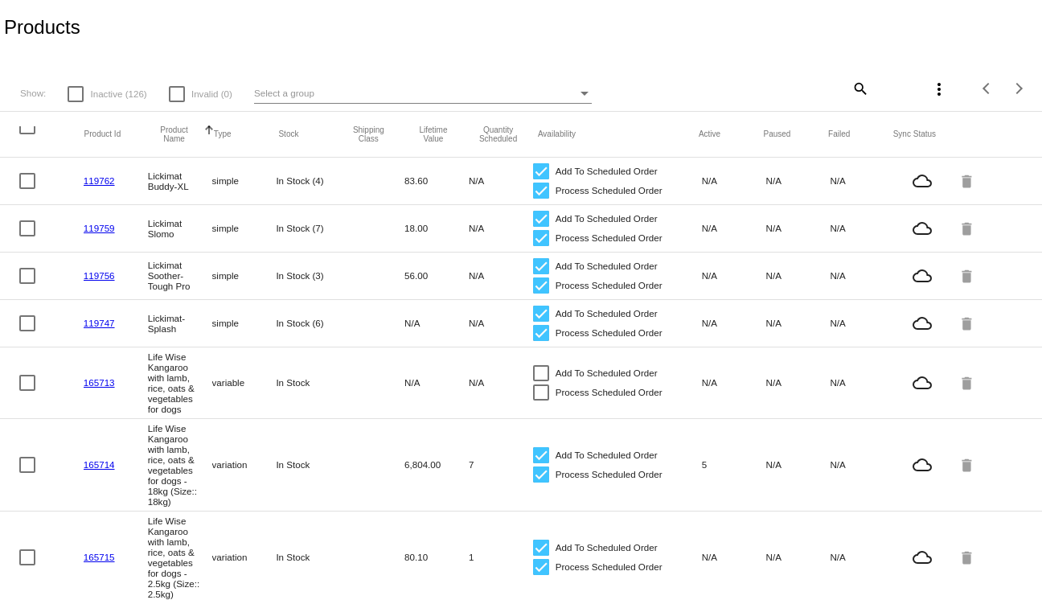
checkbox input "true"
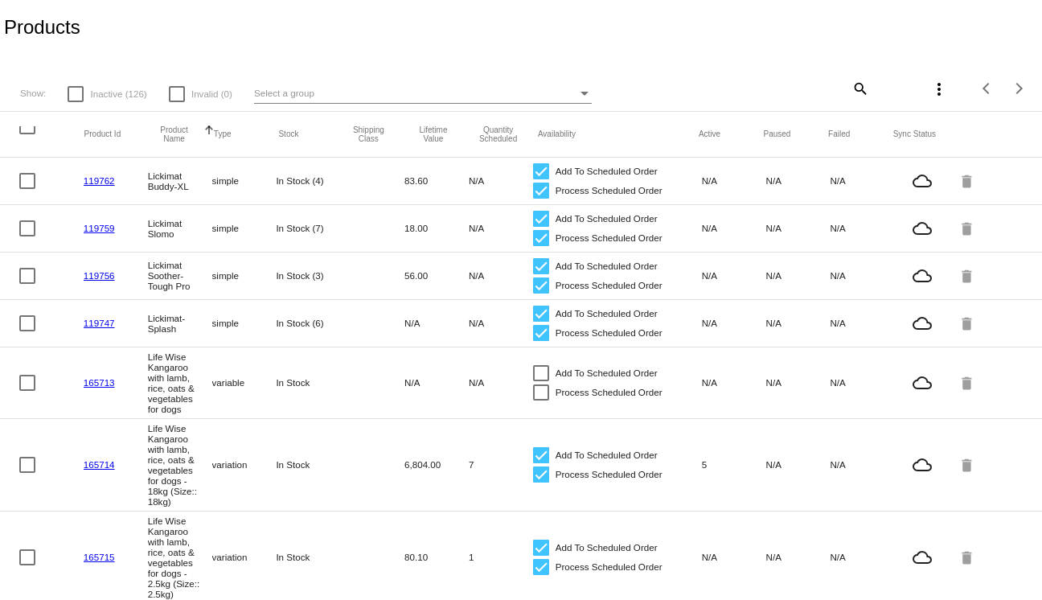
checkbox input "true"
click at [941, 84] on mat-icon "more_vert" at bounding box center [938, 89] width 19 height 19
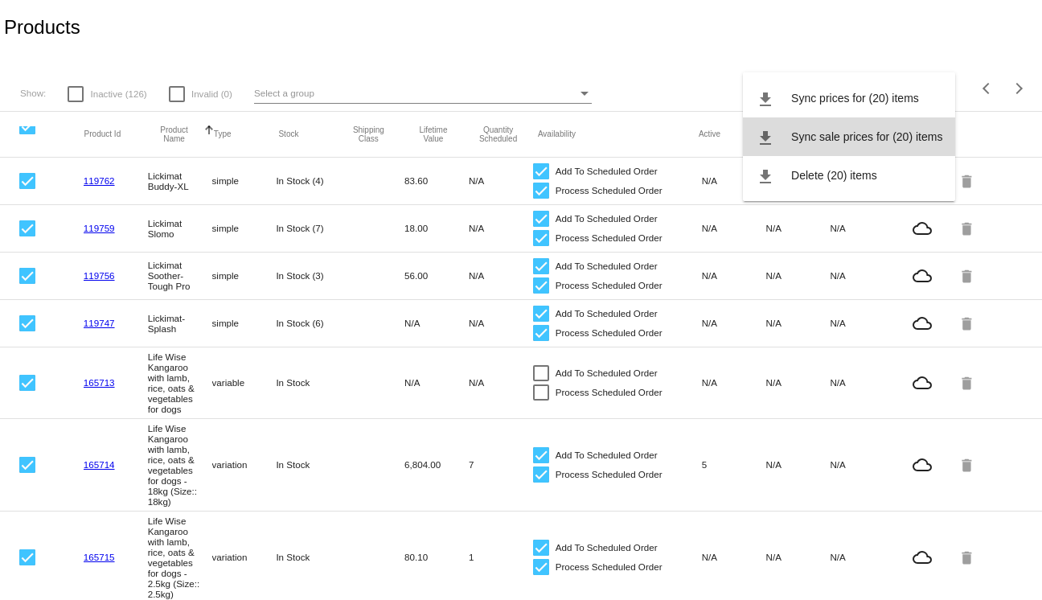
click at [864, 145] on button "file_download Sync sale prices for (20) items" at bounding box center [849, 136] width 212 height 39
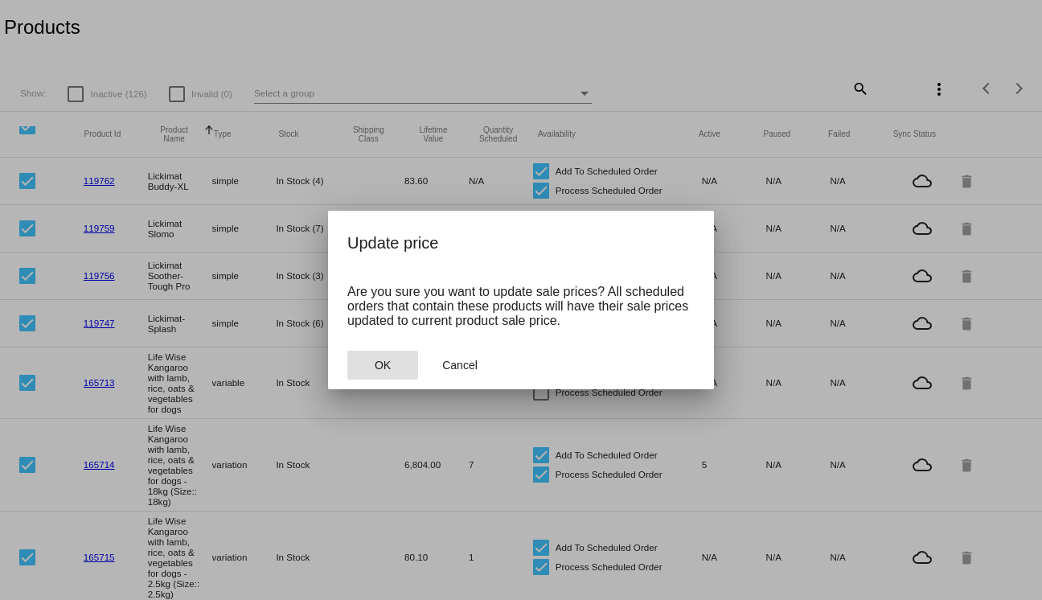
click at [400, 370] on button "OK" at bounding box center [382, 365] width 71 height 29
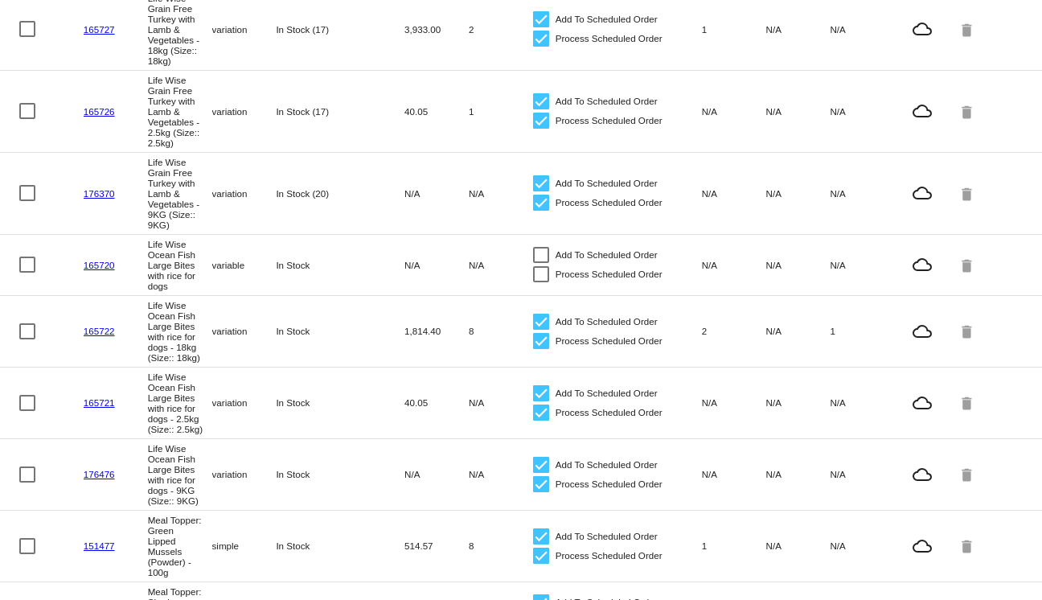
scroll to position [1116, 0]
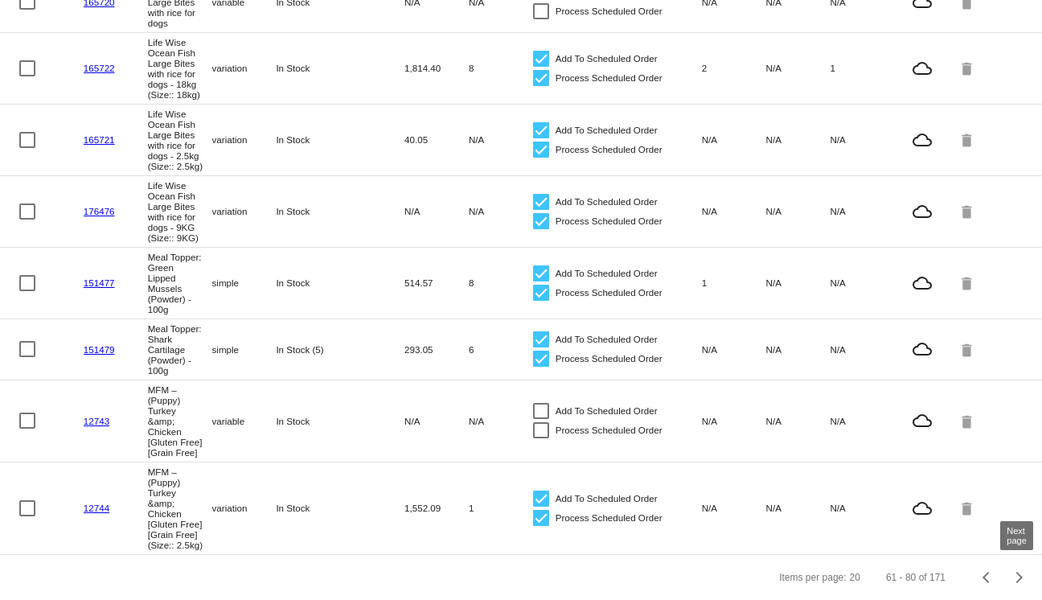
click at [1024, 570] on button "Next page" at bounding box center [1019, 577] width 32 height 32
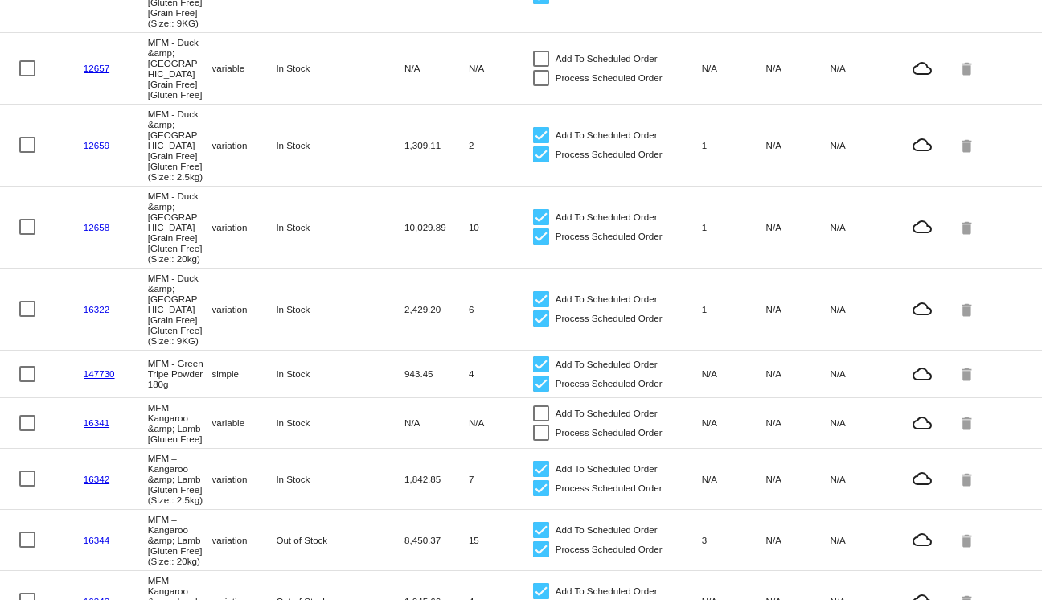
scroll to position [0, 0]
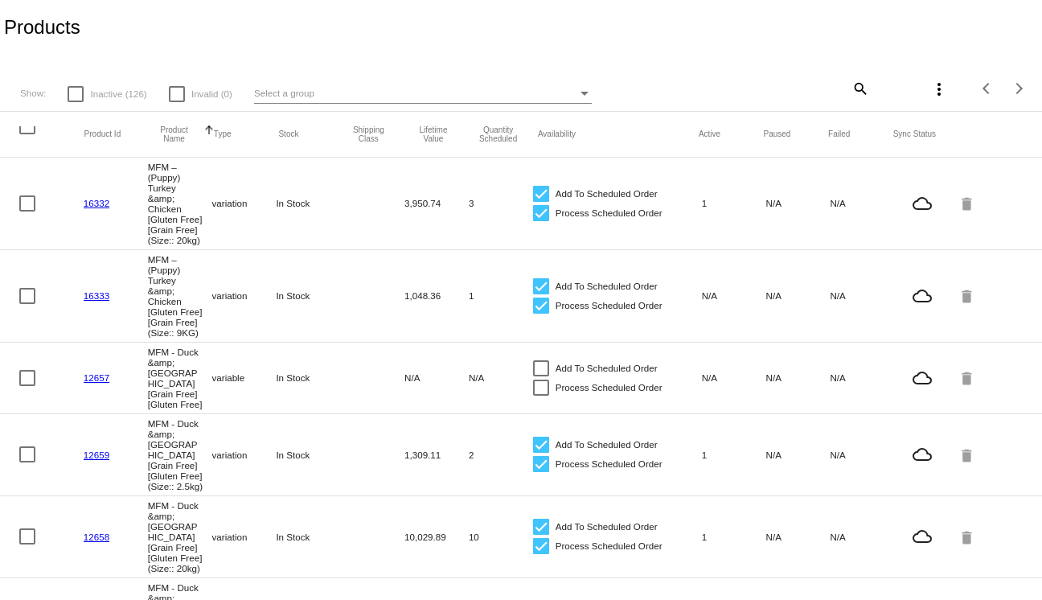
click at [31, 134] on mat-header-cell at bounding box center [51, 134] width 65 height 16
click at [29, 129] on div at bounding box center [27, 126] width 16 height 16
click at [27, 134] on input "checkbox" at bounding box center [27, 134] width 1 height 1
checkbox input "true"
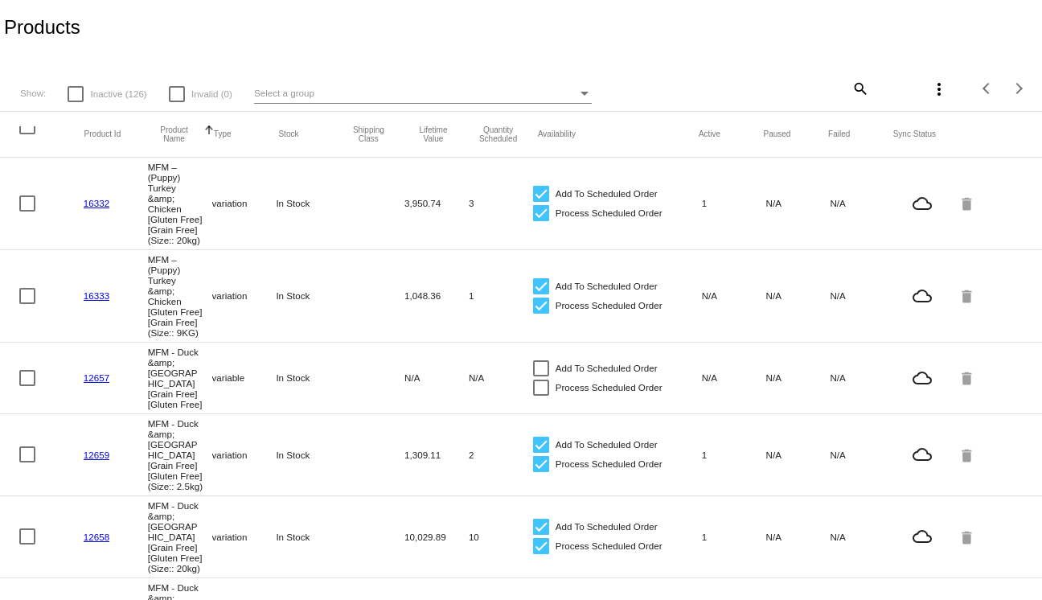
checkbox input "true"
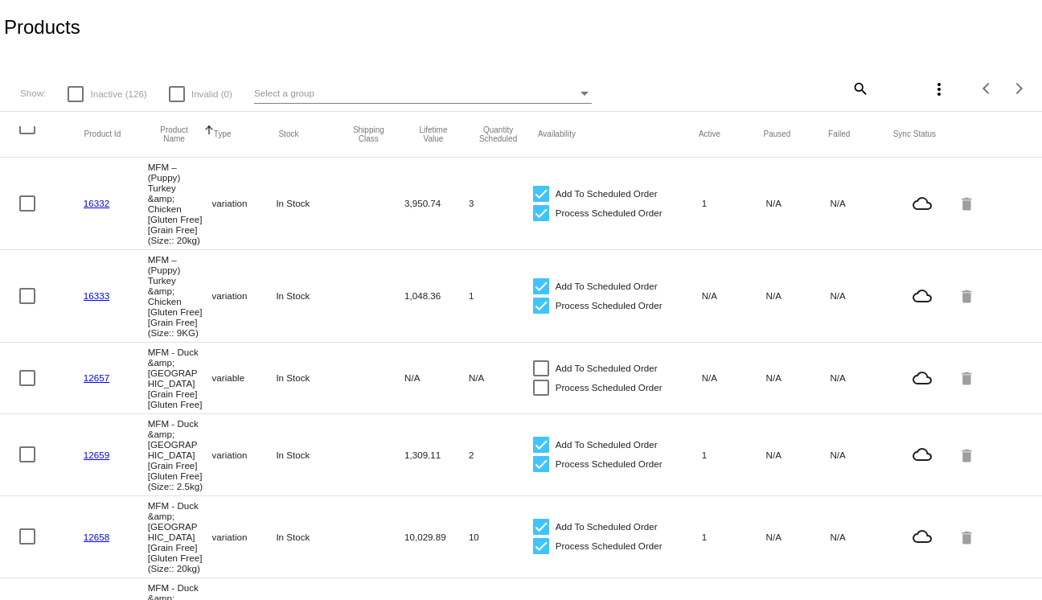
checkbox input "true"
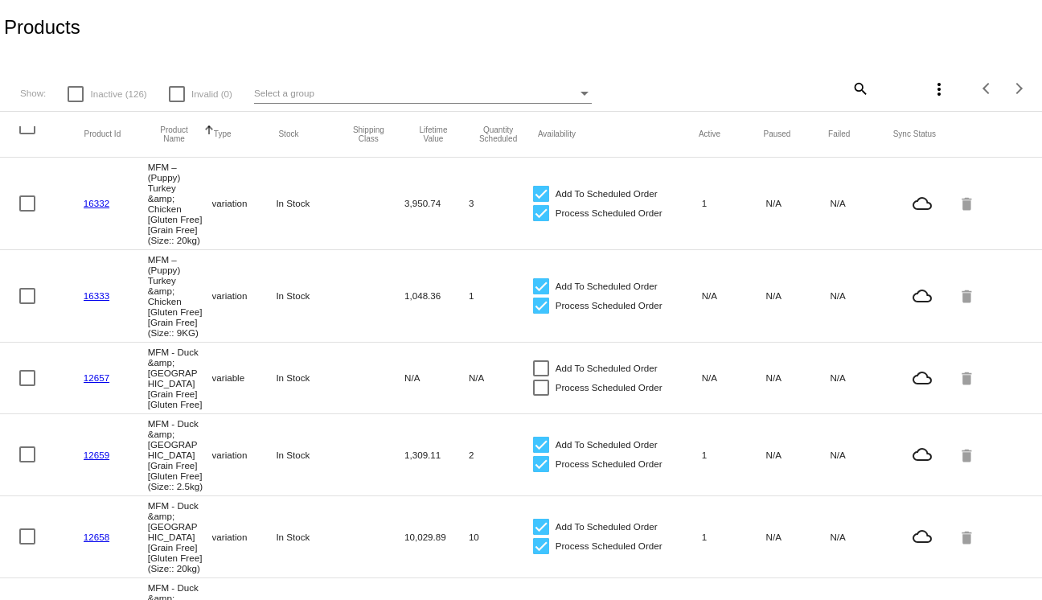
checkbox input "true"
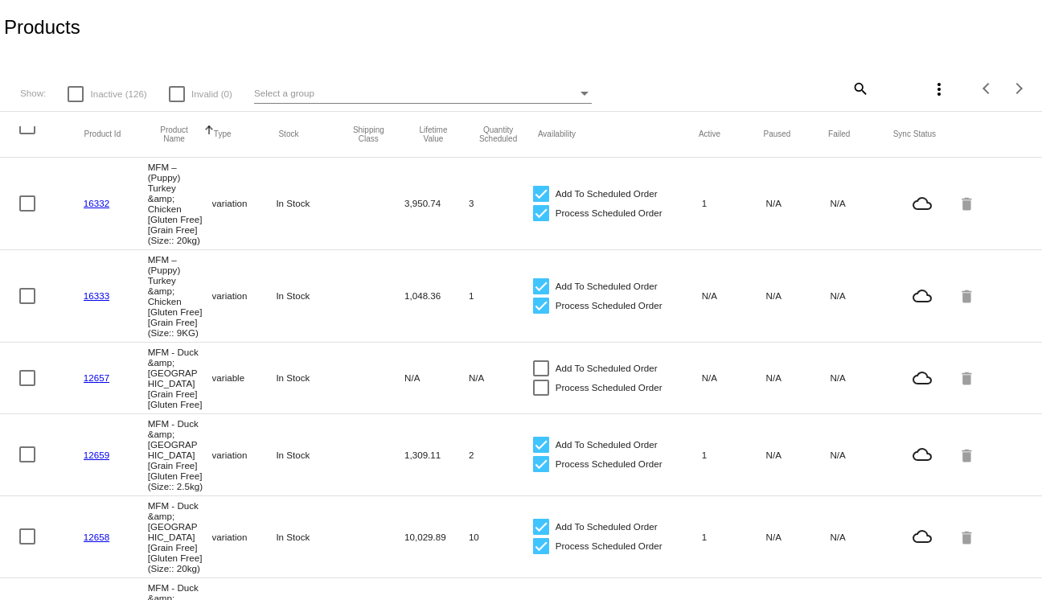
checkbox input "true"
click at [932, 91] on mat-icon "more_vert" at bounding box center [938, 89] width 19 height 19
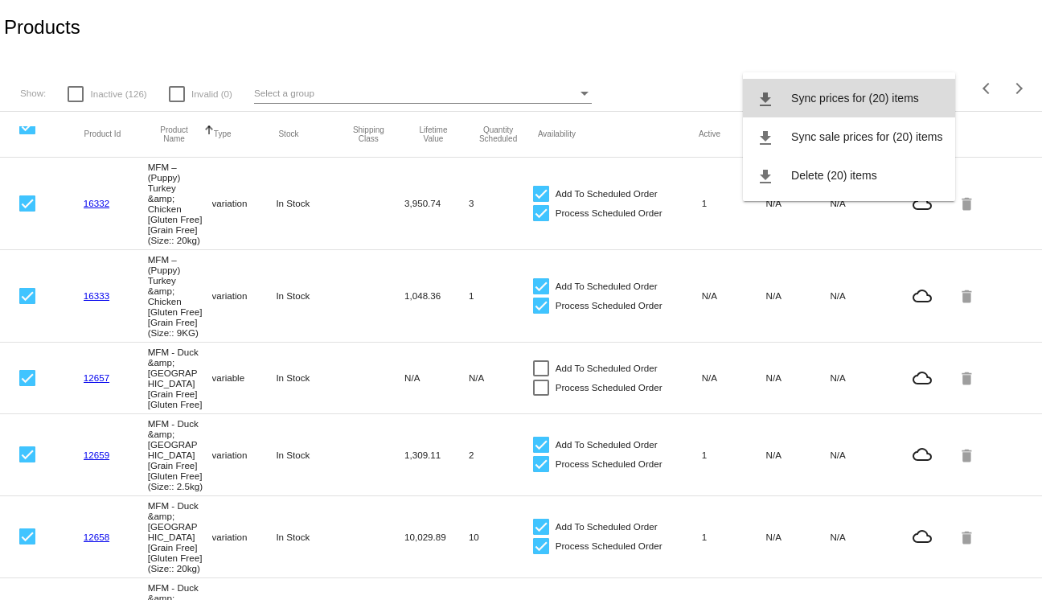
click at [864, 105] on button "file_download Sync prices for (20) items" at bounding box center [849, 98] width 212 height 39
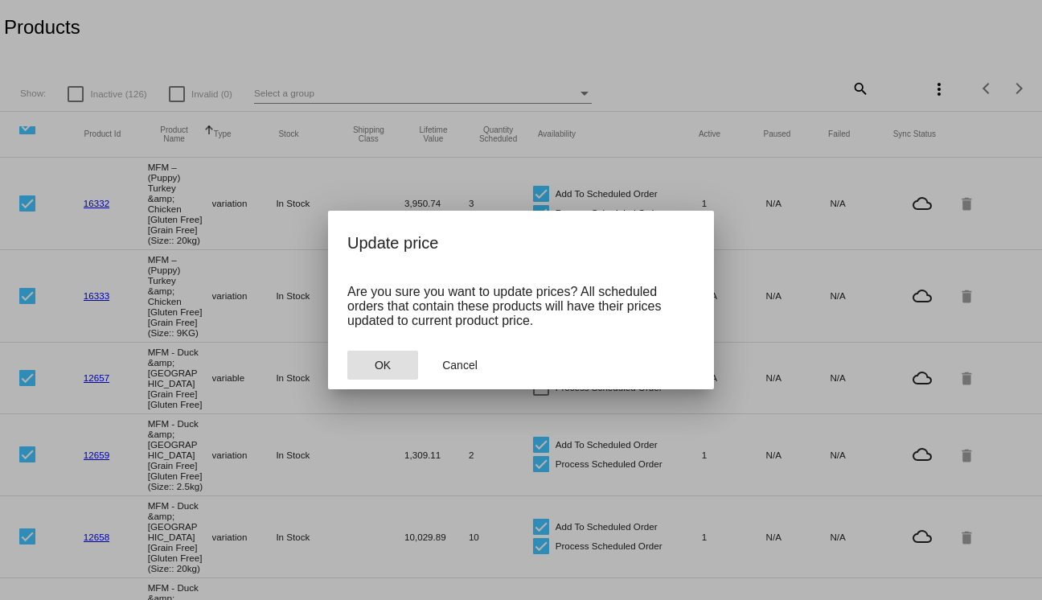
click at [388, 374] on button "OK" at bounding box center [382, 365] width 71 height 29
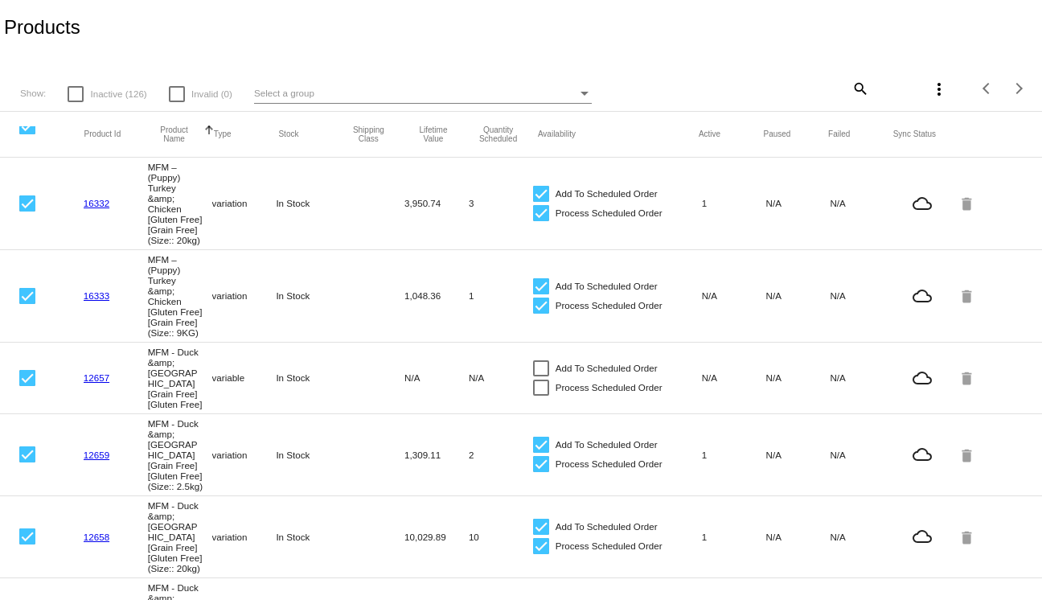
click at [30, 135] on mat-header-cell at bounding box center [51, 134] width 65 height 16
click at [30, 127] on div at bounding box center [27, 126] width 16 height 16
click at [27, 134] on input "checkbox" at bounding box center [27, 134] width 1 height 1
checkbox input "true"
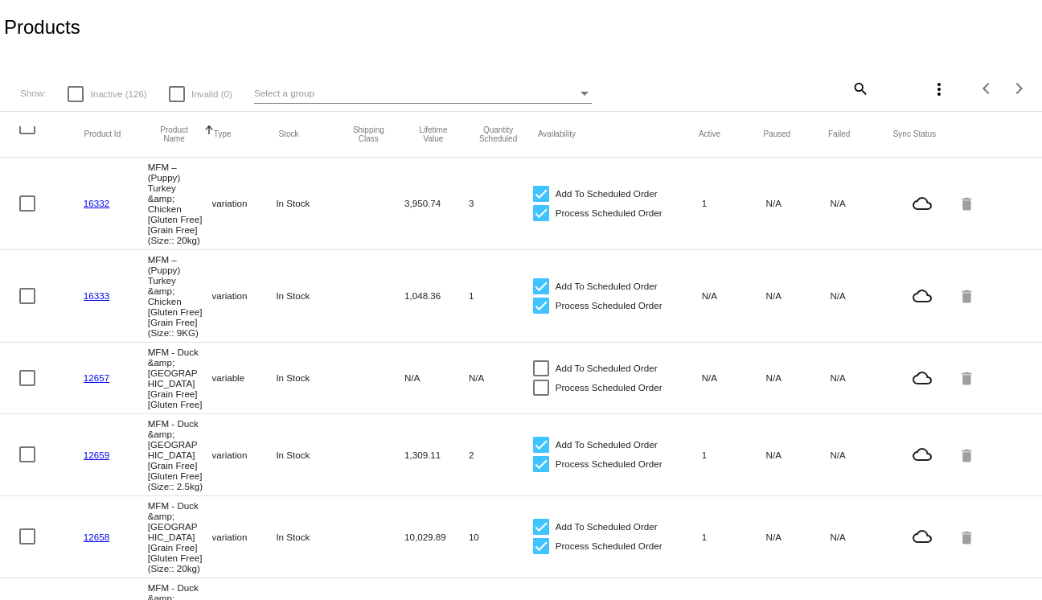
checkbox input "true"
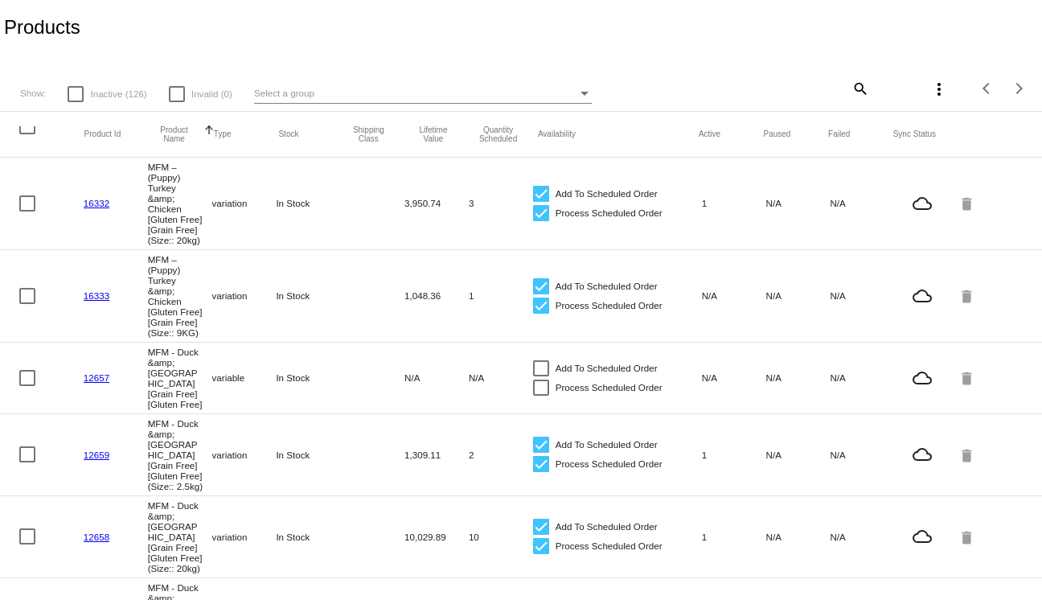
checkbox input "true"
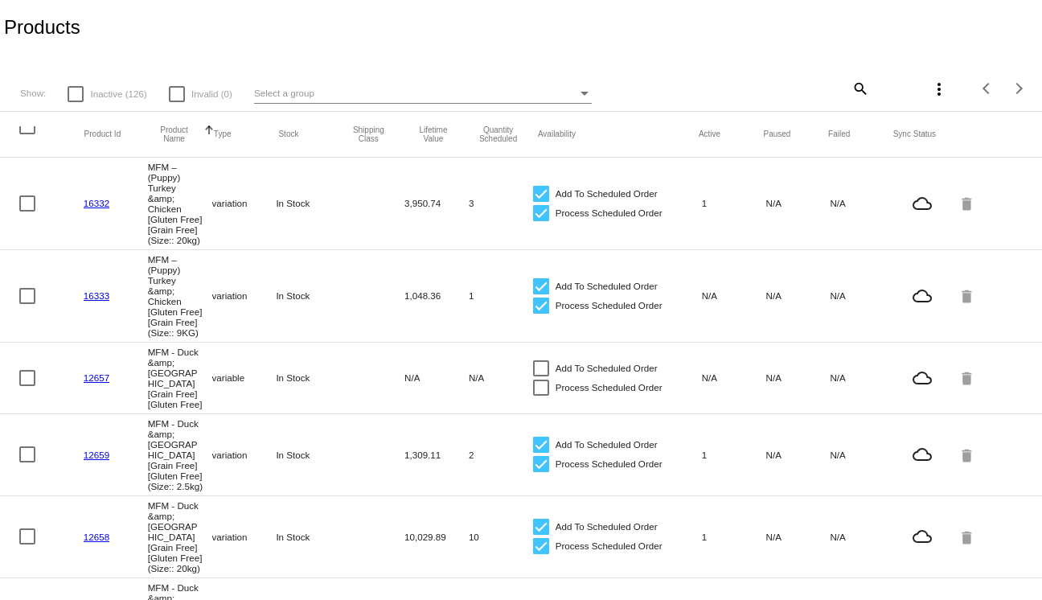
checkbox input "true"
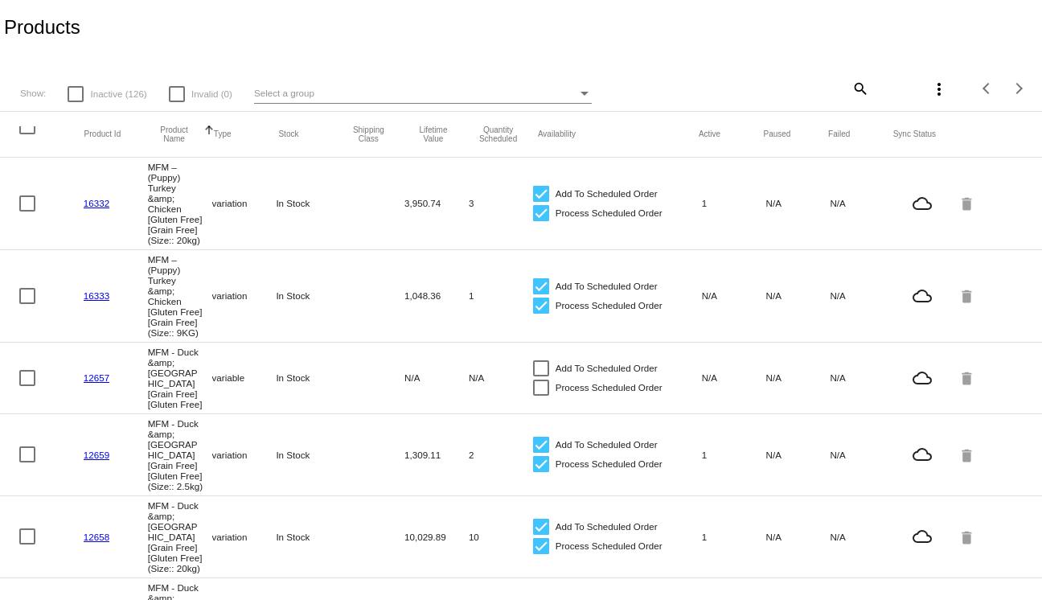
checkbox input "true"
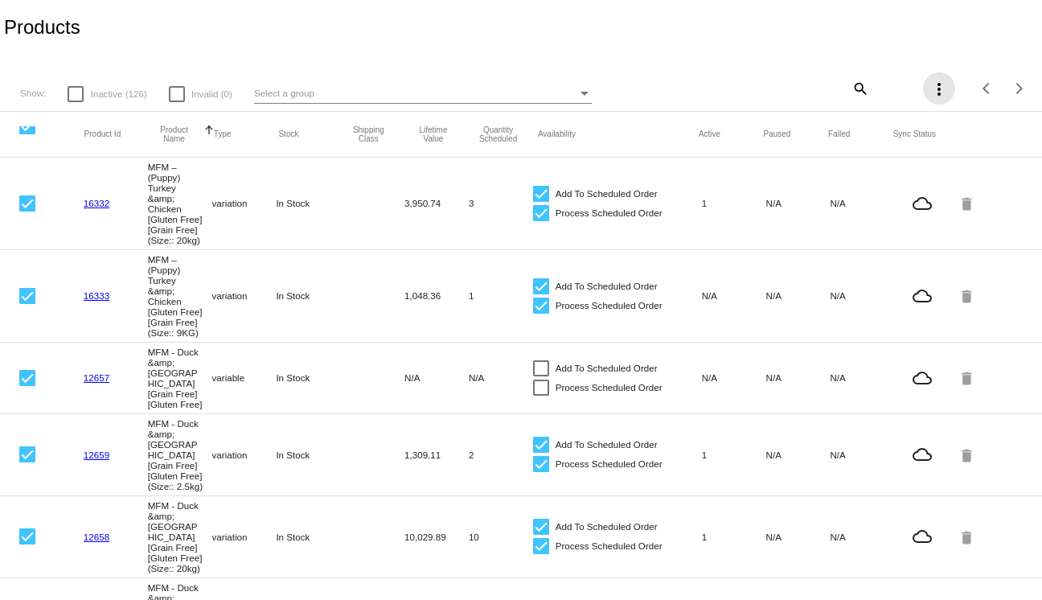
click at [938, 97] on mat-icon "more_vert" at bounding box center [938, 89] width 19 height 19
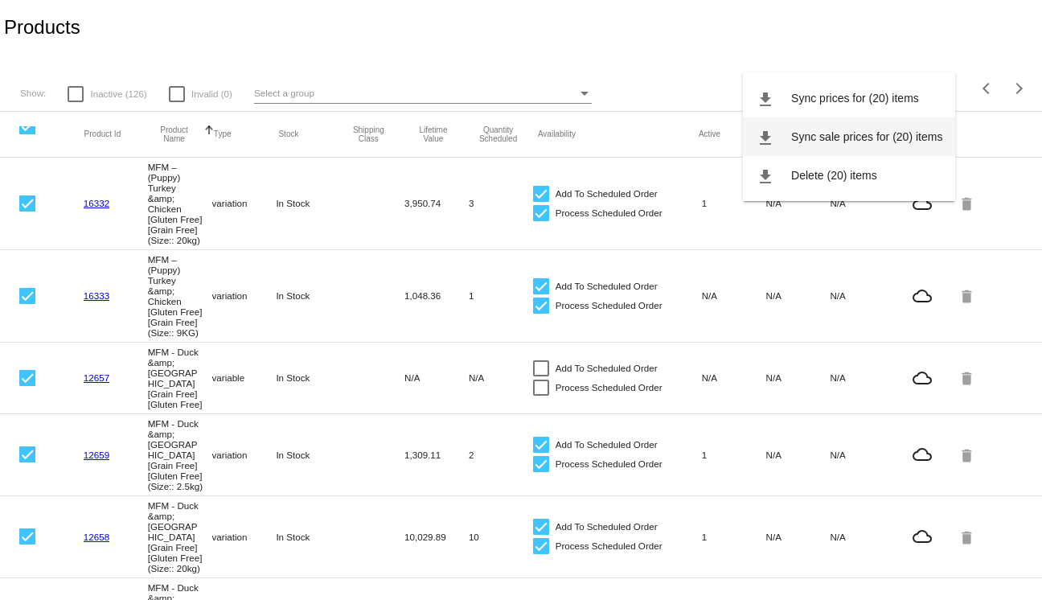
click at [911, 147] on button "file_download Sync sale prices for (20) items" at bounding box center [849, 136] width 212 height 39
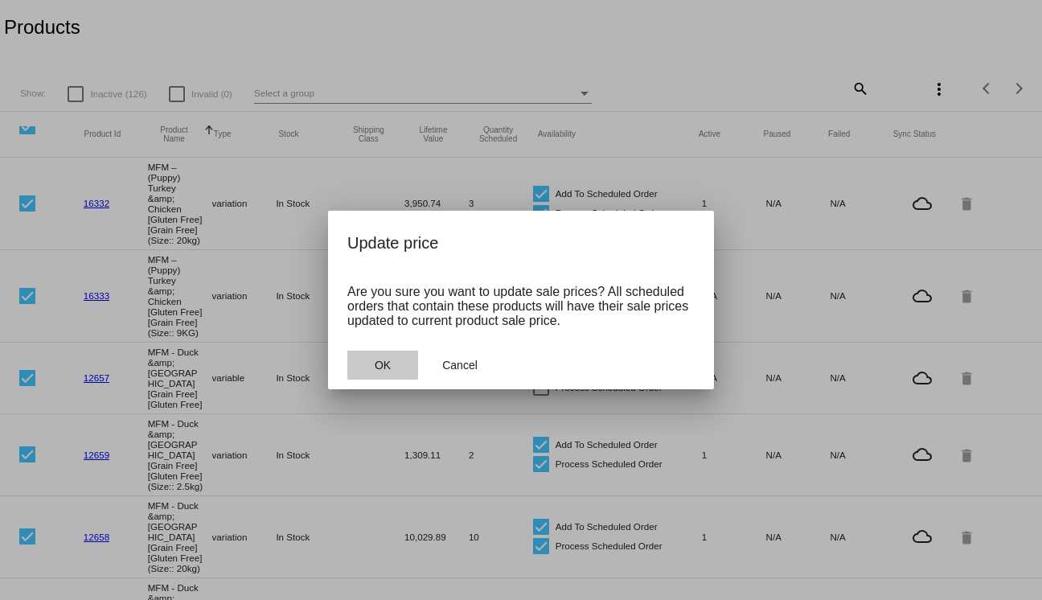
click at [376, 372] on button "OK" at bounding box center [382, 365] width 71 height 29
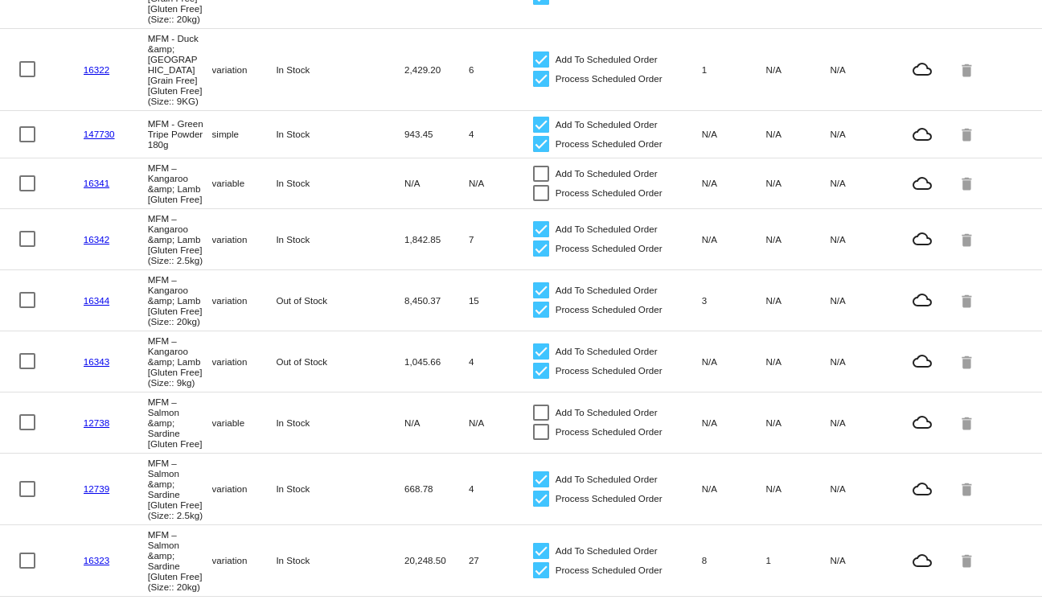
scroll to position [1073, 0]
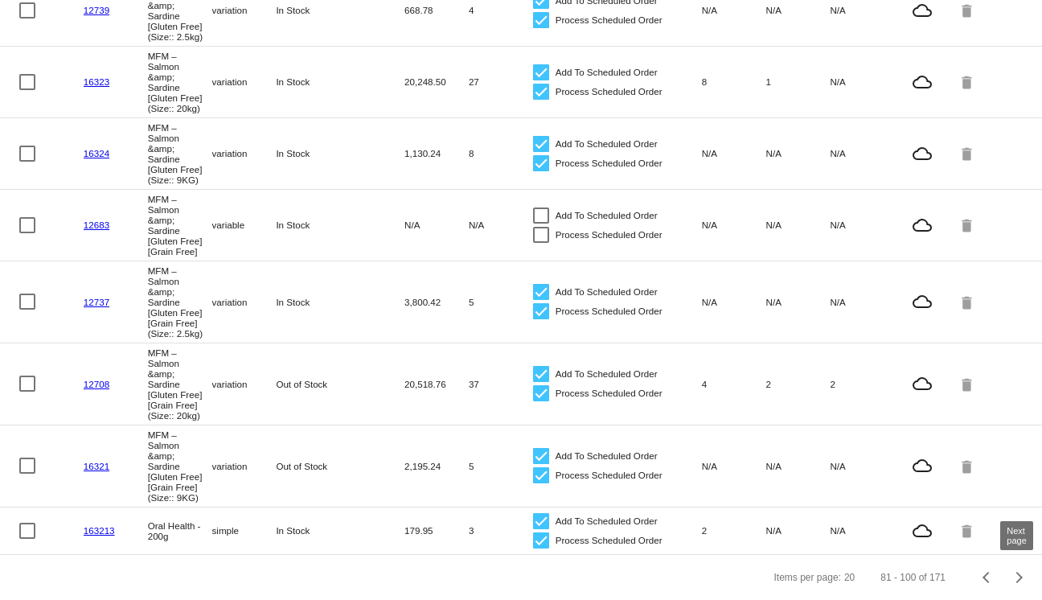
click at [1019, 571] on button "Next page" at bounding box center [1019, 577] width 32 height 32
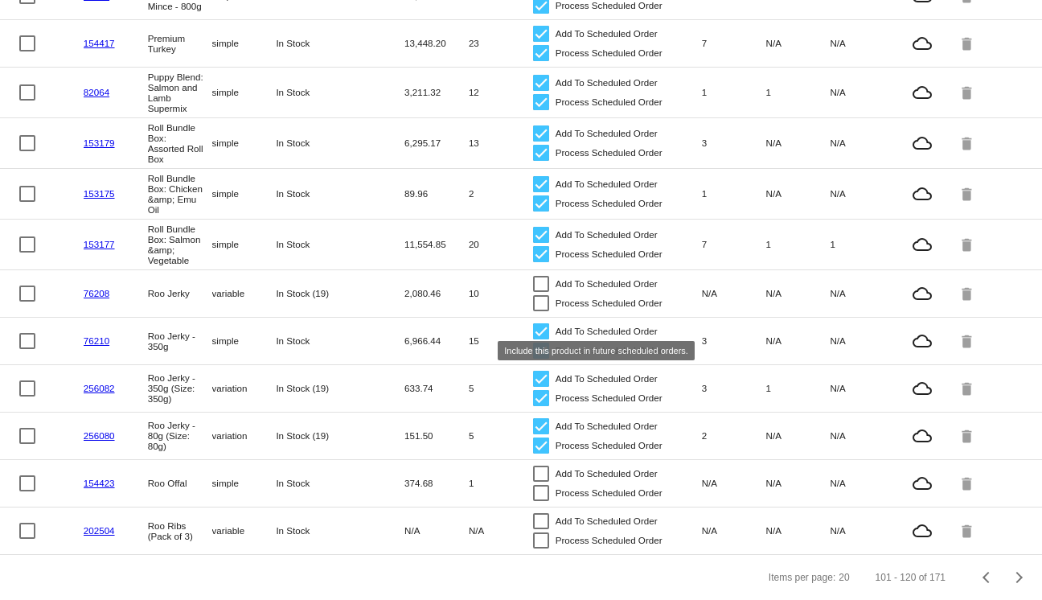
scroll to position [0, 0]
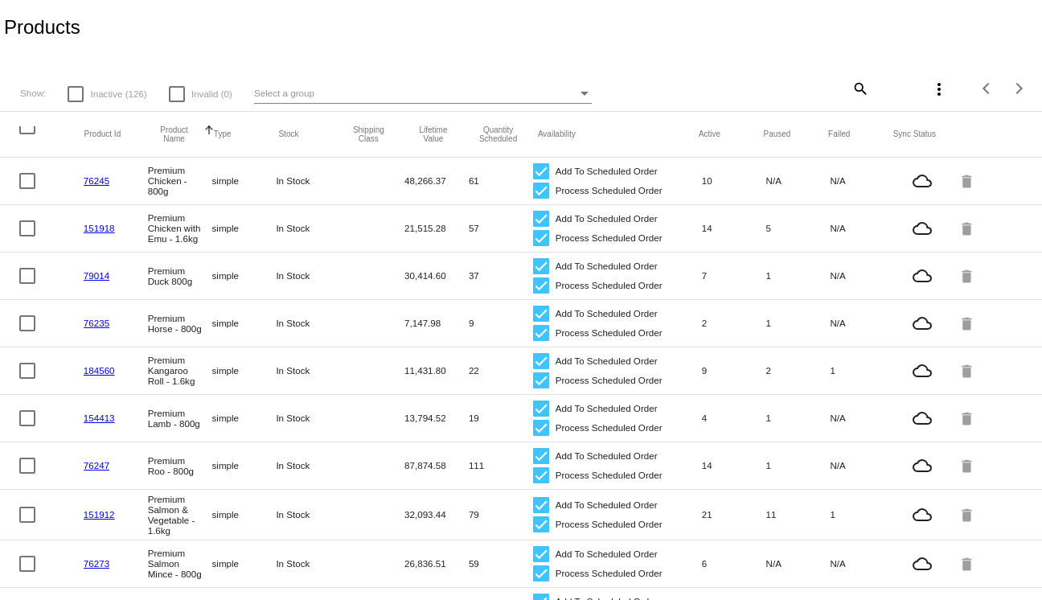
click at [23, 136] on mat-header-cell at bounding box center [51, 134] width 65 height 16
click at [27, 133] on div at bounding box center [27, 126] width 16 height 16
click at [27, 134] on input "checkbox" at bounding box center [27, 134] width 1 height 1
checkbox input "true"
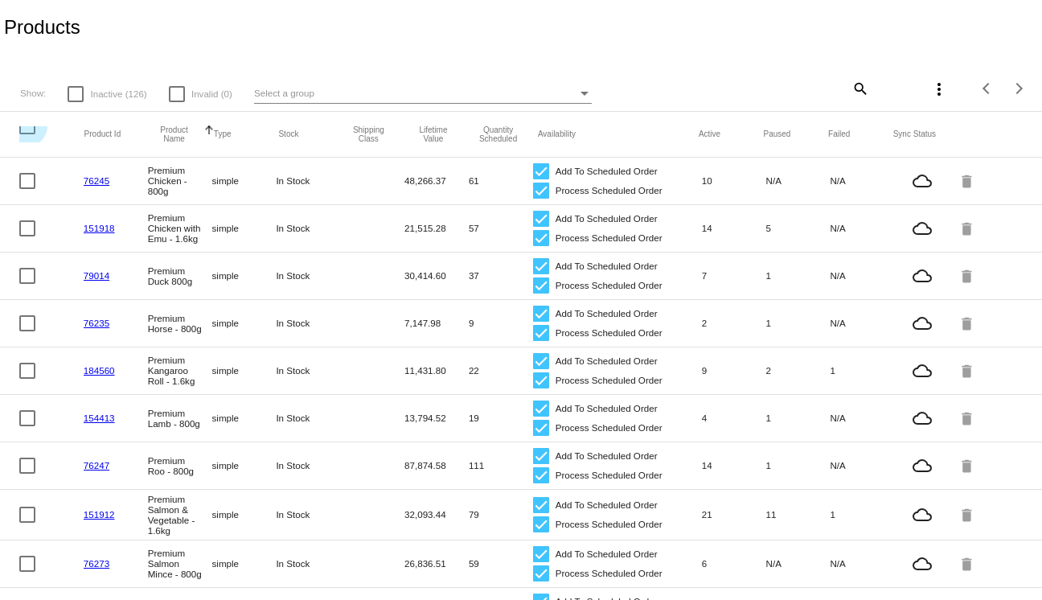
checkbox input "true"
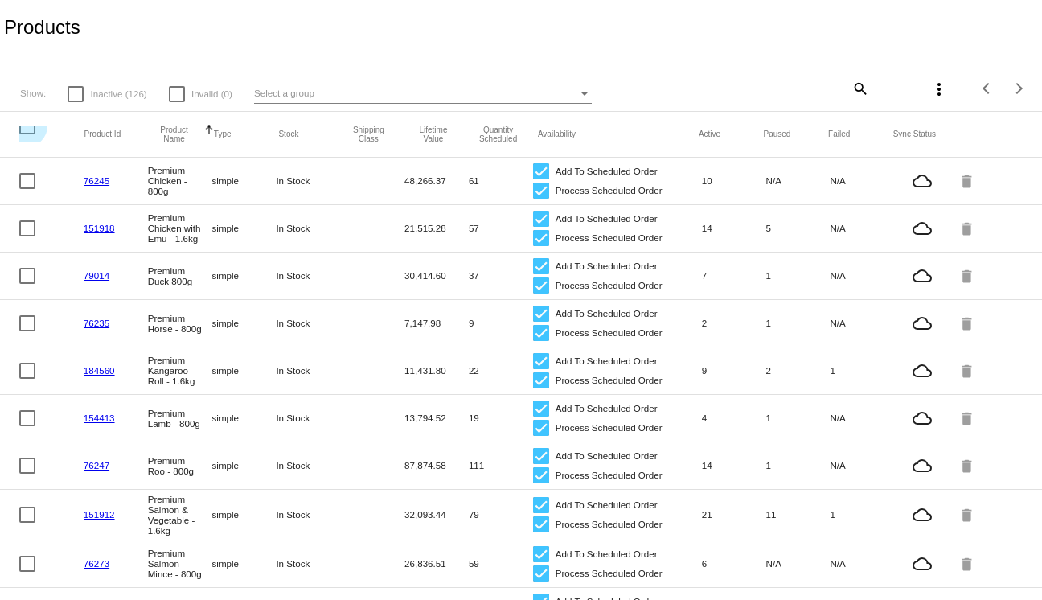
checkbox input "true"
click at [945, 96] on mat-icon "more_vert" at bounding box center [938, 89] width 19 height 19
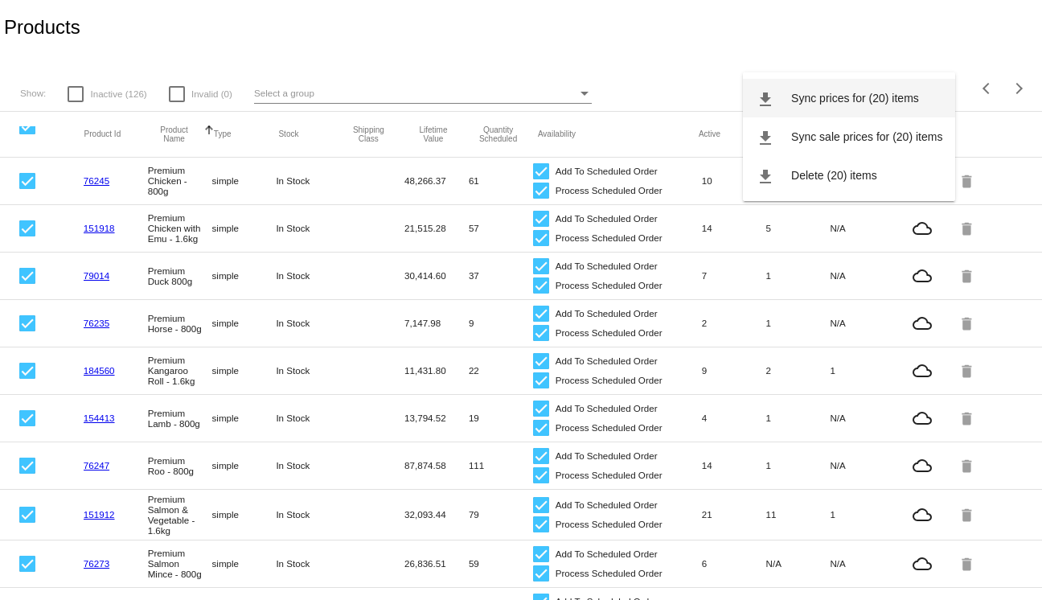
click at [839, 85] on button "file_download Sync prices for (20) items" at bounding box center [849, 98] width 212 height 39
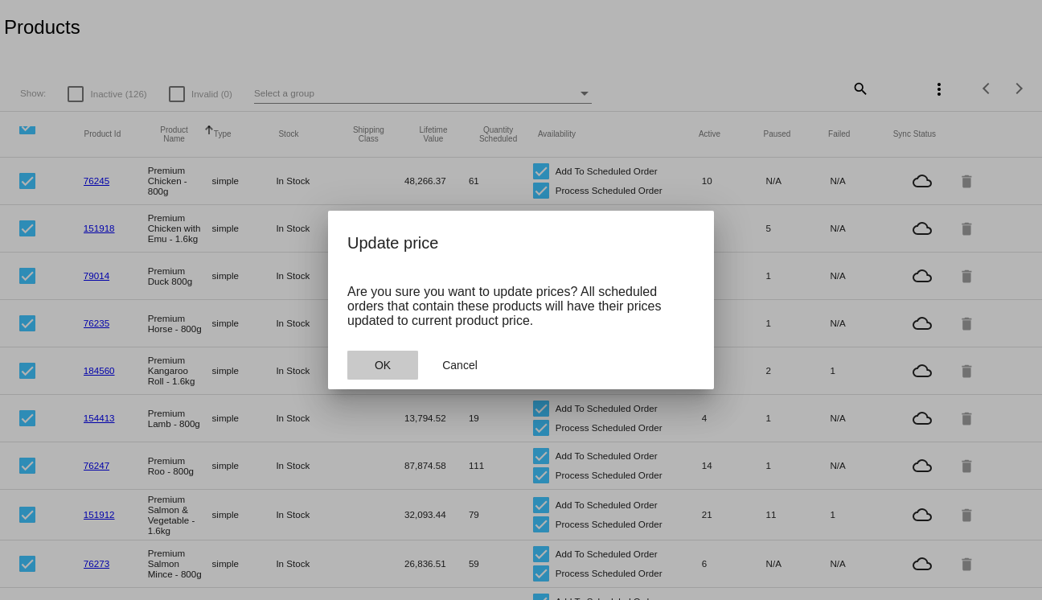
click at [391, 366] on button "OK" at bounding box center [382, 365] width 71 height 29
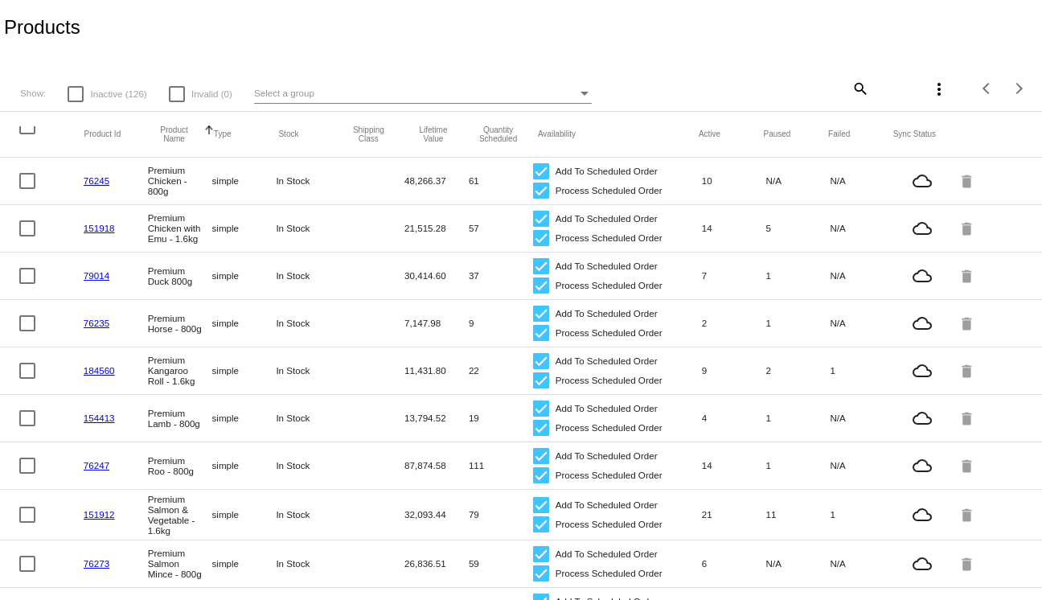
click at [938, 91] on mat-icon "more_vert" at bounding box center [938, 89] width 19 height 19
click at [32, 136] on div at bounding box center [521, 300] width 1042 height 600
click at [31, 136] on mat-header-cell at bounding box center [51, 134] width 65 height 16
click at [31, 135] on mat-header-cell at bounding box center [51, 134] width 65 height 16
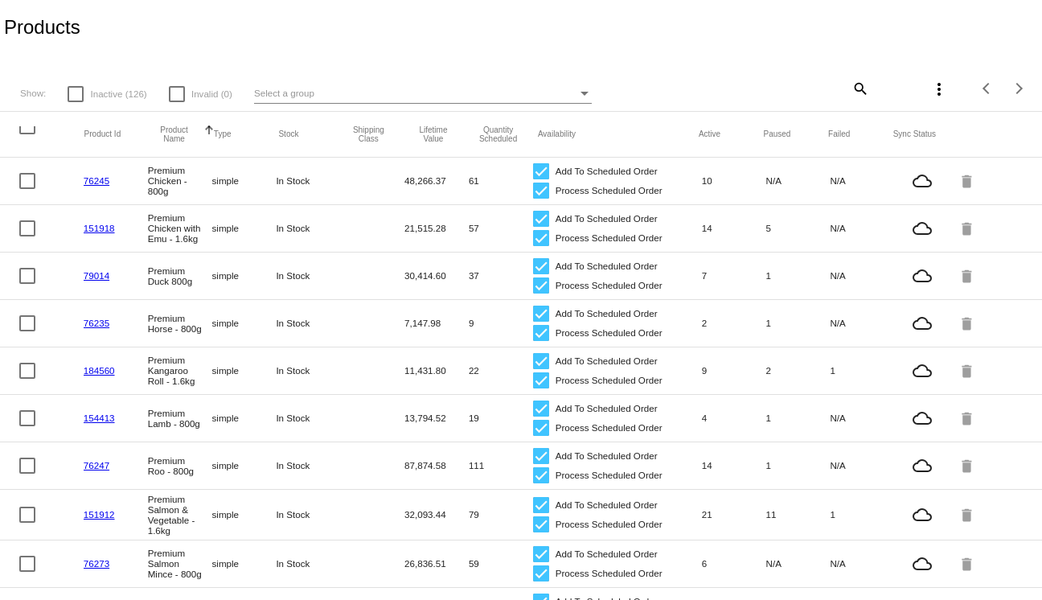
click at [31, 133] on div at bounding box center [27, 126] width 16 height 16
click at [27, 134] on input "checkbox" at bounding box center [27, 134] width 1 height 1
click at [928, 88] on button "more_vert" at bounding box center [939, 88] width 32 height 32
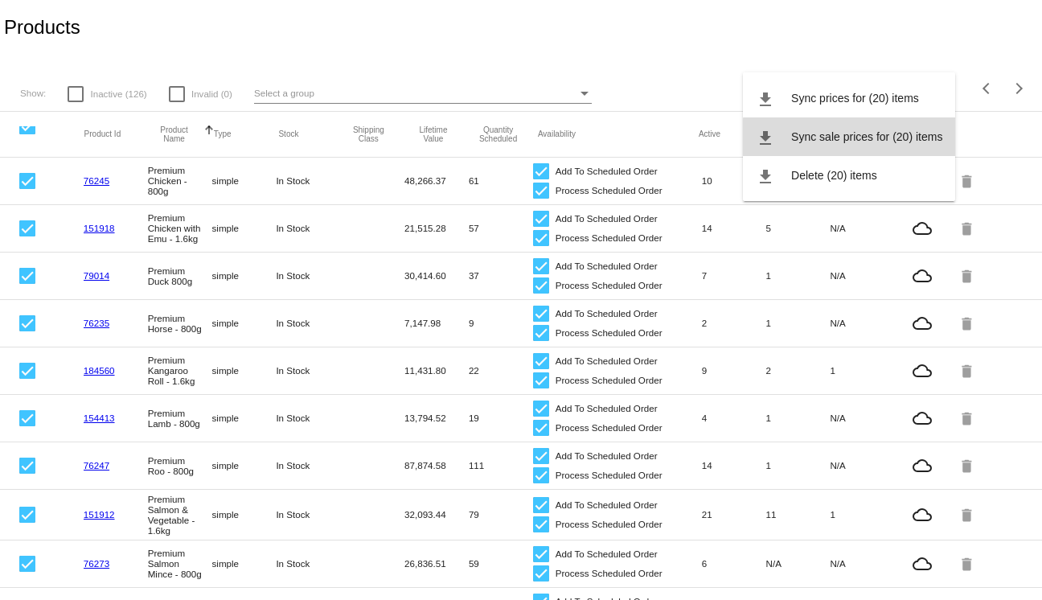
click at [891, 141] on span "Sync sale prices for (20) items" at bounding box center [866, 136] width 151 height 13
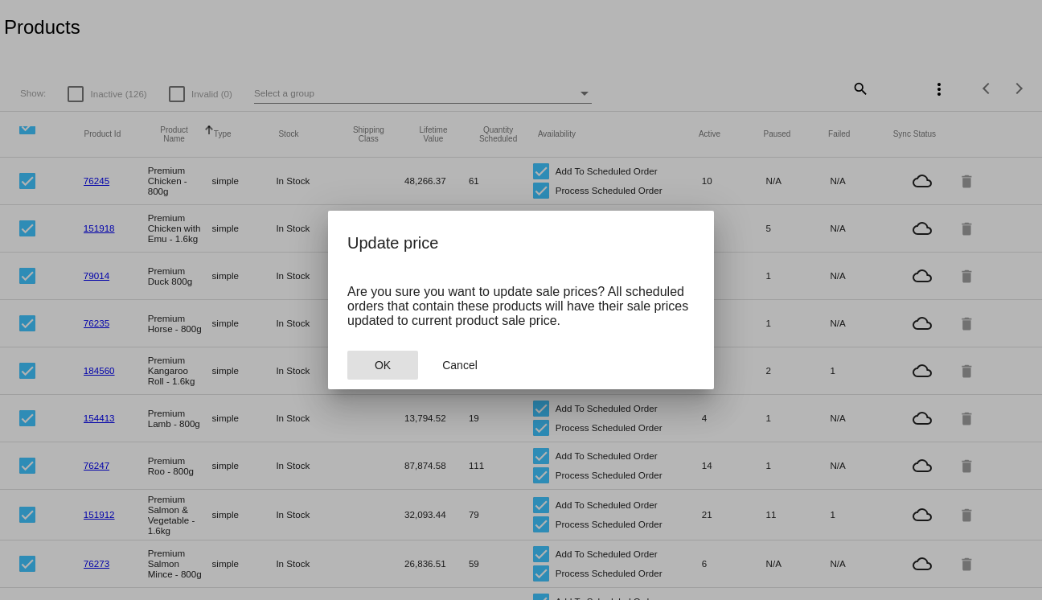
click at [387, 356] on button "OK" at bounding box center [382, 365] width 71 height 29
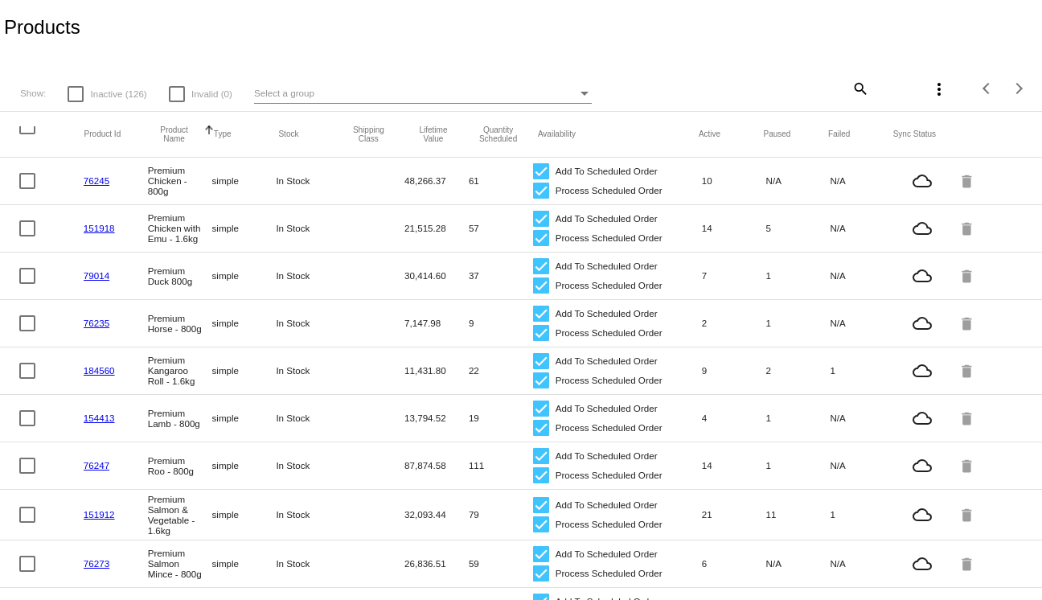
scroll to position [595, 0]
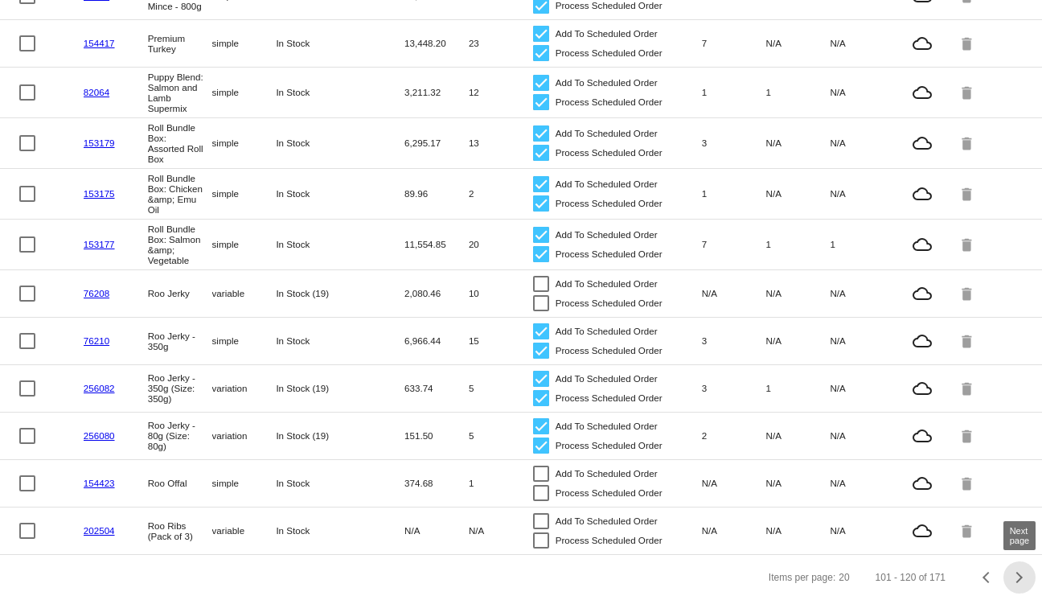
click at [1021, 585] on button "Next page" at bounding box center [1019, 577] width 32 height 32
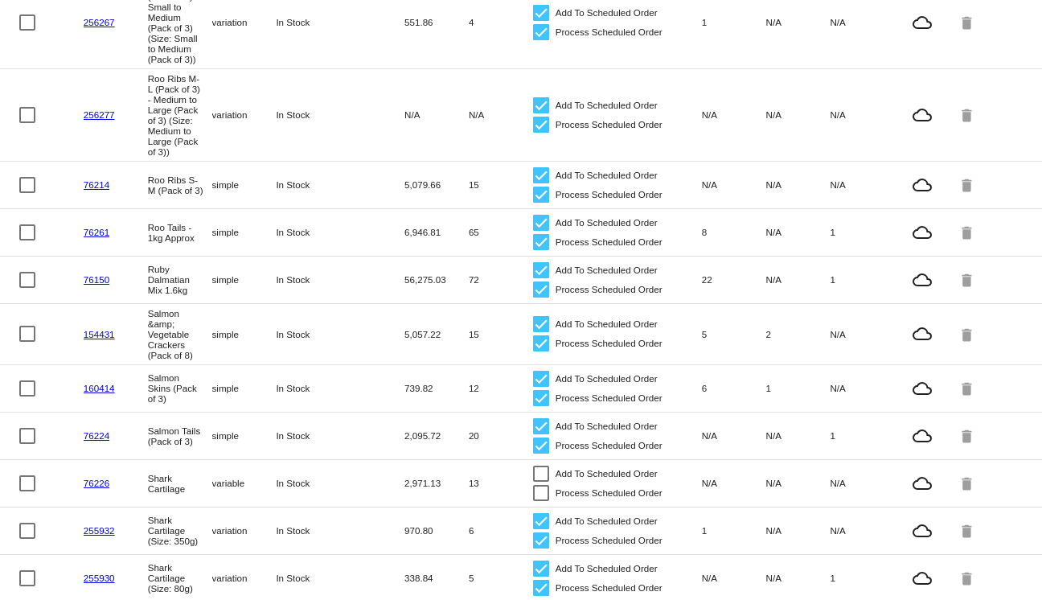
scroll to position [0, 0]
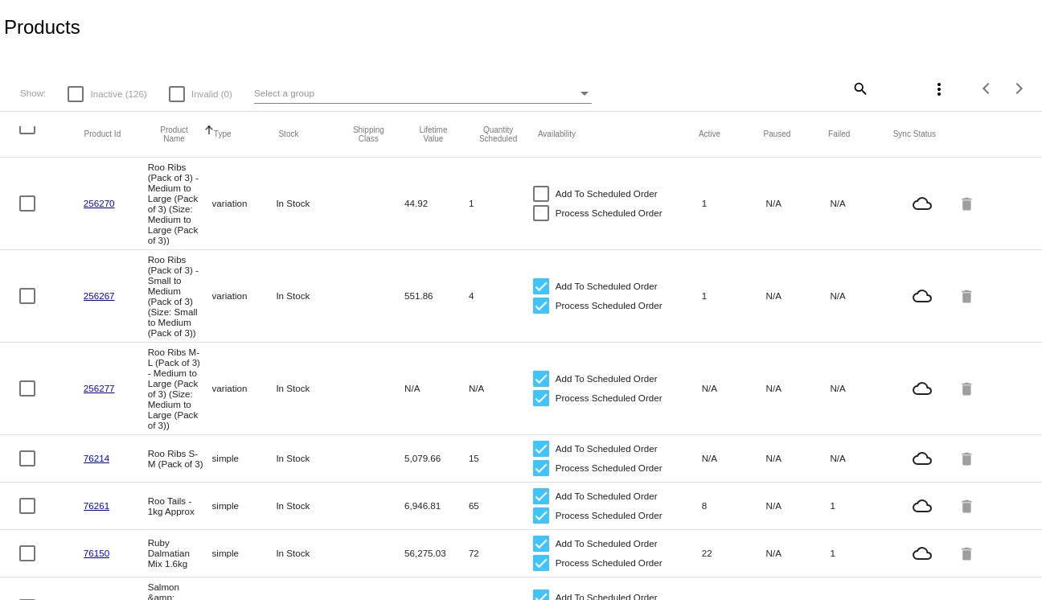
click at [23, 132] on div at bounding box center [27, 126] width 16 height 16
click at [27, 134] on input "checkbox" at bounding box center [27, 134] width 1 height 1
click at [930, 88] on mat-icon "more_vert" at bounding box center [938, 89] width 19 height 19
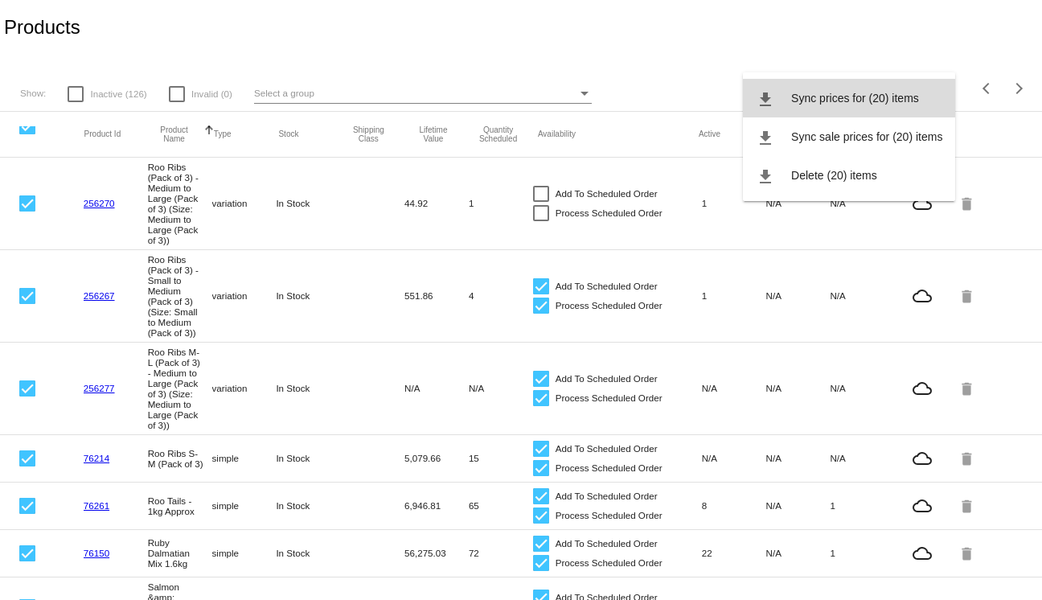
click at [858, 103] on span "Sync prices for (20) items" at bounding box center [855, 98] width 128 height 13
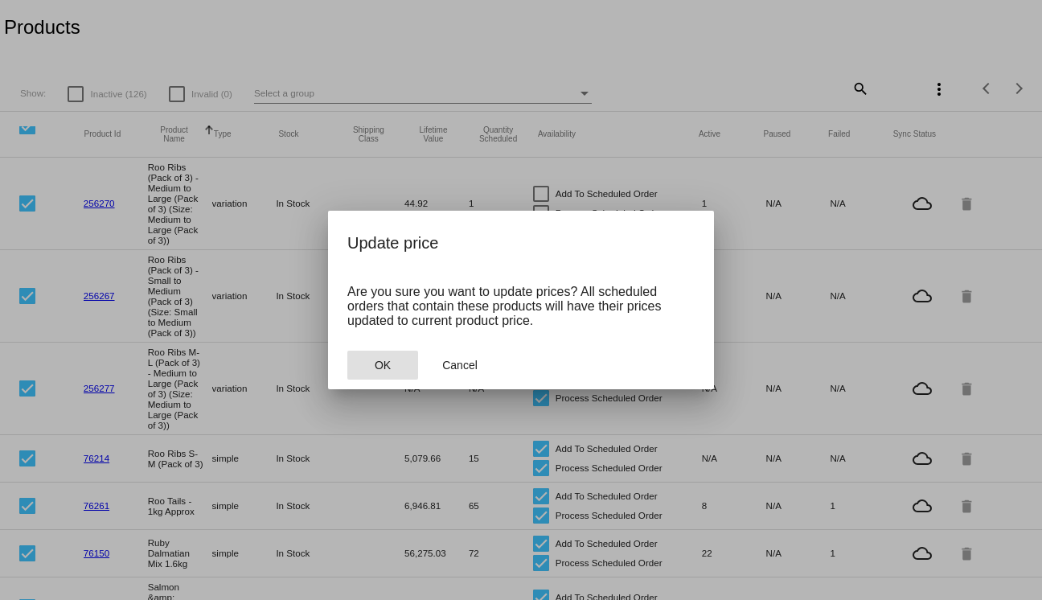
click at [404, 368] on button "OK" at bounding box center [382, 365] width 71 height 29
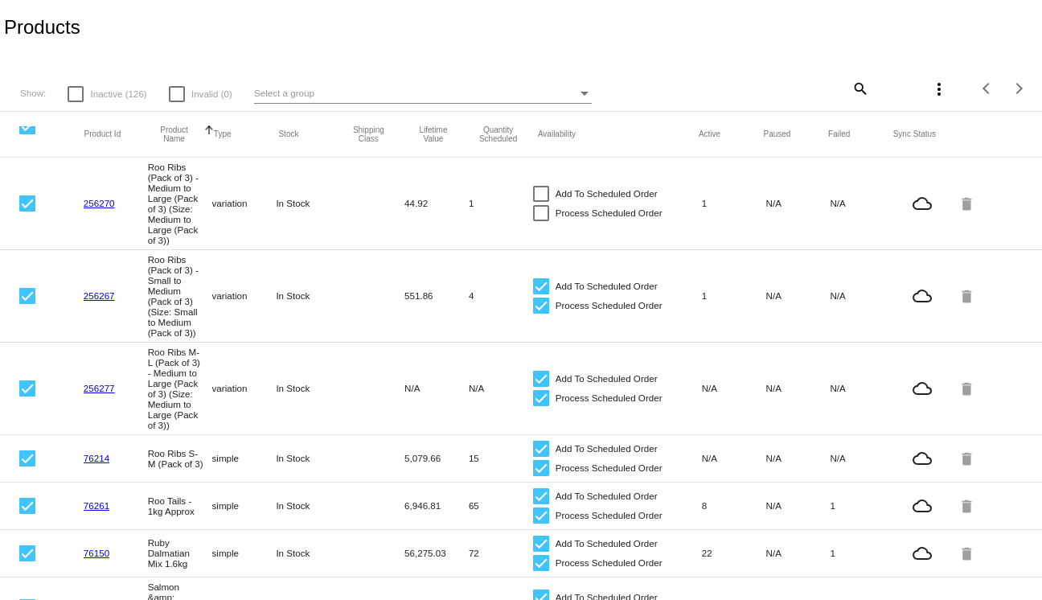
click at [28, 130] on div at bounding box center [27, 126] width 16 height 16
click at [27, 134] on input "checkbox" at bounding box center [27, 134] width 1 height 1
click at [28, 130] on div at bounding box center [27, 126] width 16 height 16
click at [27, 134] on input "checkbox" at bounding box center [27, 134] width 1 height 1
click at [937, 96] on mat-icon "more_vert" at bounding box center [938, 89] width 19 height 19
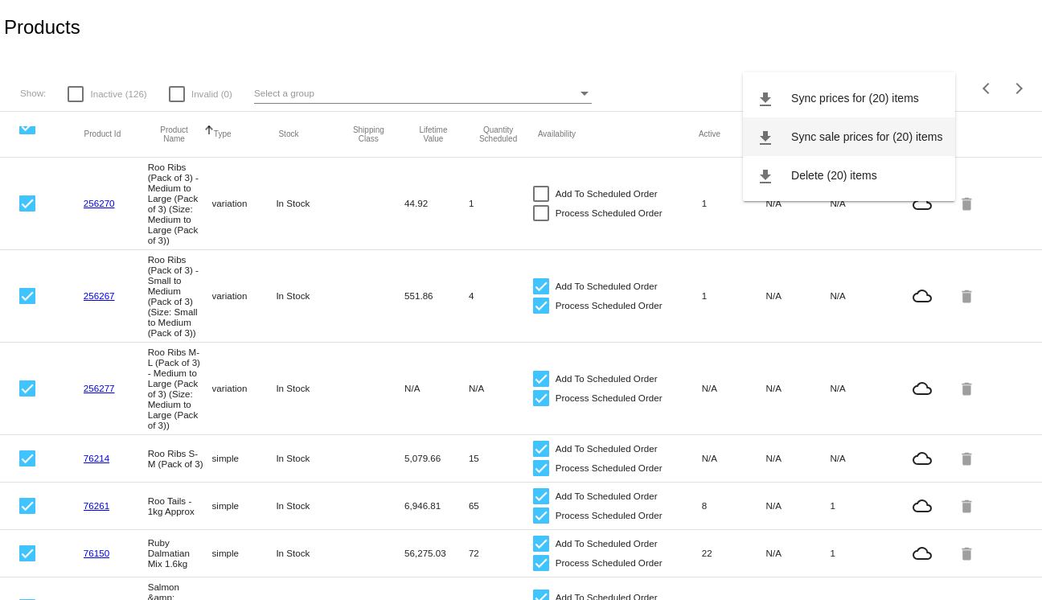
click at [890, 142] on span "Sync sale prices for (20) items" at bounding box center [866, 136] width 151 height 13
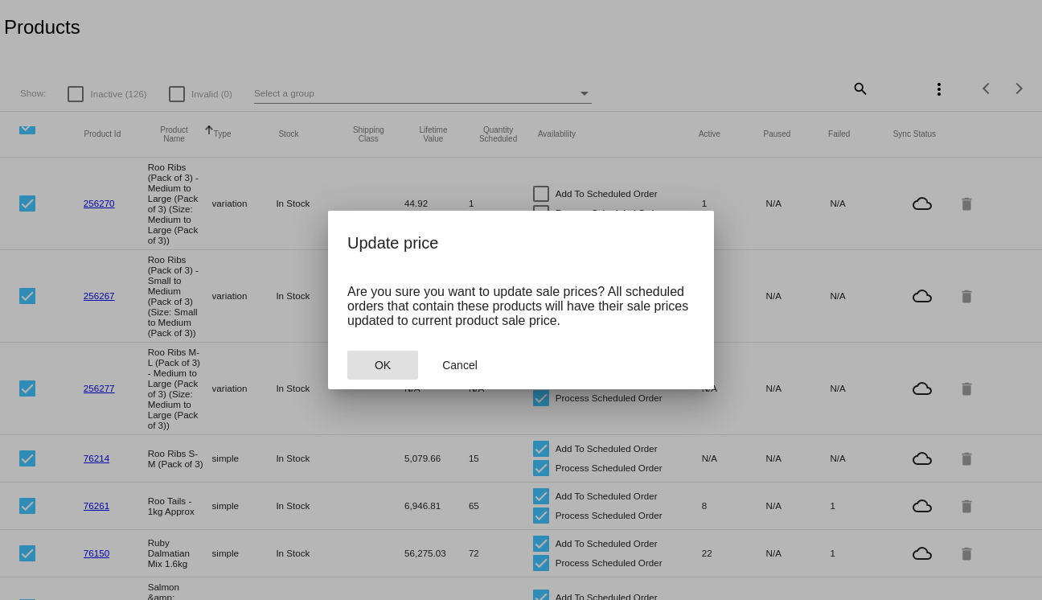
click at [396, 360] on button "OK" at bounding box center [382, 365] width 71 height 29
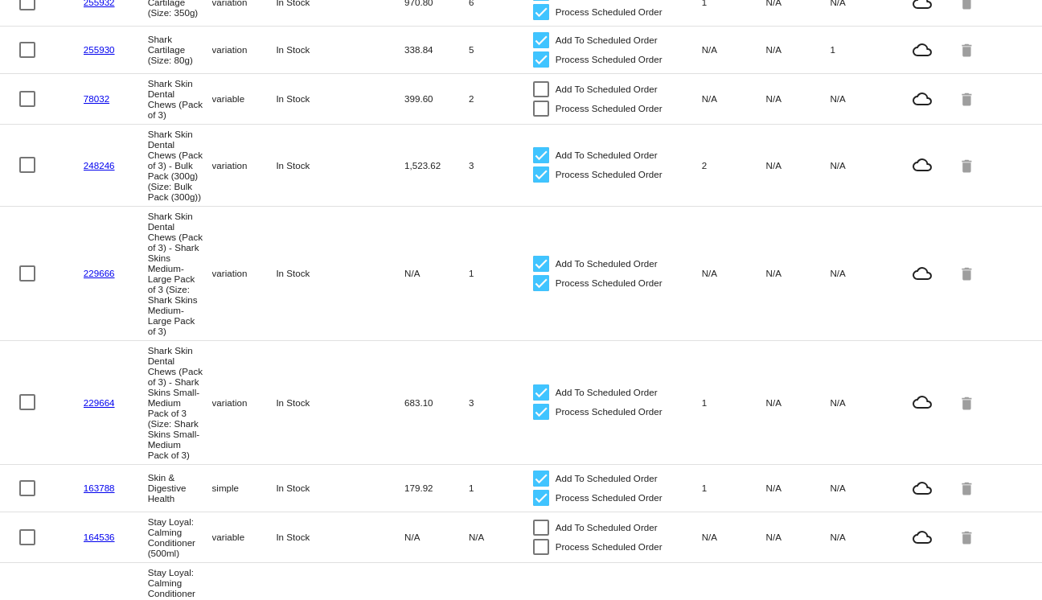
scroll to position [1208, 0]
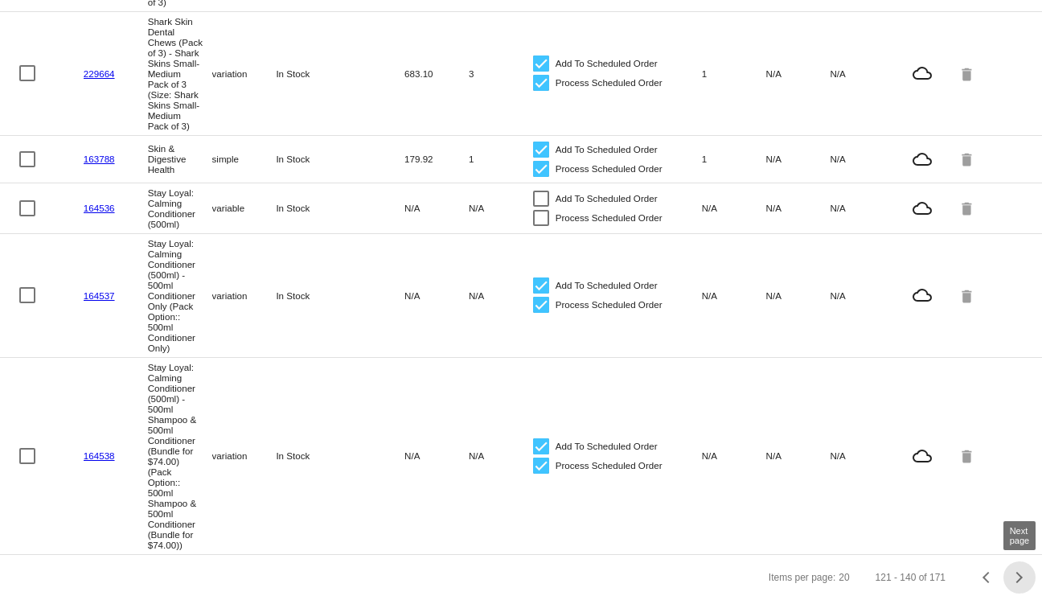
click at [1029, 583] on button "Next page" at bounding box center [1019, 577] width 32 height 32
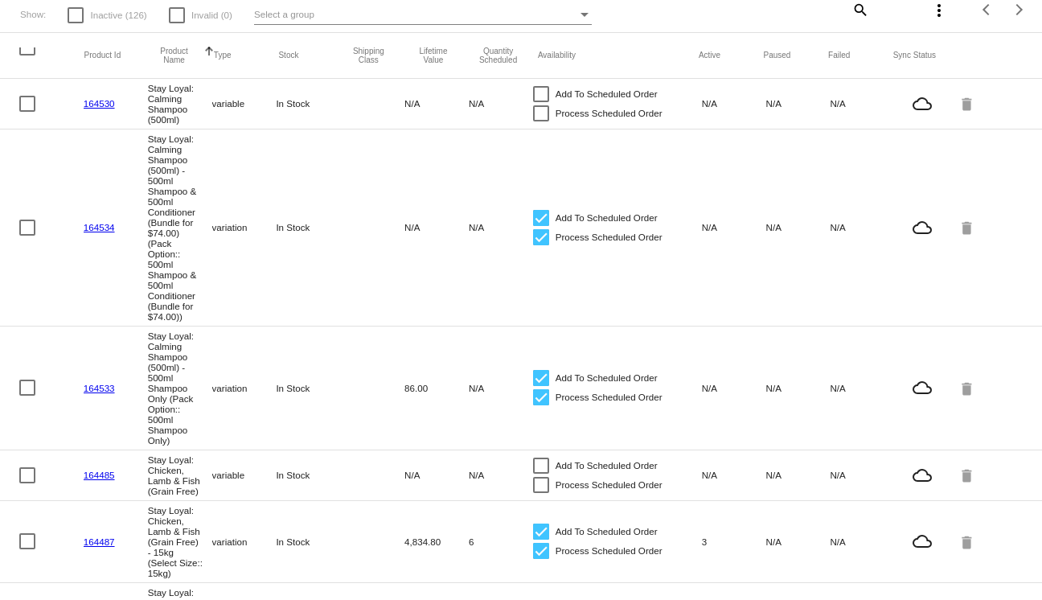
scroll to position [0, 0]
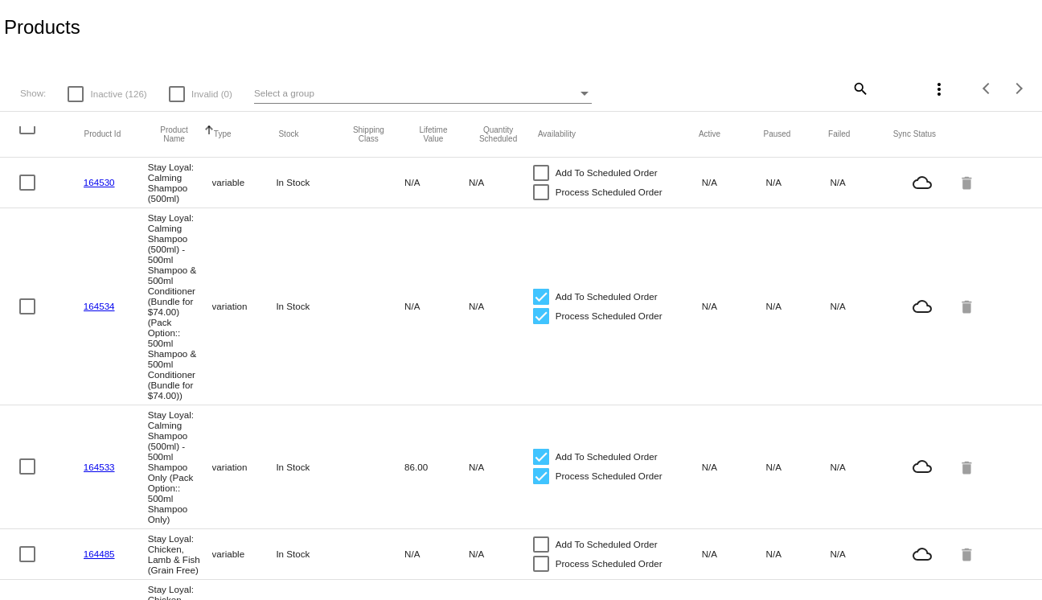
click at [29, 131] on div at bounding box center [27, 126] width 16 height 16
click at [27, 134] on input "checkbox" at bounding box center [27, 134] width 1 height 1
click at [943, 87] on mat-icon "more_vert" at bounding box center [938, 89] width 19 height 19
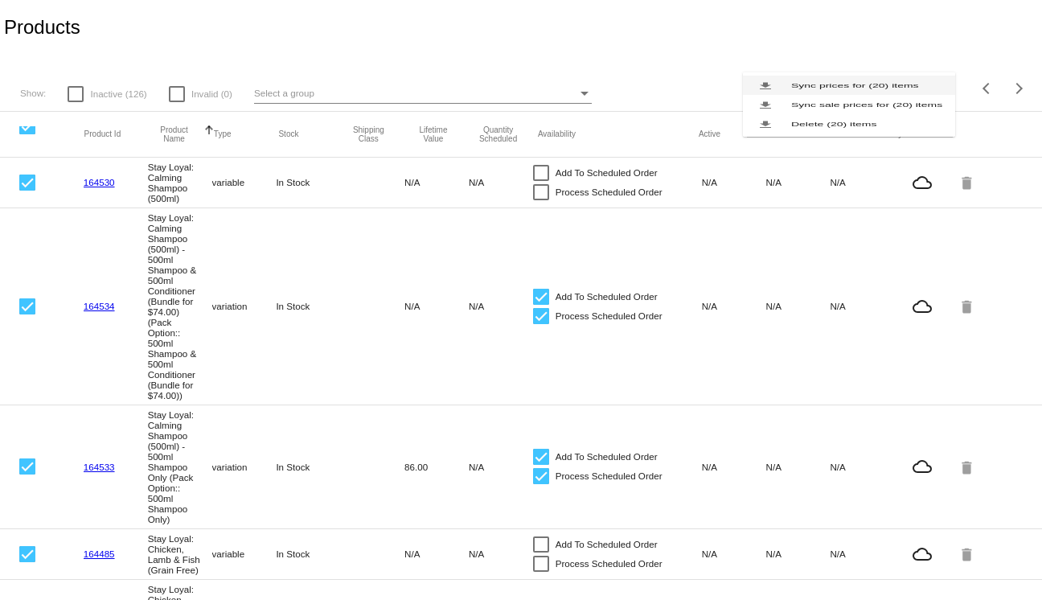
click at [918, 88] on span "Sync prices for (20) items" at bounding box center [855, 85] width 128 height 6
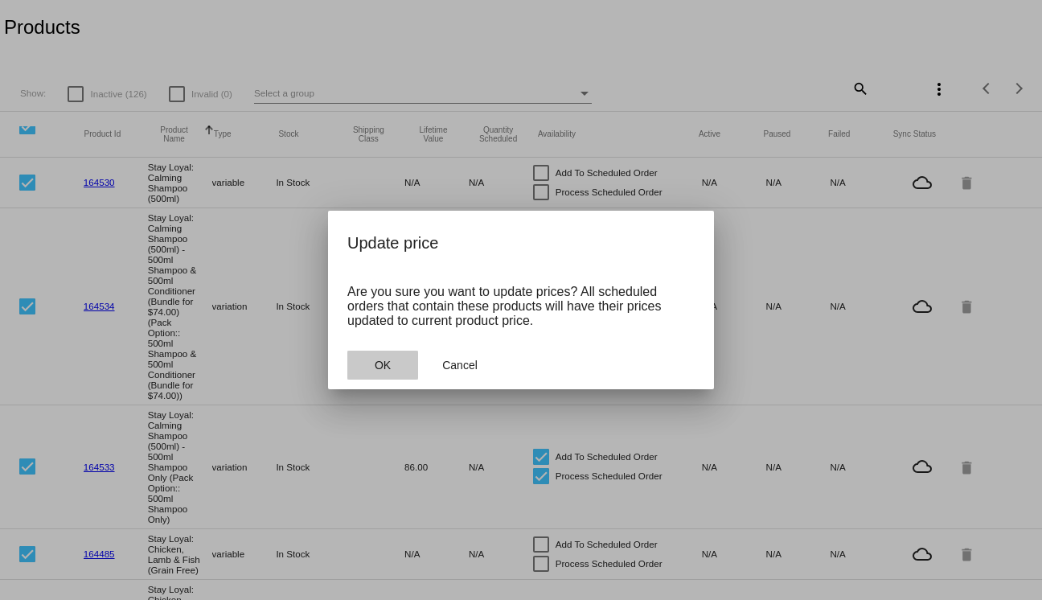
click at [351, 375] on button "OK" at bounding box center [382, 365] width 71 height 29
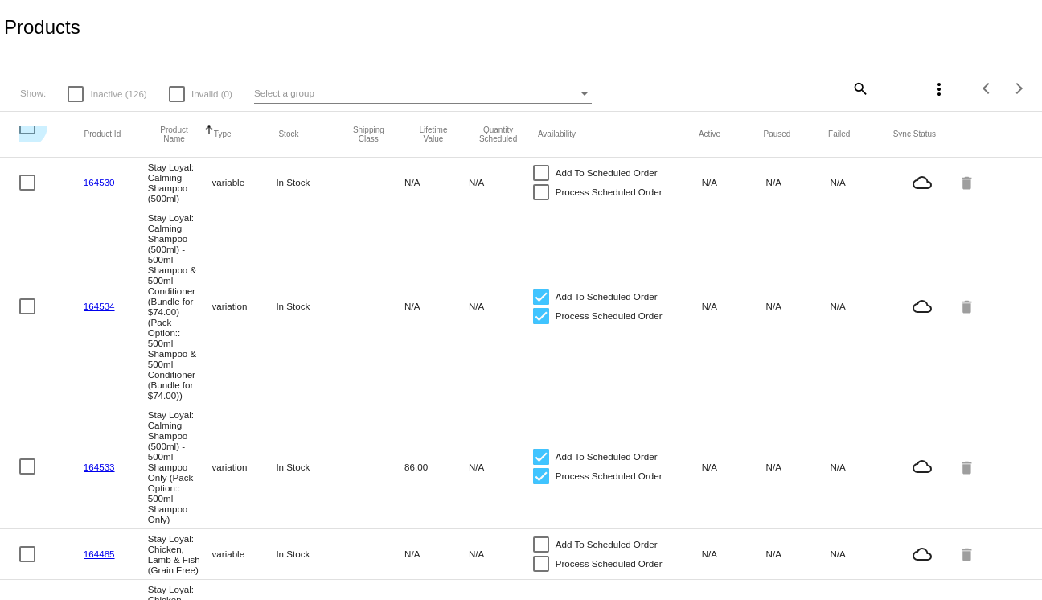
click at [28, 133] on div at bounding box center [27, 126] width 16 height 16
click at [27, 134] on input "checkbox" at bounding box center [27, 134] width 1 height 1
click at [943, 81] on mat-icon "more_vert" at bounding box center [938, 89] width 19 height 19
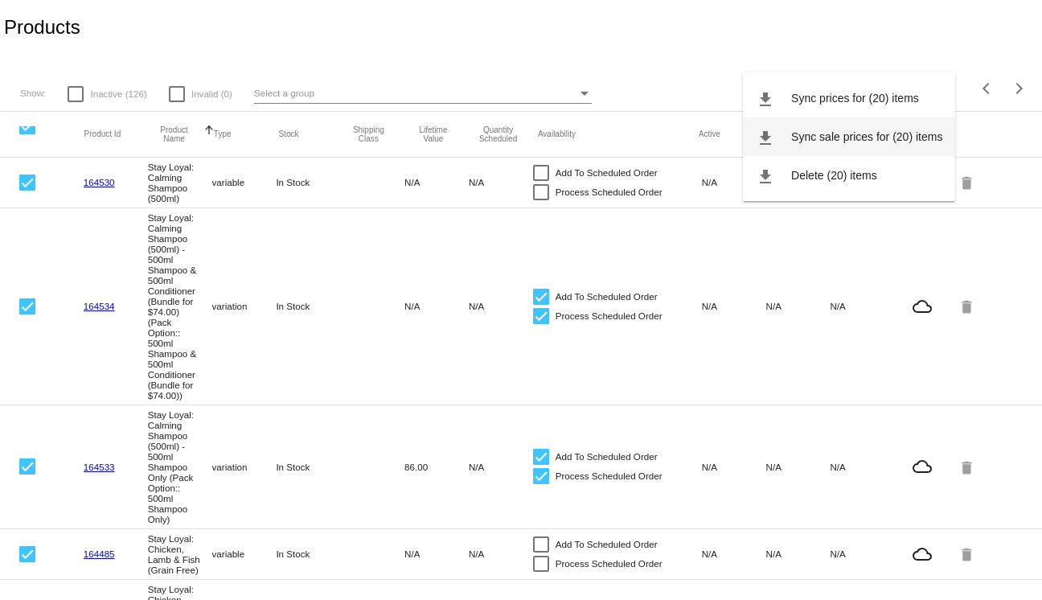
click at [914, 125] on button "file_download Sync sale prices for (20) items" at bounding box center [849, 136] width 212 height 39
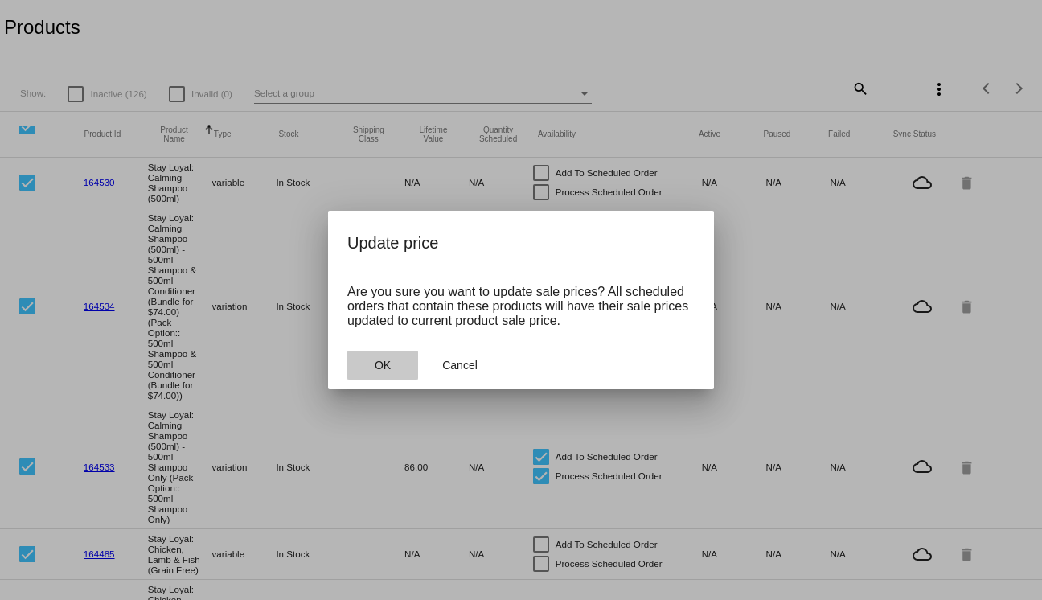
click at [375, 366] on span "OK" at bounding box center [383, 365] width 16 height 13
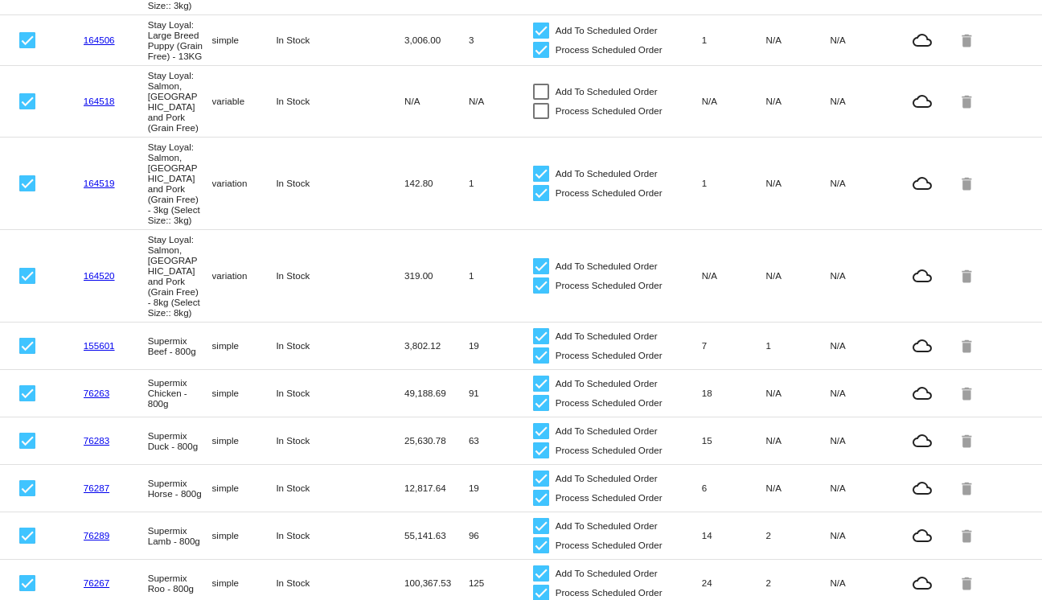
scroll to position [976, 0]
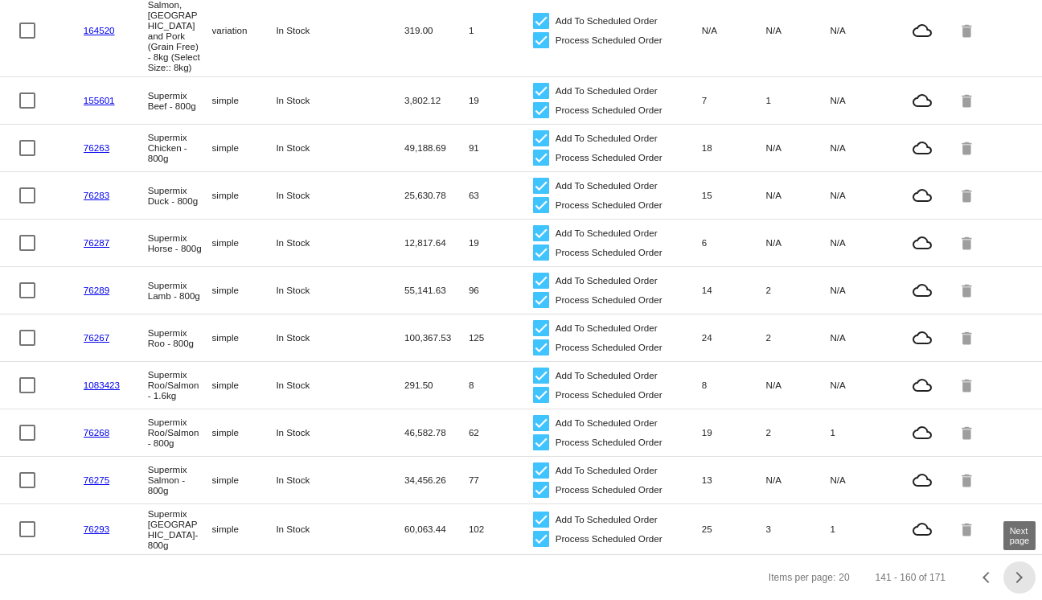
click at [1020, 575] on div "Next page" at bounding box center [1016, 577] width 11 height 11
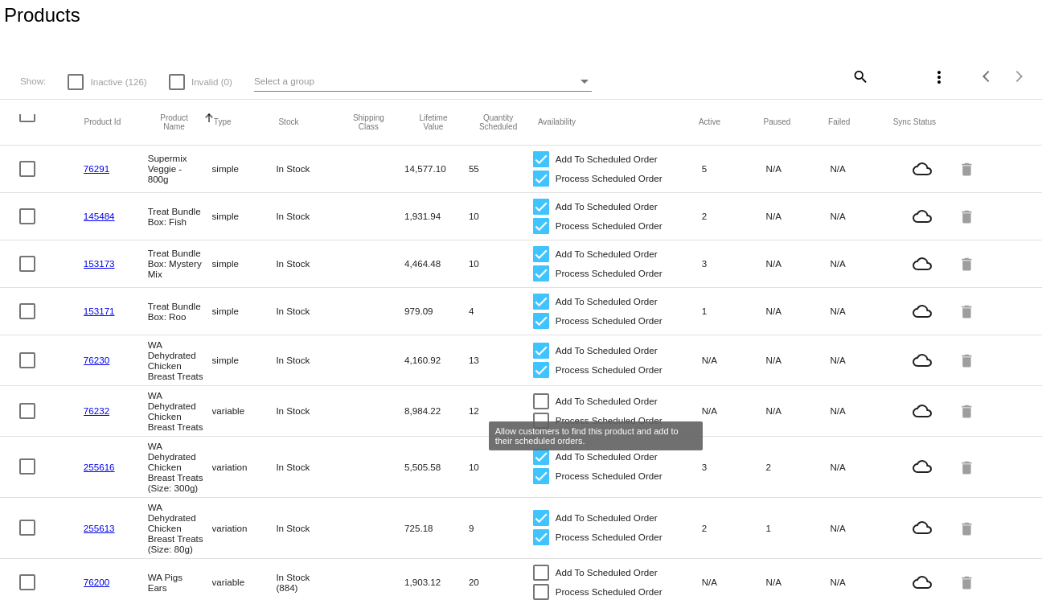
scroll to position [0, 0]
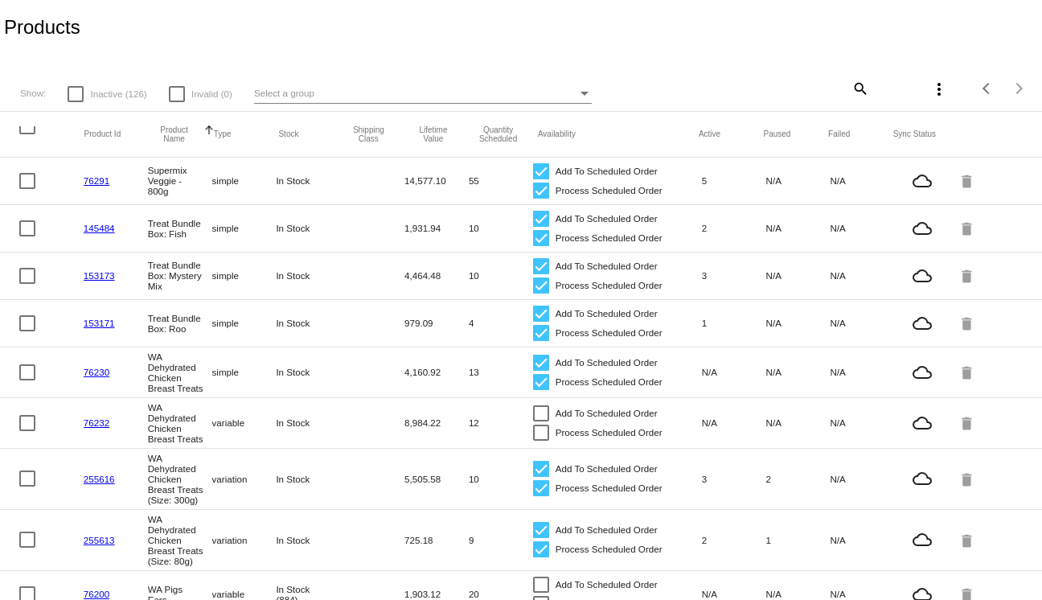
click at [25, 133] on div at bounding box center [27, 126] width 16 height 16
click at [27, 134] on input "checkbox" at bounding box center [27, 134] width 1 height 1
click at [938, 92] on mat-icon "more_vert" at bounding box center [938, 89] width 19 height 19
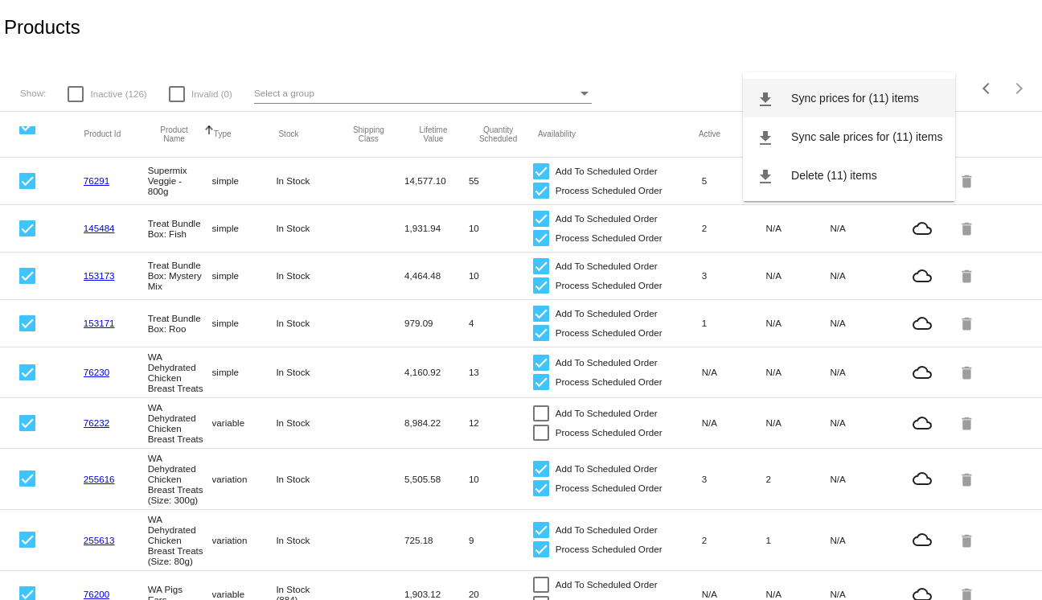
click at [872, 96] on span "Sync prices for (11) items" at bounding box center [855, 98] width 128 height 13
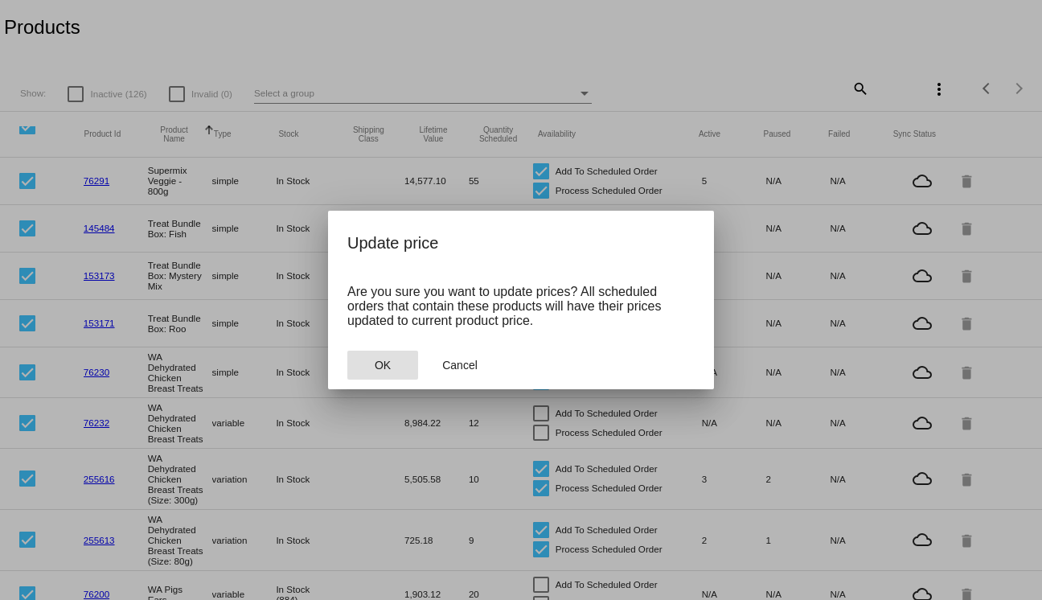
click at [388, 349] on mat-dialog-actions "OK Cancel" at bounding box center [520, 365] width 347 height 48
click at [391, 365] on button "OK" at bounding box center [382, 365] width 71 height 29
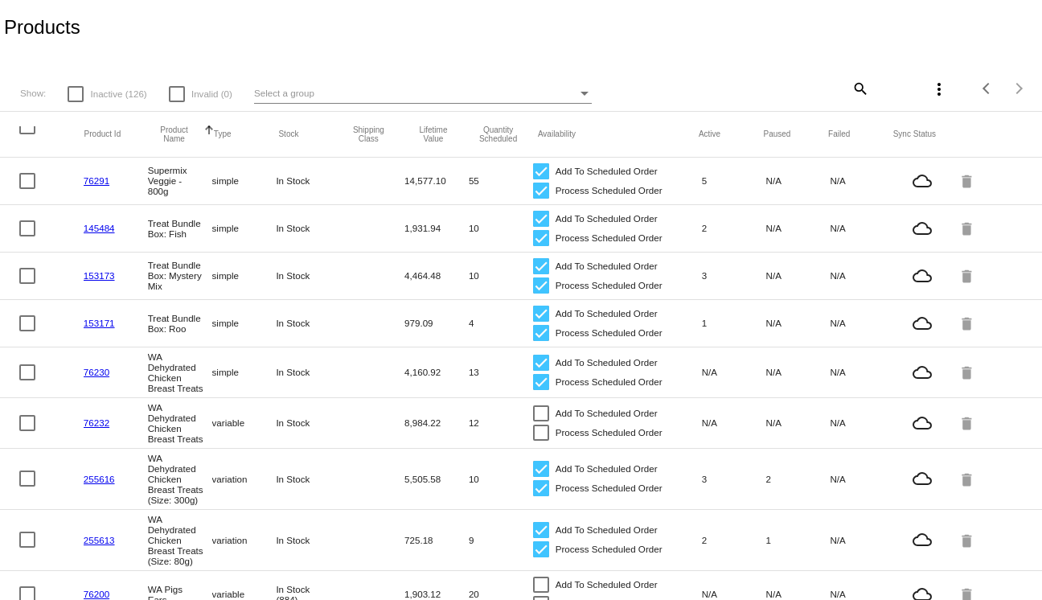
click at [24, 127] on div at bounding box center [27, 126] width 16 height 16
click at [27, 134] on input "checkbox" at bounding box center [27, 134] width 1 height 1
click at [944, 100] on button "more_vert" at bounding box center [939, 88] width 32 height 32
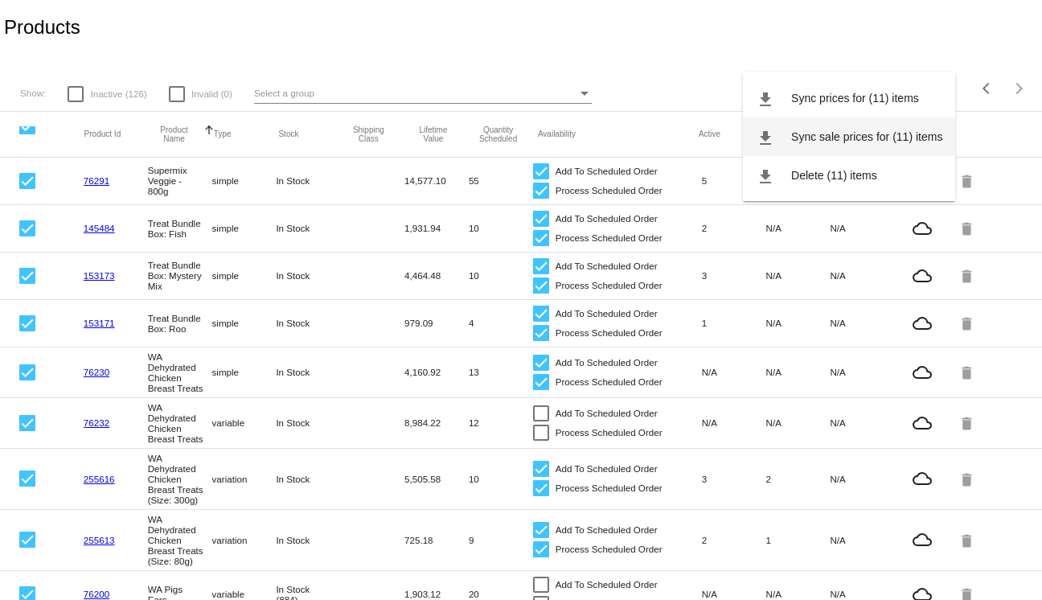
click at [917, 125] on button "file_download Sync sale prices for (11) items" at bounding box center [849, 136] width 212 height 39
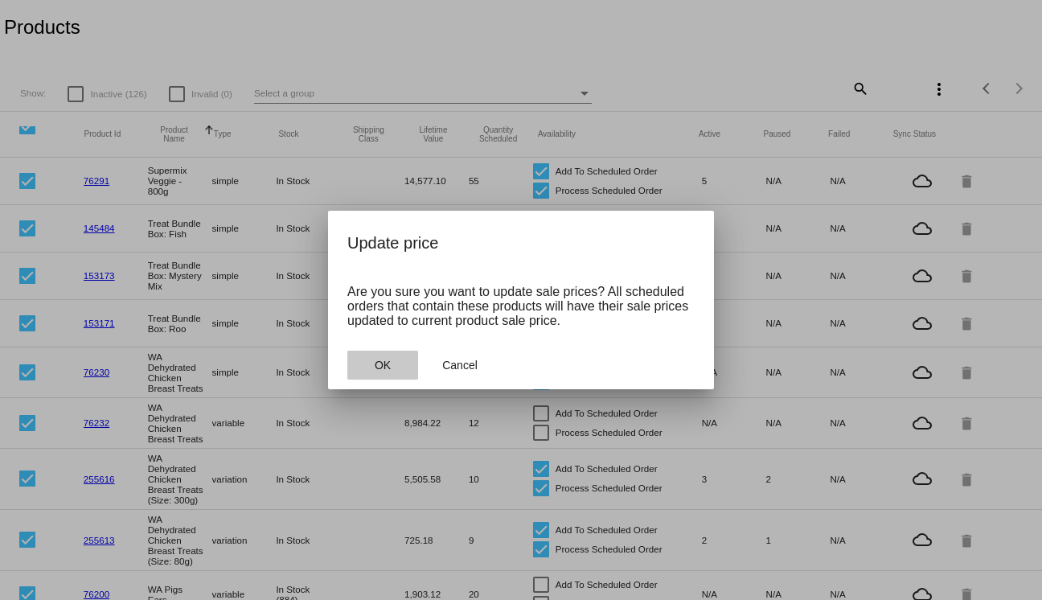
click at [383, 367] on span "OK" at bounding box center [383, 365] width 16 height 13
